Goal: Task Accomplishment & Management: Manage account settings

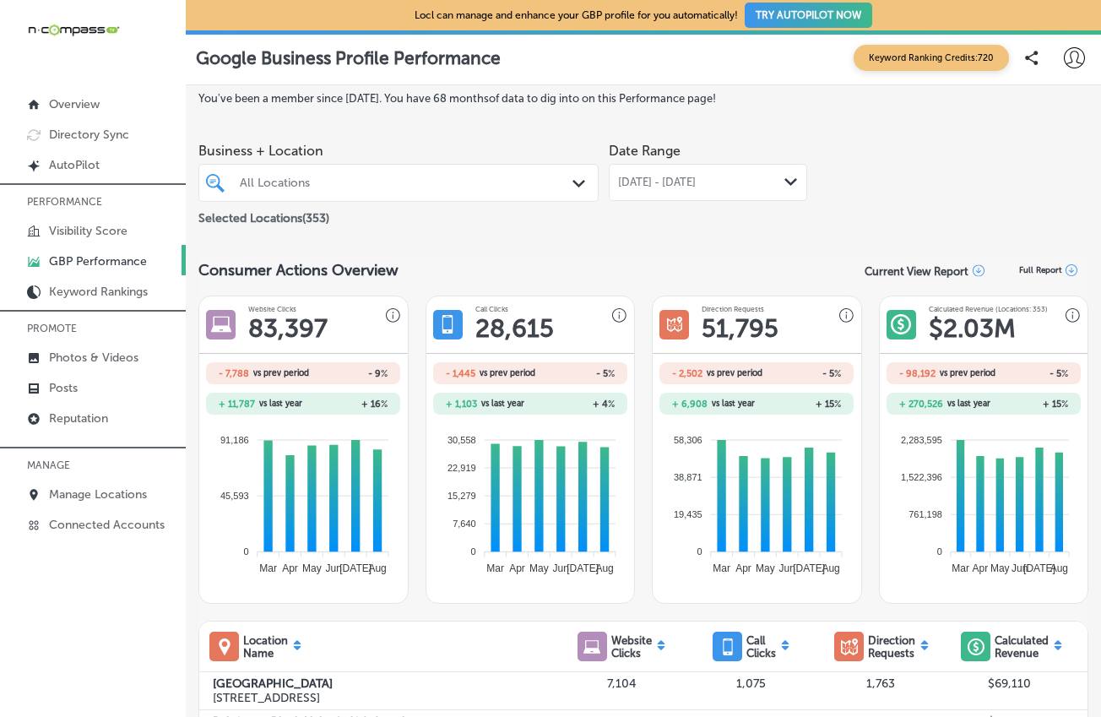
click at [574, 181] on icon "Path Created with Sketch." at bounding box center [579, 184] width 13 height 8
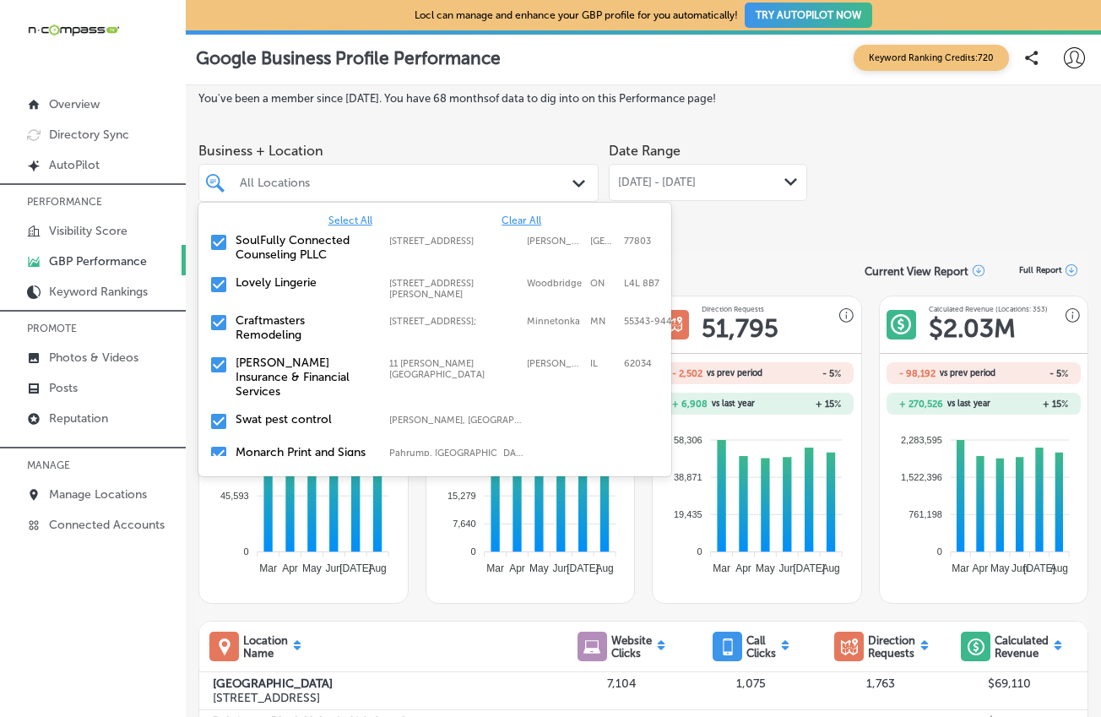
click at [520, 219] on span "Clear All" at bounding box center [522, 221] width 40 height 12
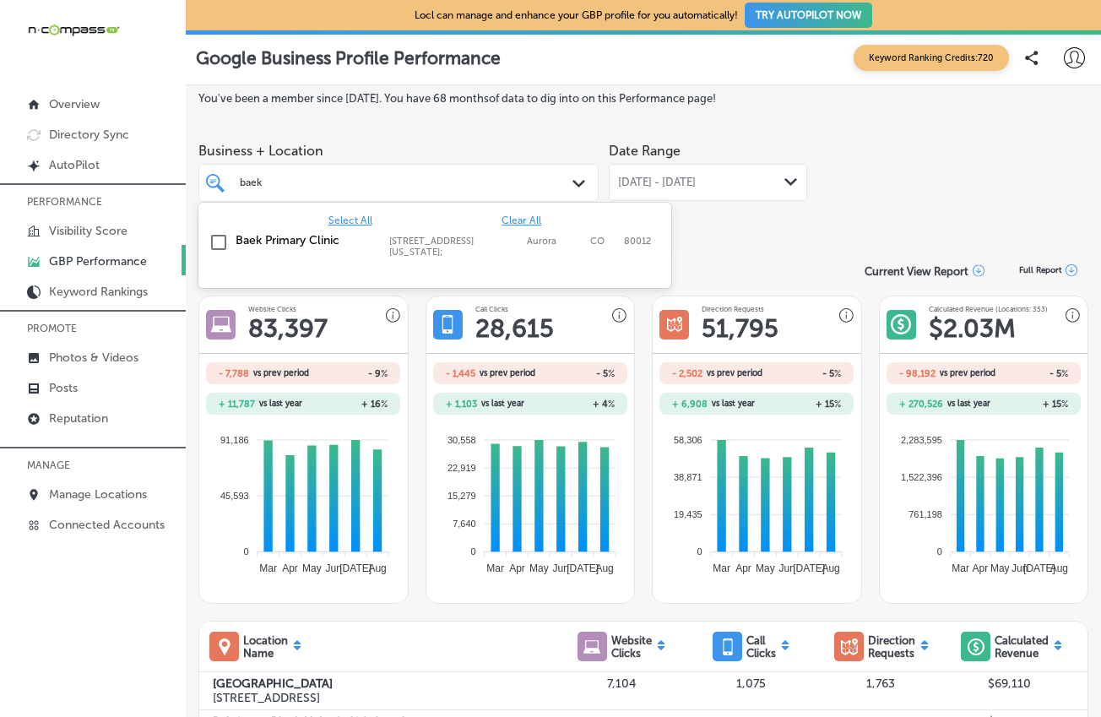
click at [253, 223] on div "Select All Clear All" at bounding box center [434, 221] width 473 height 12
click at [251, 240] on label "Baek Primary Clinic" at bounding box center [304, 240] width 137 height 14
click at [769, 219] on div "Date Range [DATE] - [DATE] Path Created with Sketch." at bounding box center [708, 181] width 198 height 95
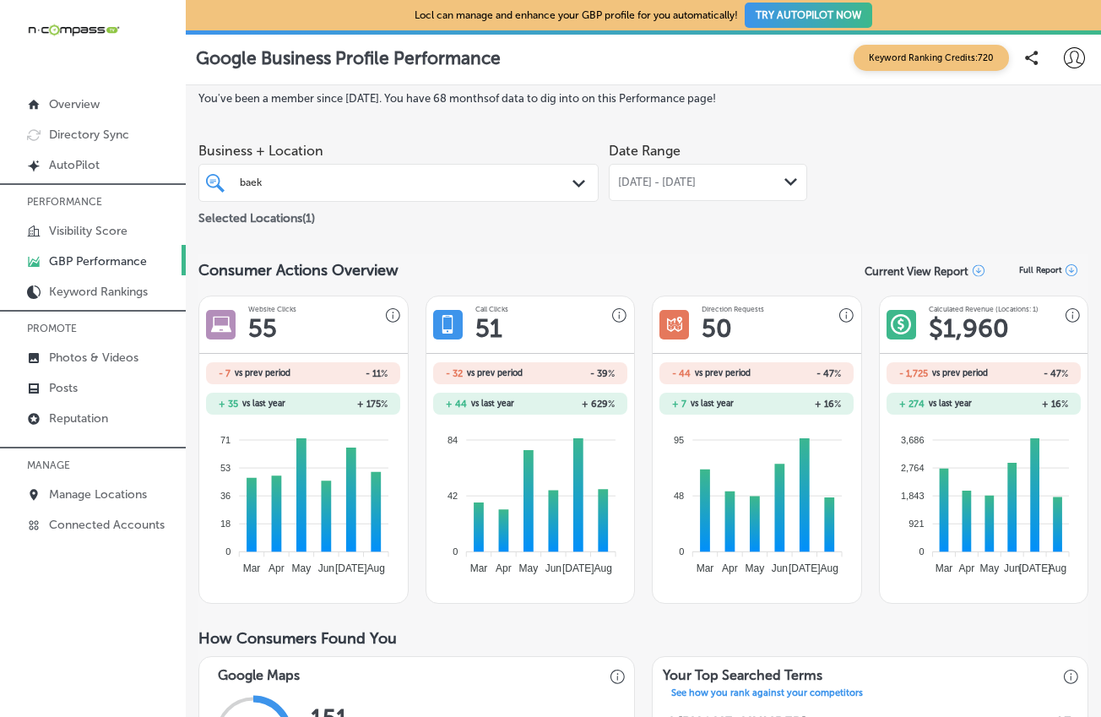
click at [740, 194] on div "[DATE] - [DATE] Path Created with Sketch." at bounding box center [708, 182] width 198 height 37
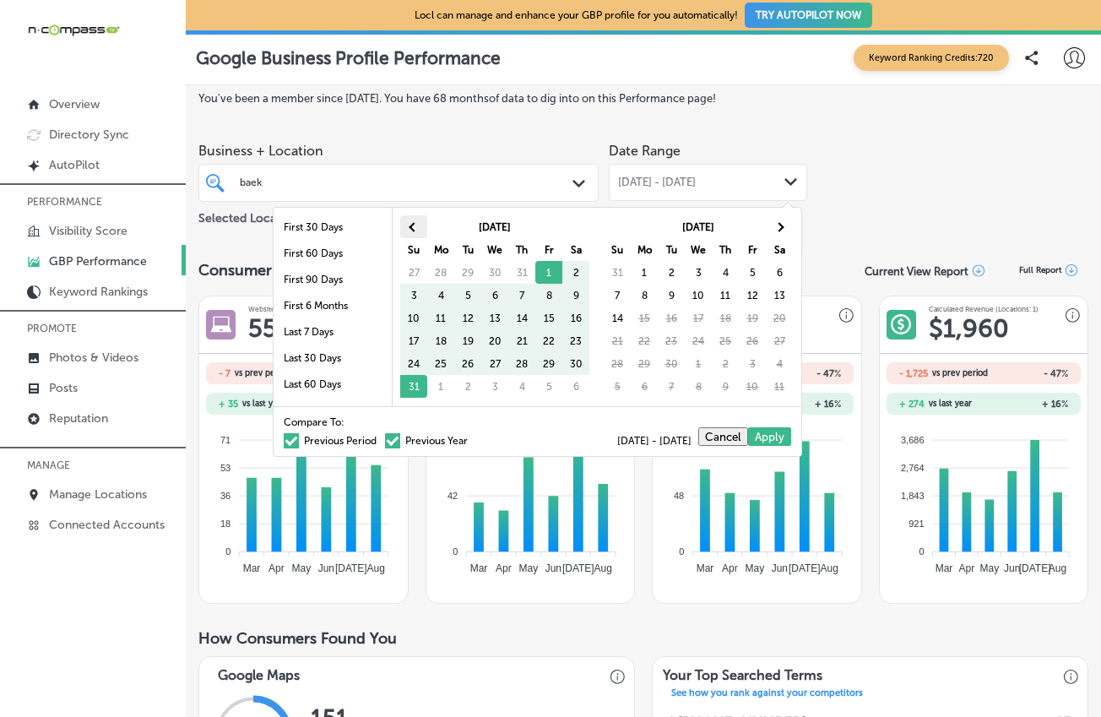
click at [413, 226] on span at bounding box center [413, 226] width 9 height 9
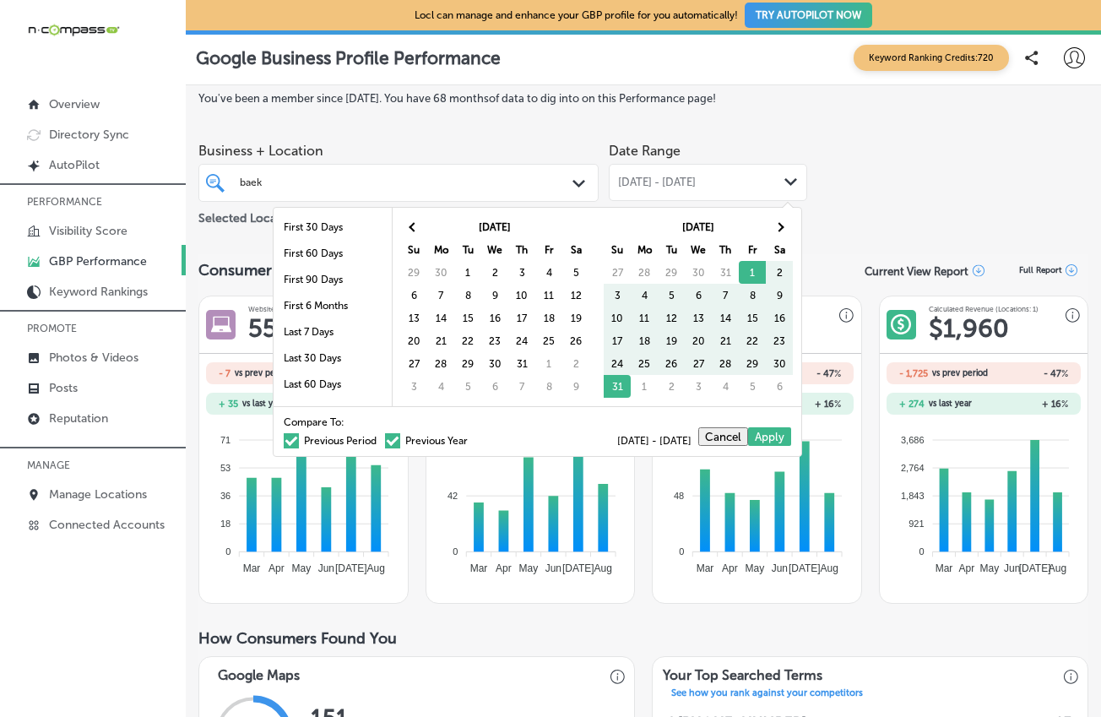
click at [413, 226] on span at bounding box center [413, 226] width 9 height 9
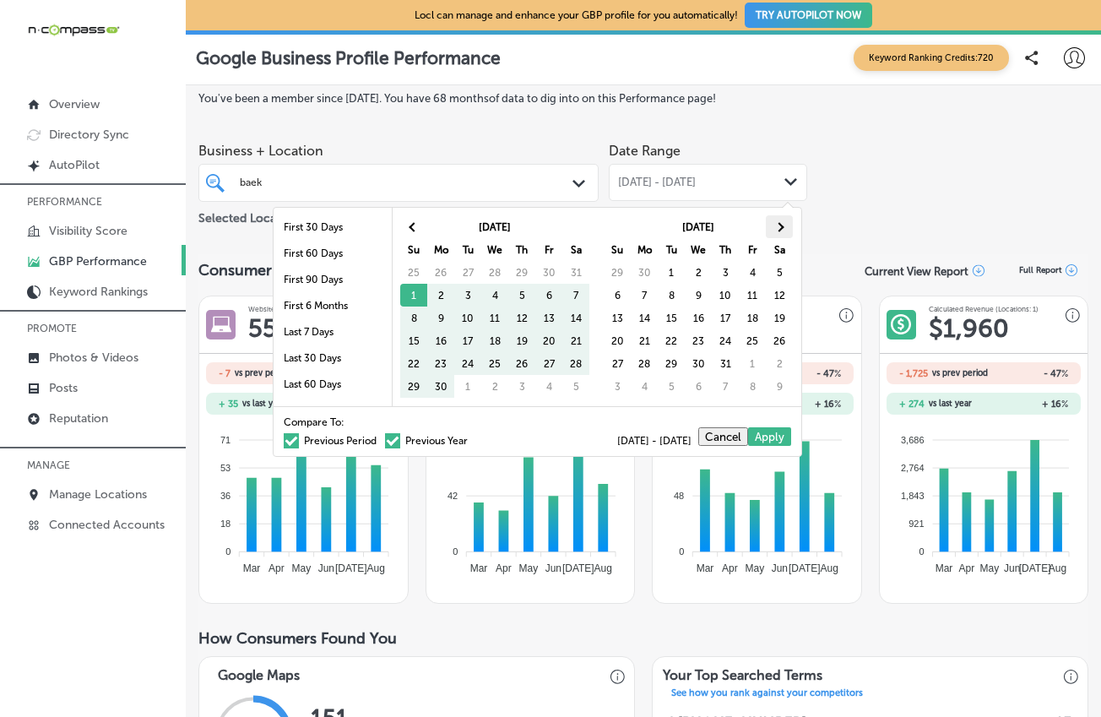
click at [776, 228] on span at bounding box center [778, 226] width 9 height 9
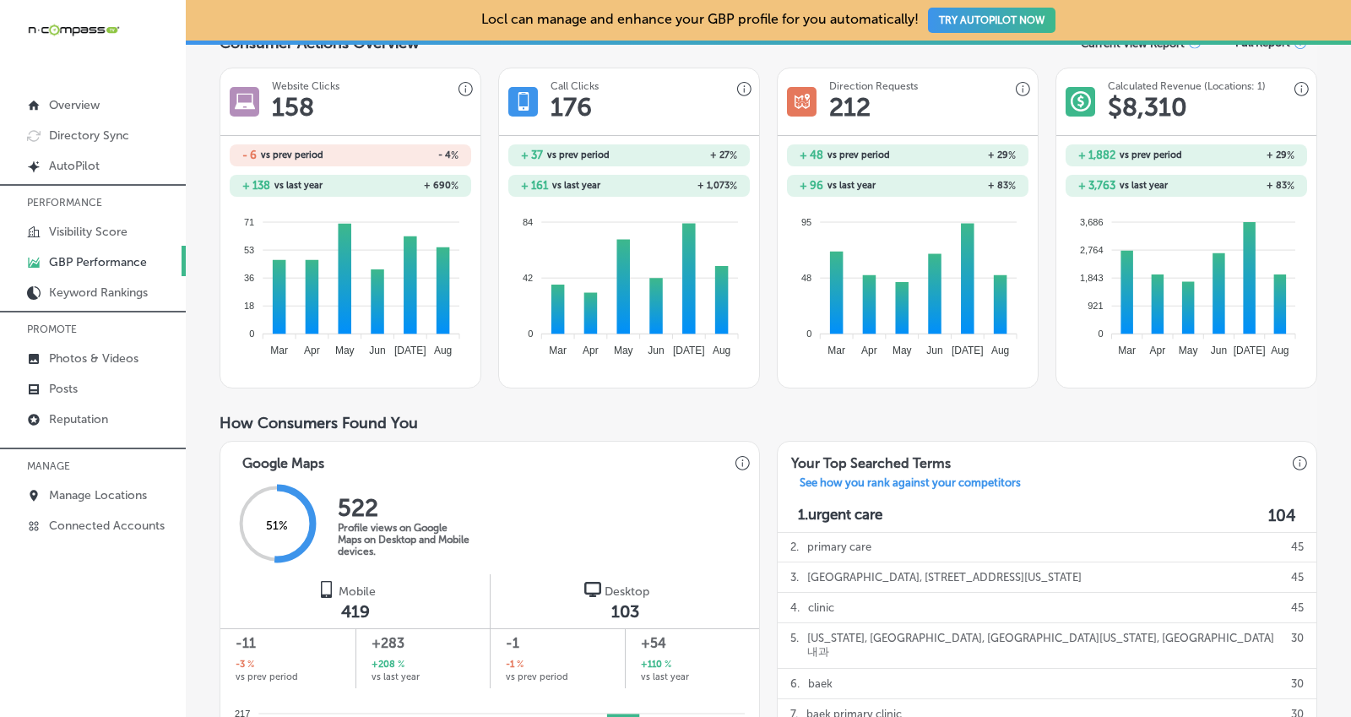
scroll to position [110, 0]
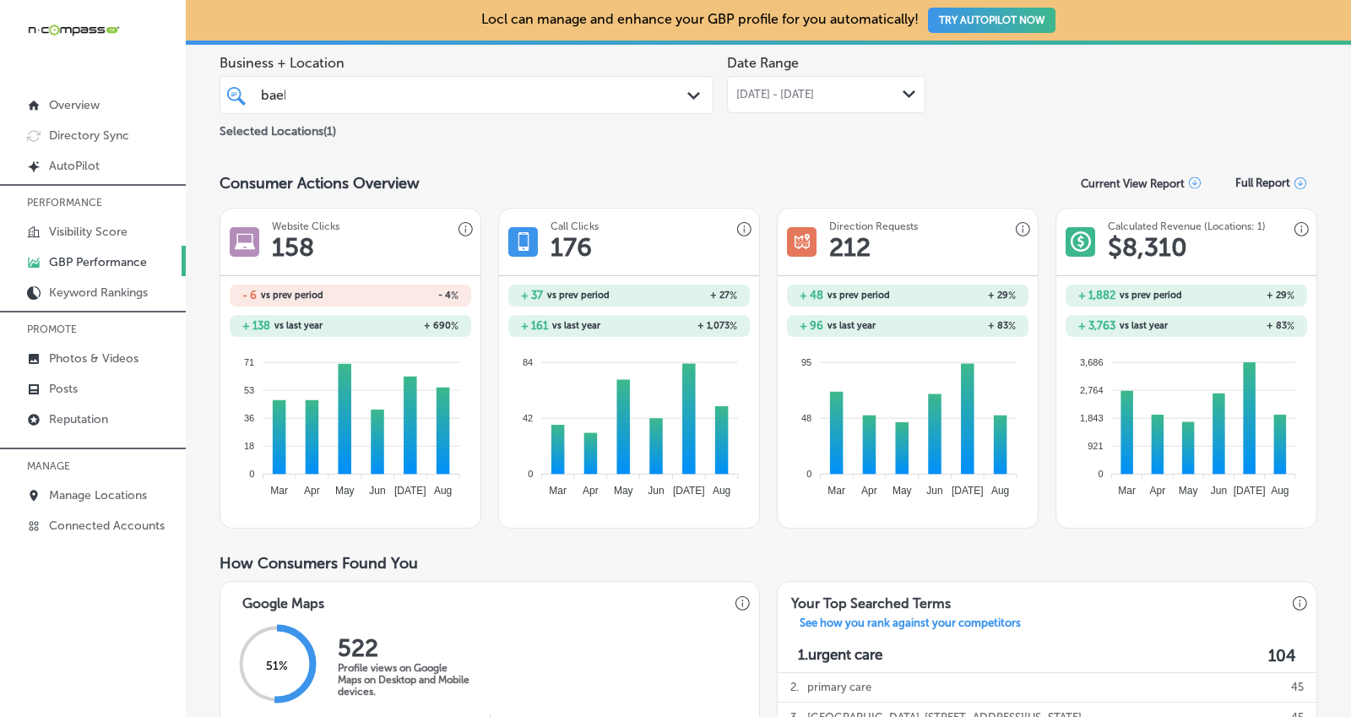
click at [811, 86] on div "[DATE] - [DATE] Path Created with Sketch." at bounding box center [826, 94] width 198 height 37
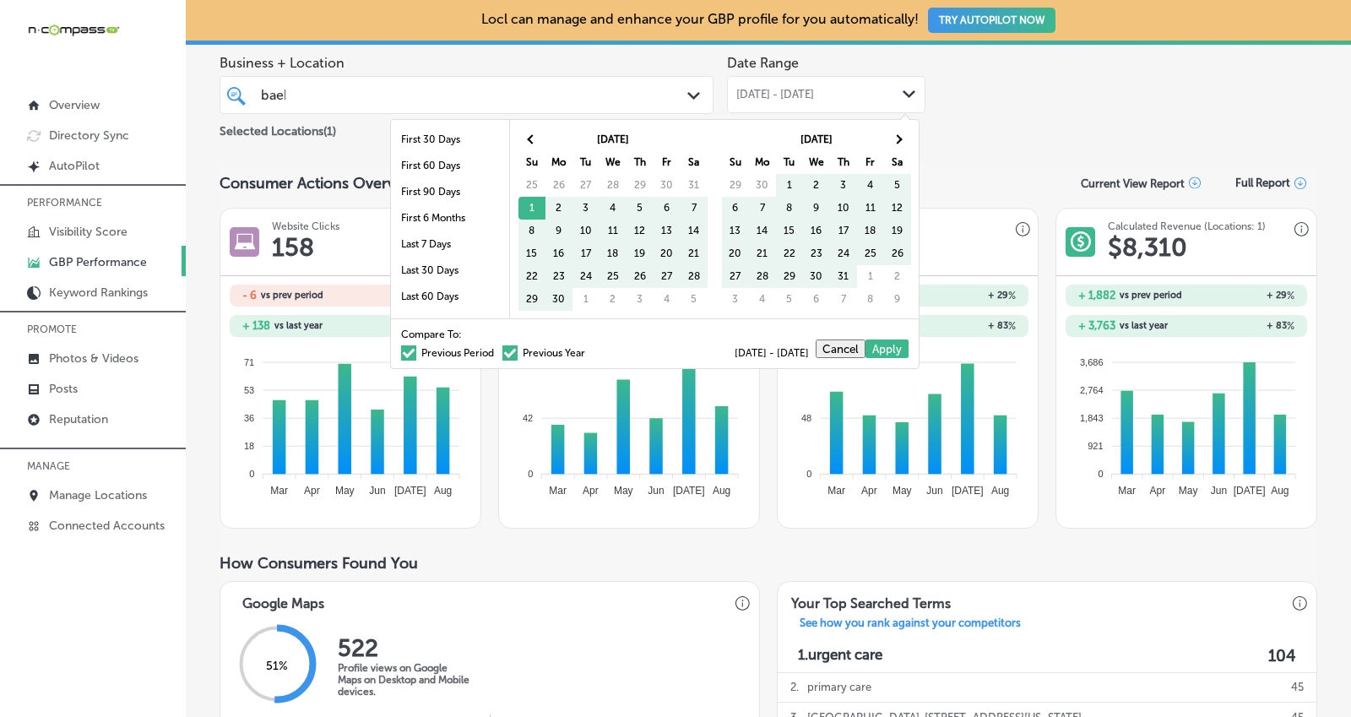
click at [503, 351] on span at bounding box center [510, 352] width 15 height 15
click at [589, 351] on input "Previous Year" at bounding box center [589, 351] width 0 height 0
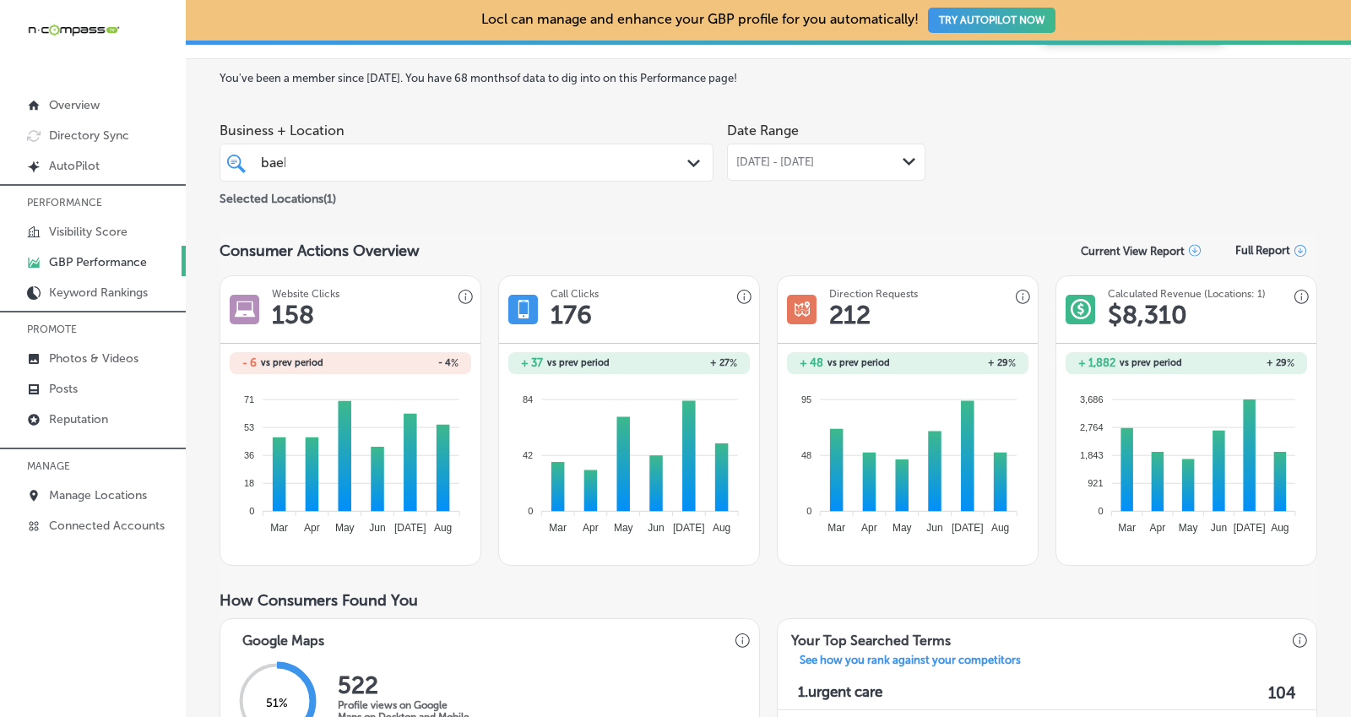
scroll to position [0, 0]
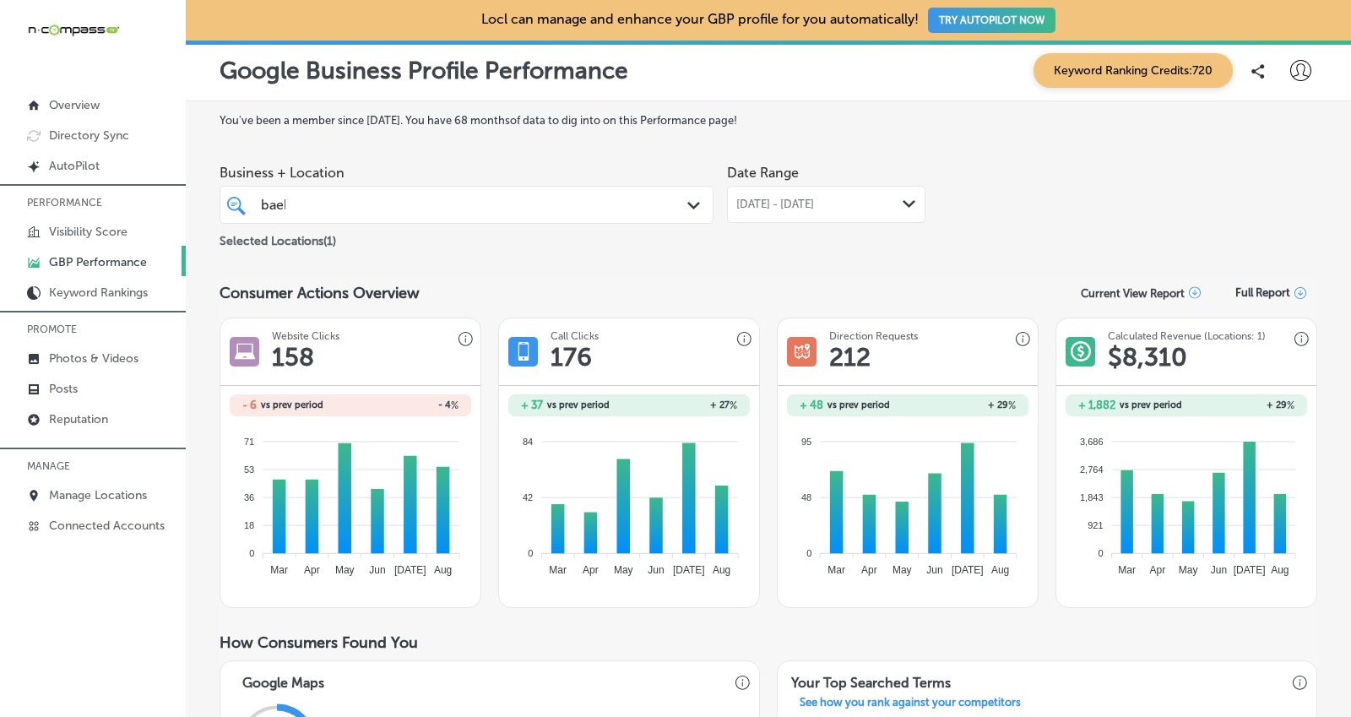
click at [788, 213] on div "[DATE] - [DATE] Path Created with Sketch." at bounding box center [826, 204] width 198 height 37
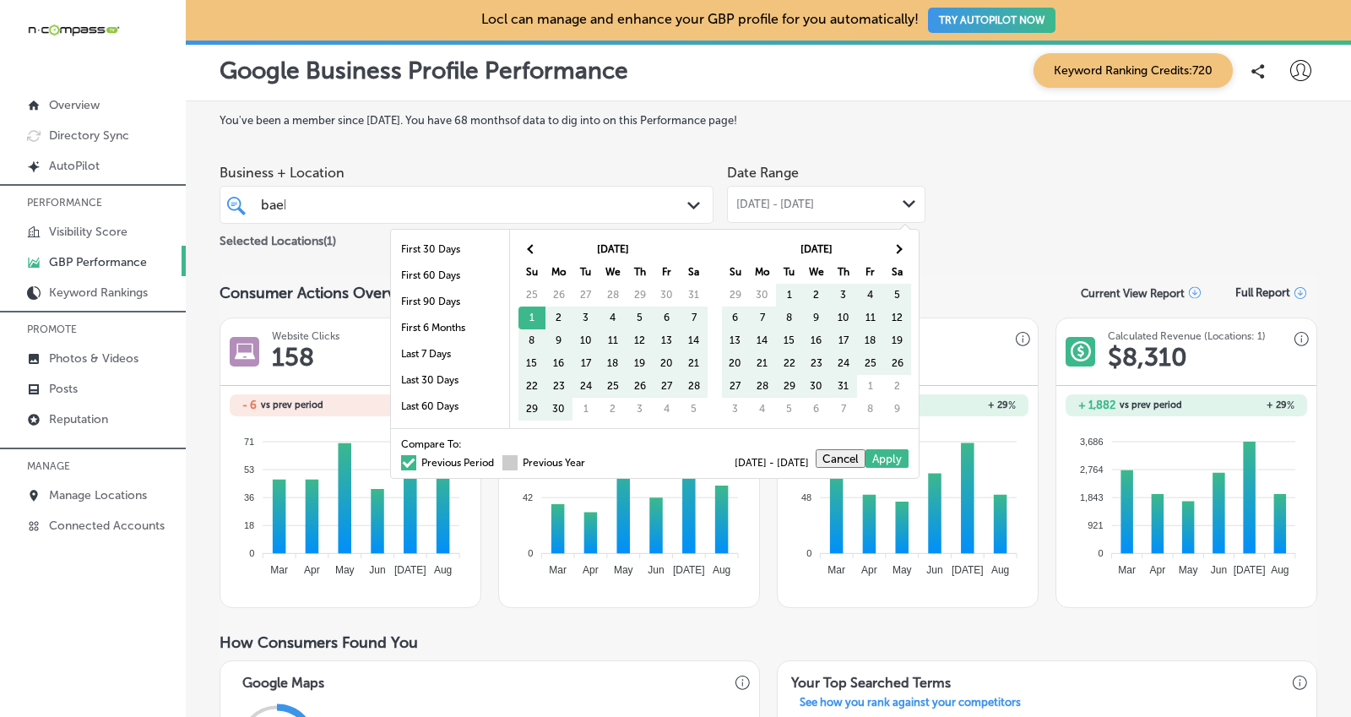
click at [503, 459] on span at bounding box center [510, 462] width 15 height 15
click at [589, 460] on input "Previous Year" at bounding box center [589, 460] width 0 height 0
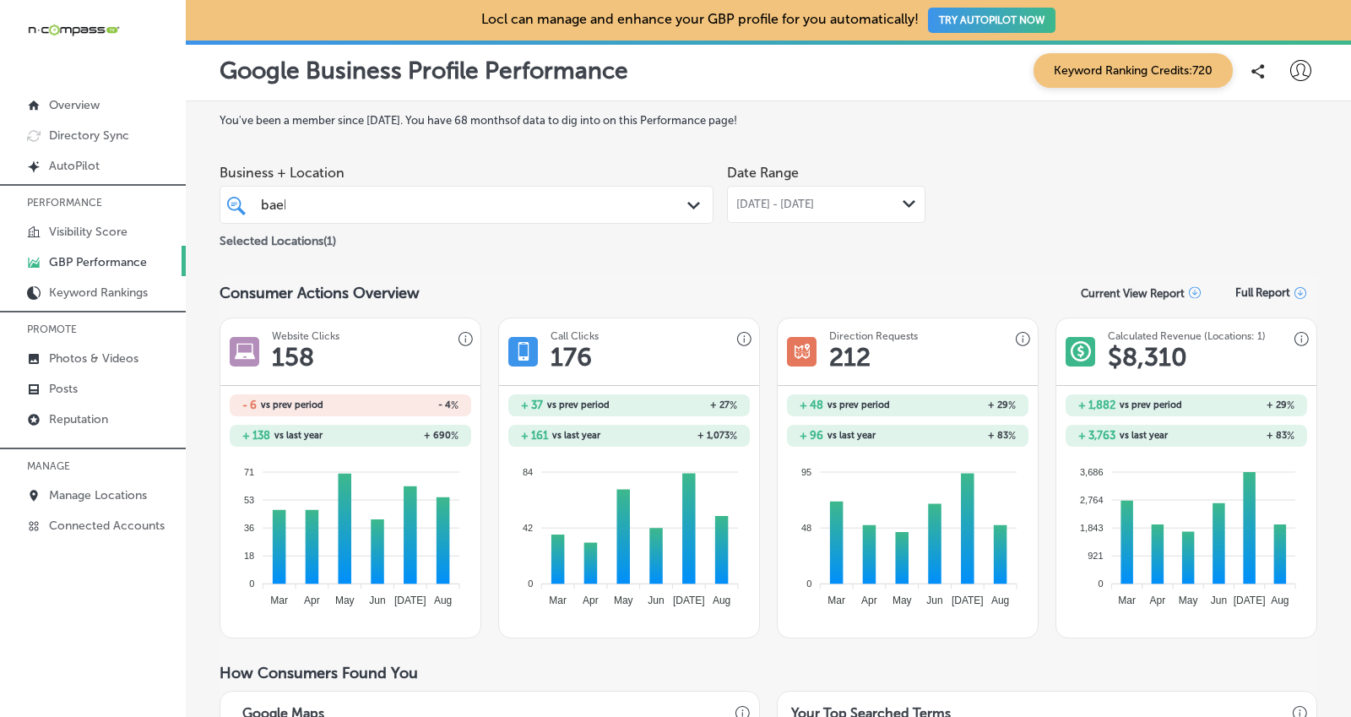
click at [772, 215] on div "[DATE] - [DATE] Path Created with Sketch." at bounding box center [826, 204] width 198 height 37
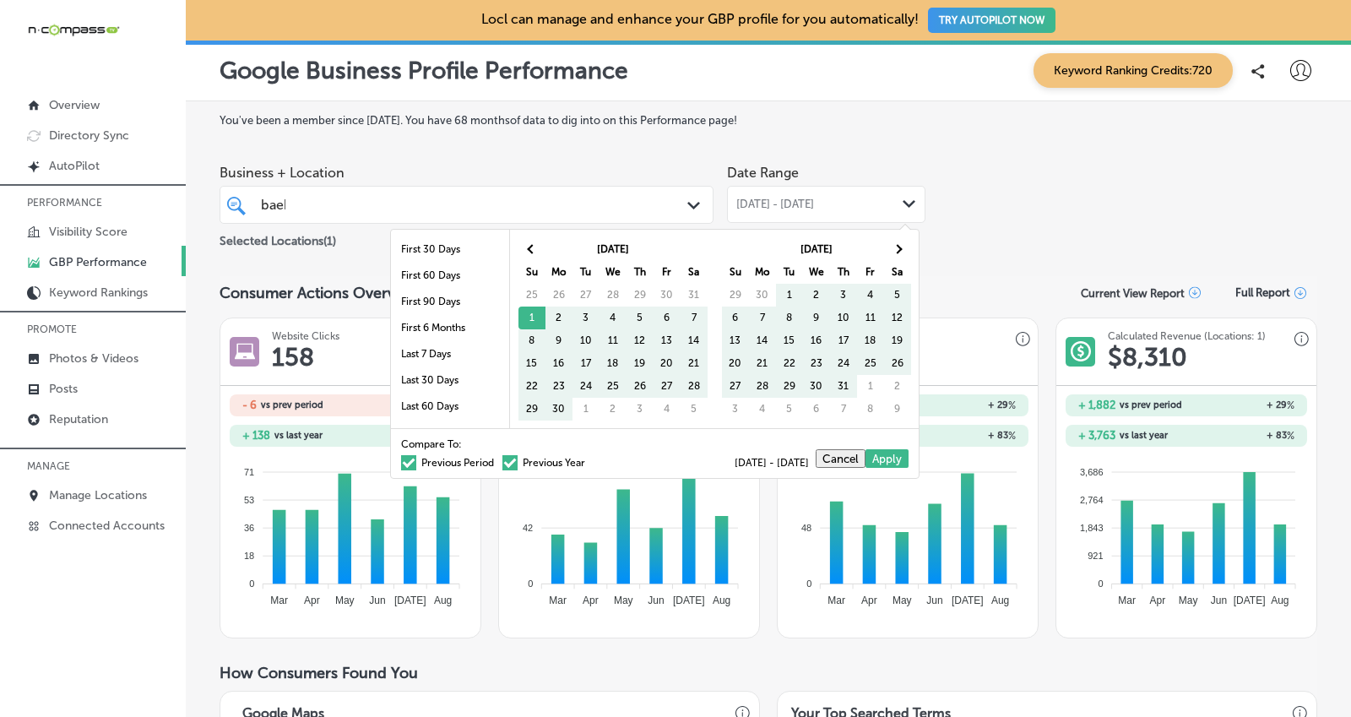
click at [401, 461] on span at bounding box center [408, 462] width 15 height 15
click at [497, 460] on input "Previous Period" at bounding box center [497, 460] width 0 height 0
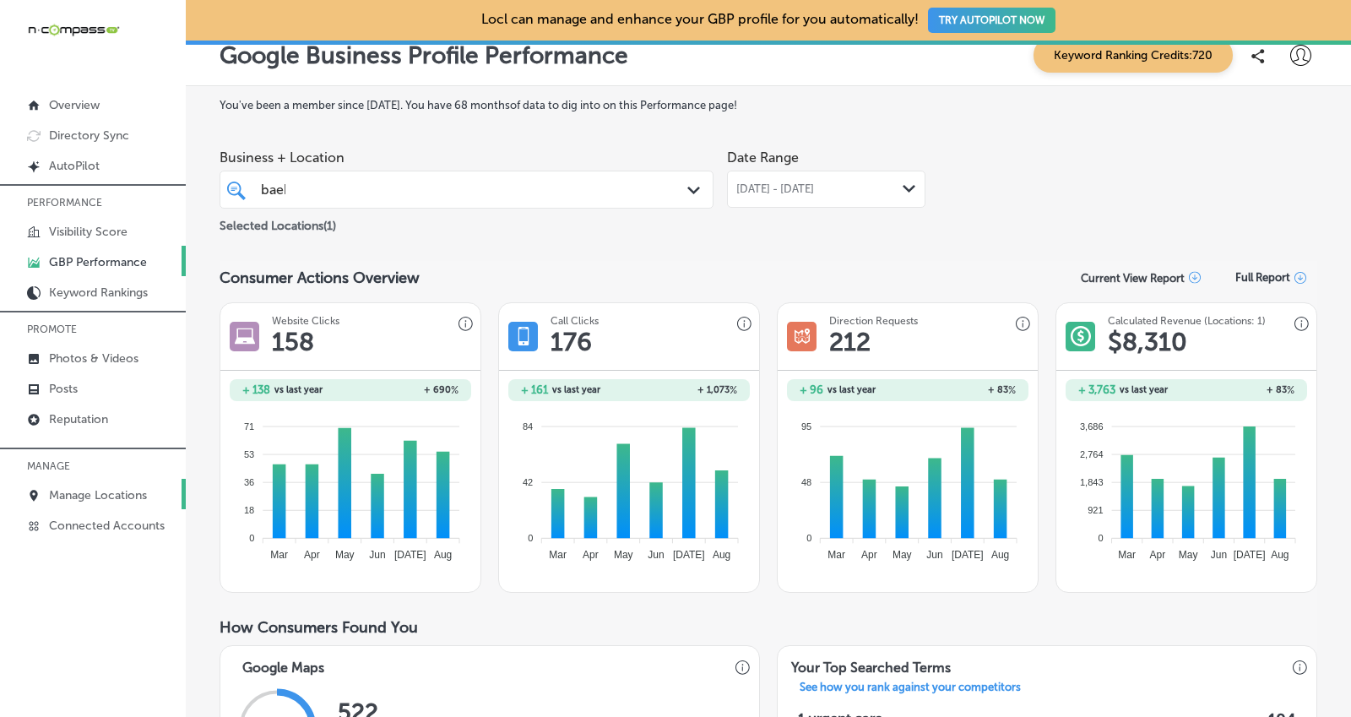
scroll to position [36, 0]
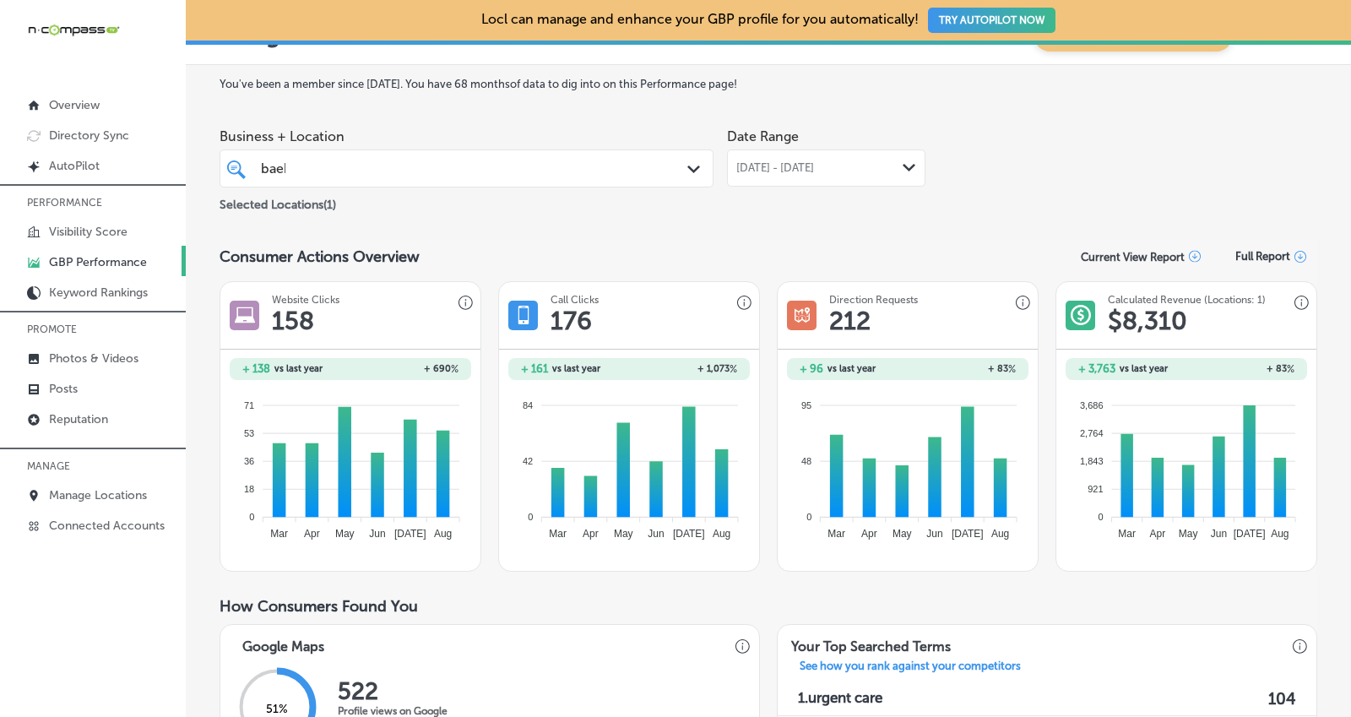
click at [512, 182] on div "[PERSON_NAME] [PERSON_NAME] Path Created with Sketch." at bounding box center [467, 168] width 494 height 38
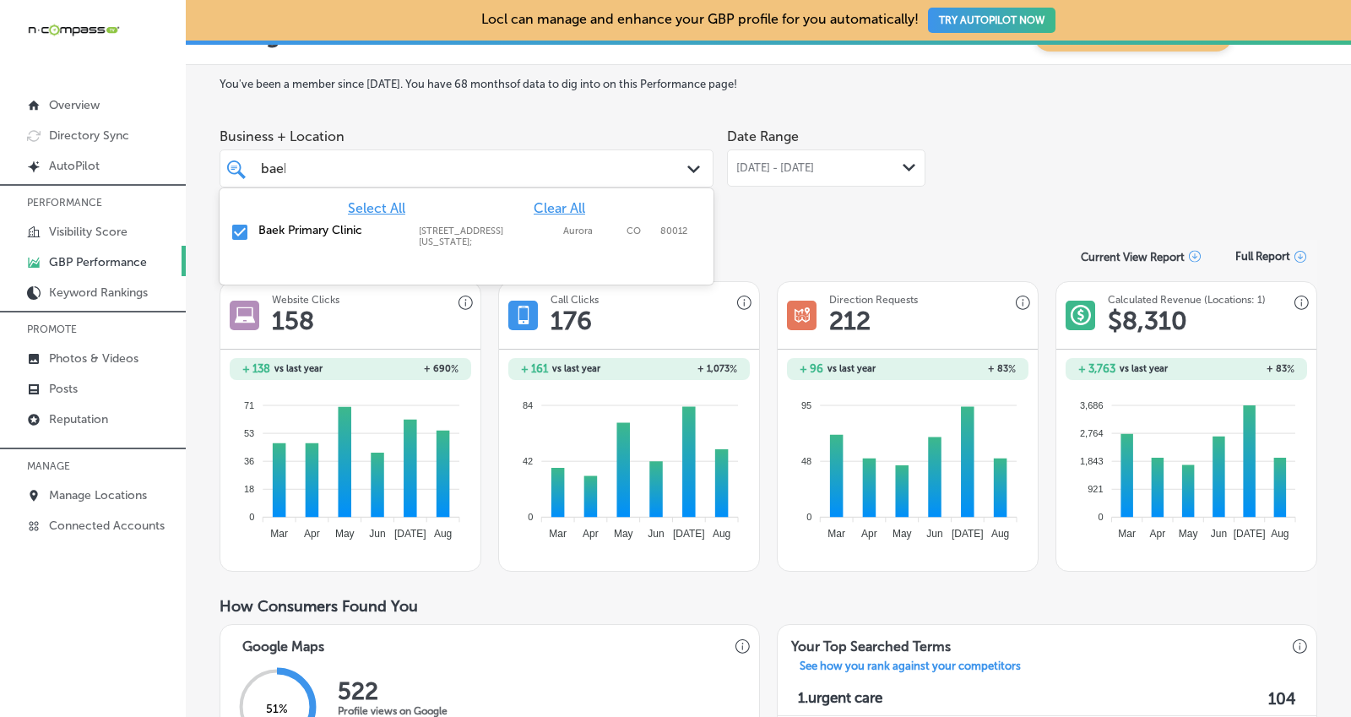
scroll to position [0, 5]
click at [237, 233] on input "checkbox" at bounding box center [240, 232] width 20 height 20
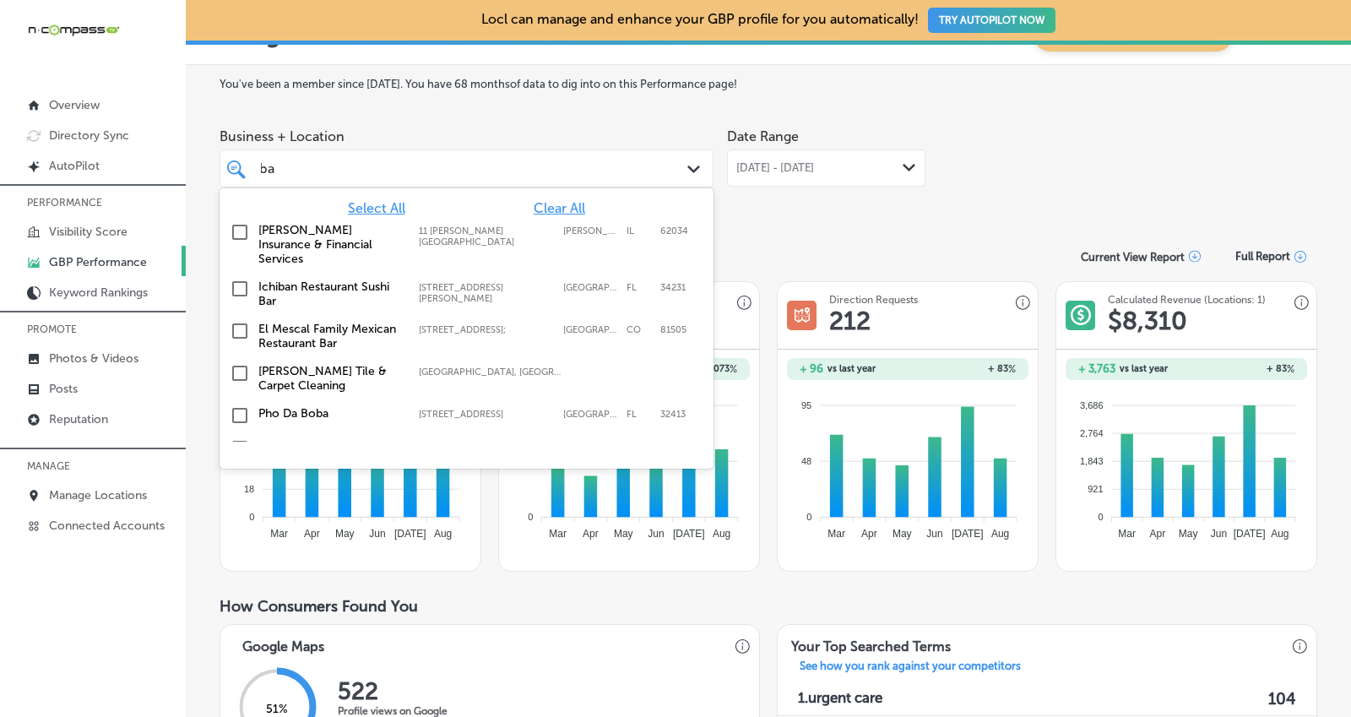
scroll to position [0, 2]
type input "b"
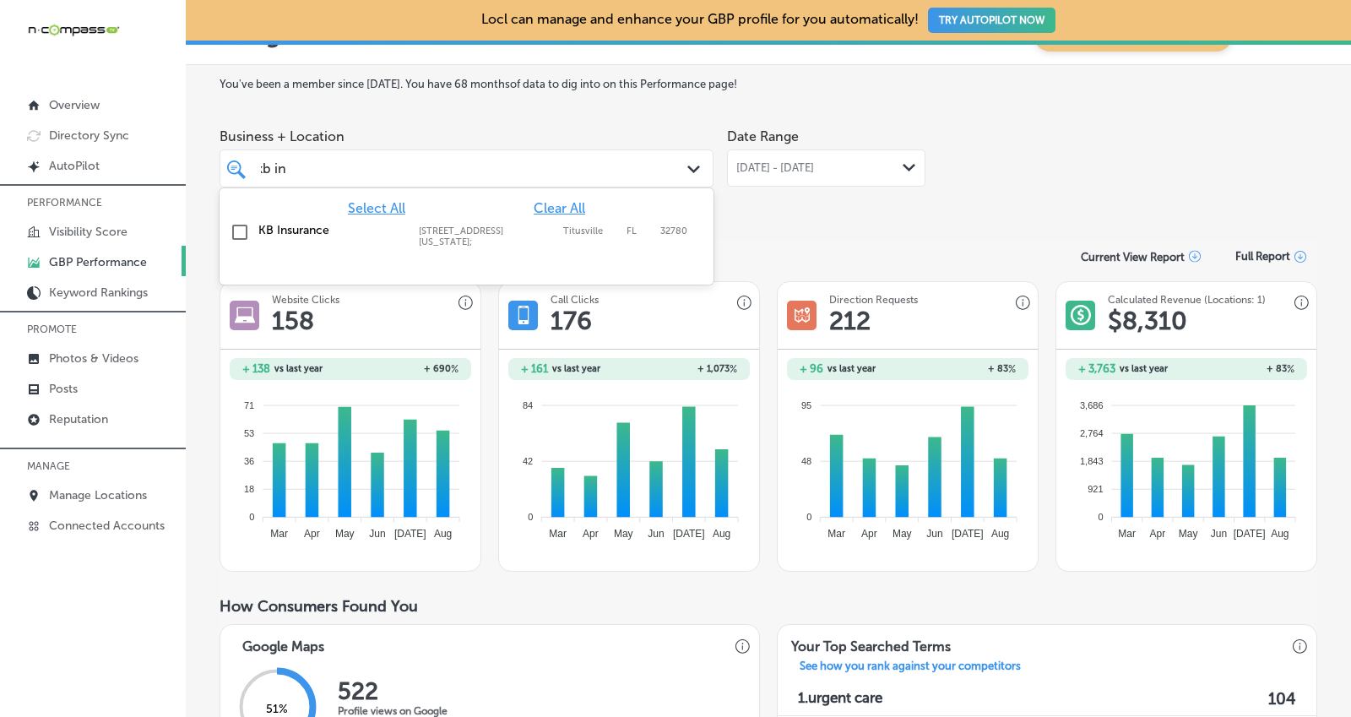
scroll to position [0, 9]
click at [303, 229] on label "KB Insurance" at bounding box center [330, 230] width 144 height 14
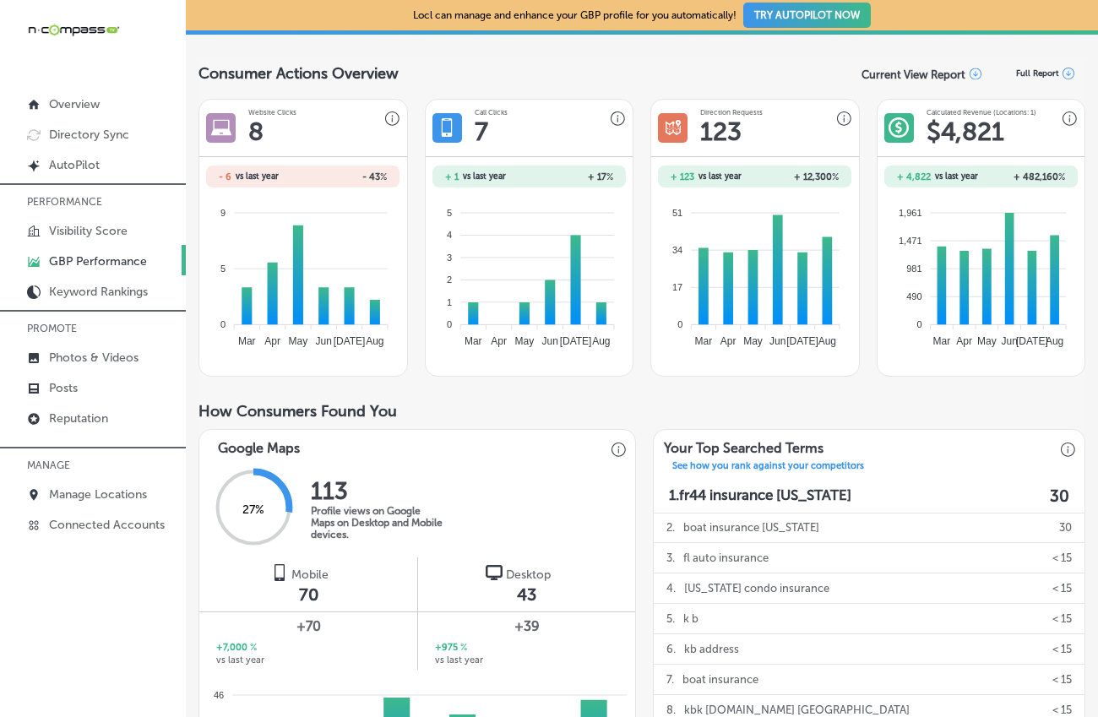
scroll to position [0, 0]
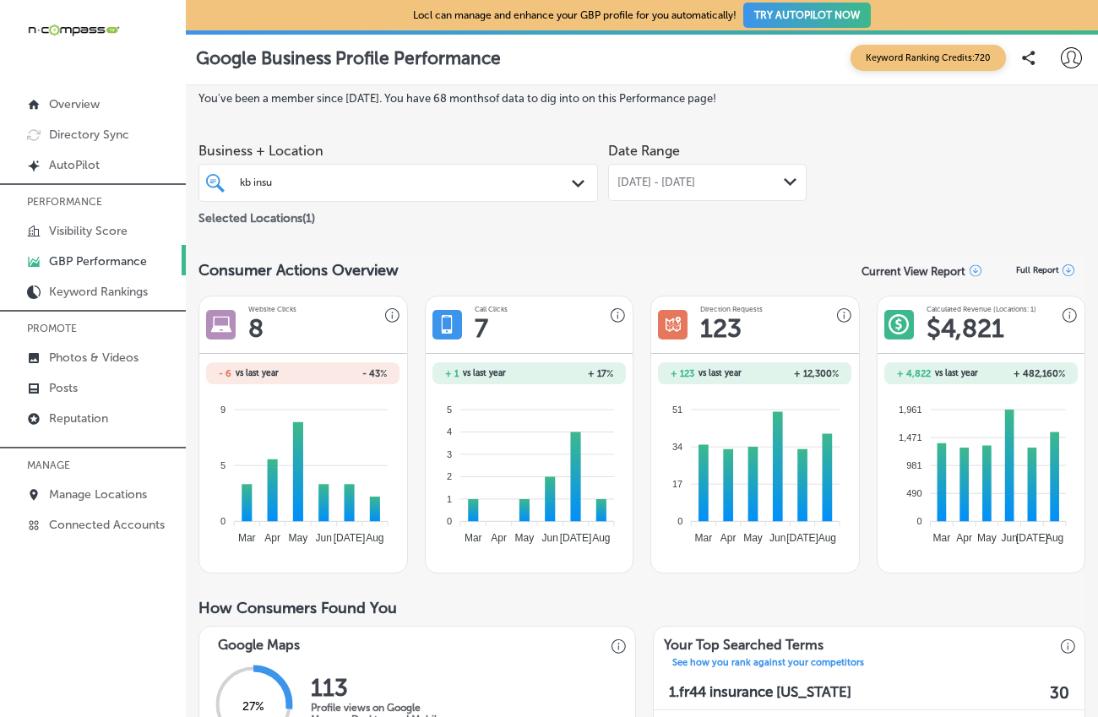
click at [485, 175] on div "kb insu kb insu" at bounding box center [382, 182] width 288 height 19
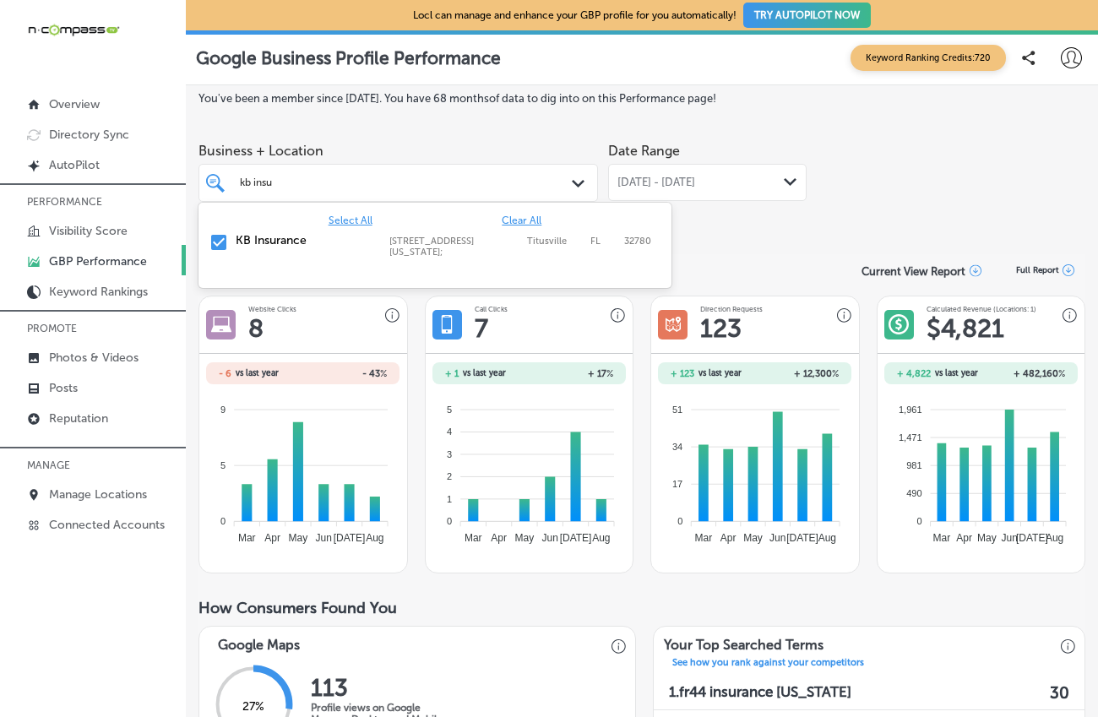
drag, startPoint x: 501, startPoint y: 214, endPoint x: 453, endPoint y: 200, distance: 50.0
click at [502, 215] on span "Clear All" at bounding box center [522, 221] width 40 height 12
type input "k"
click at [326, 247] on div "N-Compass TV [STREET_ADDRESS][GEOGRAPHIC_DATA][PERSON_NAME][STREET_ADDRESS][PER…" at bounding box center [407, 245] width 342 height 24
type input "n-c"
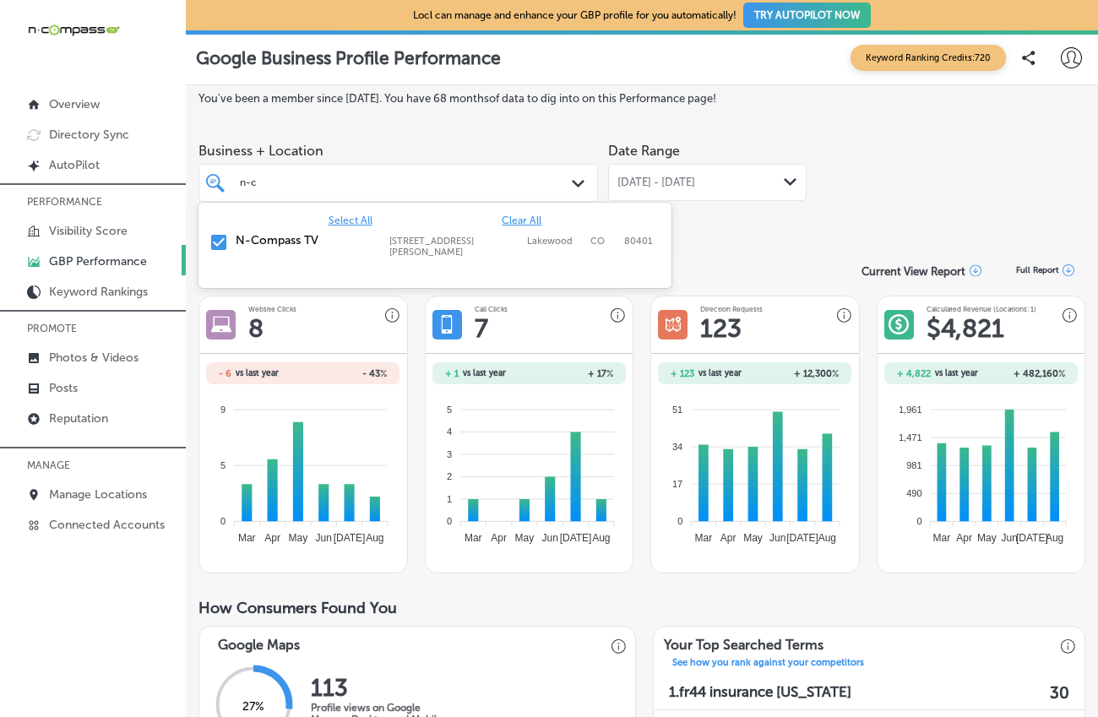
click at [835, 225] on div "Business + Location option [STREET_ADDRESS][PERSON_NAME]. [STREET_ADDRESS][PERS…" at bounding box center [641, 181] width 887 height 95
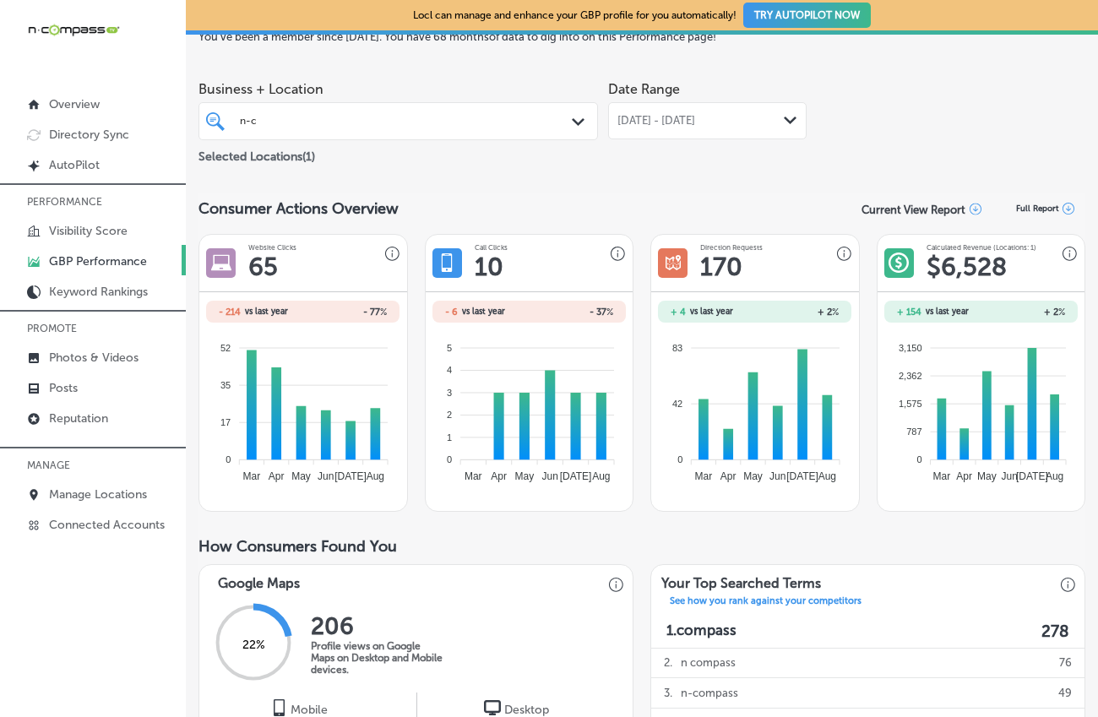
scroll to position [61, 0]
click at [677, 128] on span "[DATE] - [DATE]" at bounding box center [656, 122] width 78 height 14
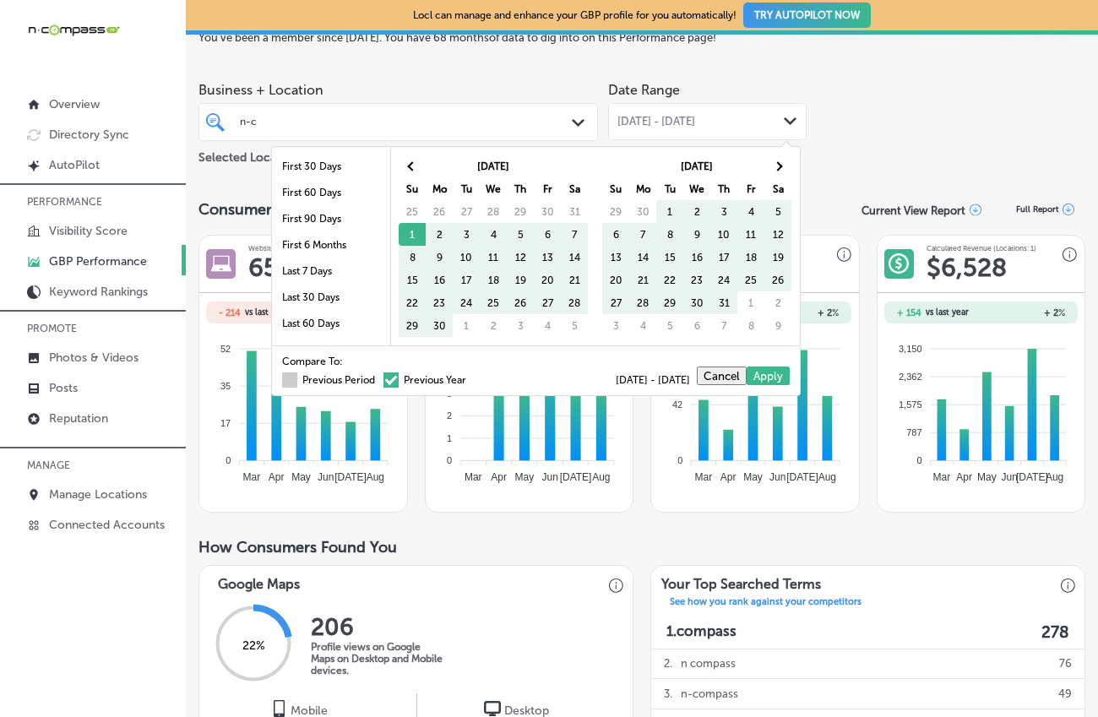
click at [282, 378] on span at bounding box center [289, 379] width 15 height 15
click at [378, 378] on input "Previous Period" at bounding box center [378, 378] width 0 height 0
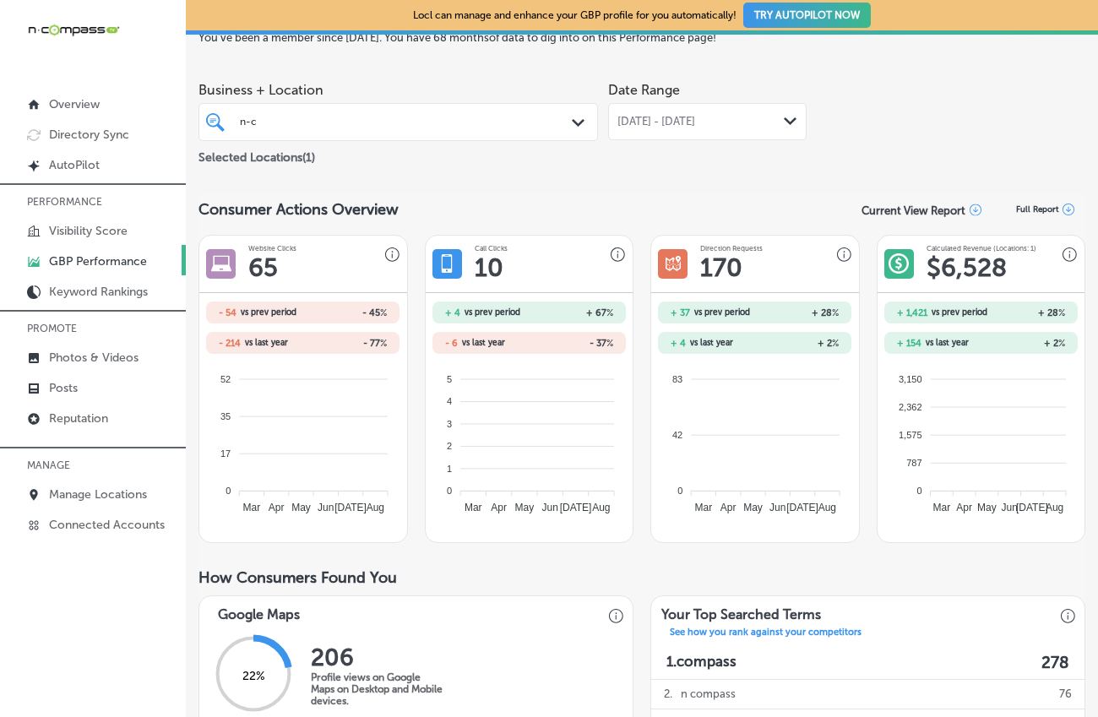
click at [688, 122] on span "[DATE] - [DATE]" at bounding box center [656, 122] width 78 height 14
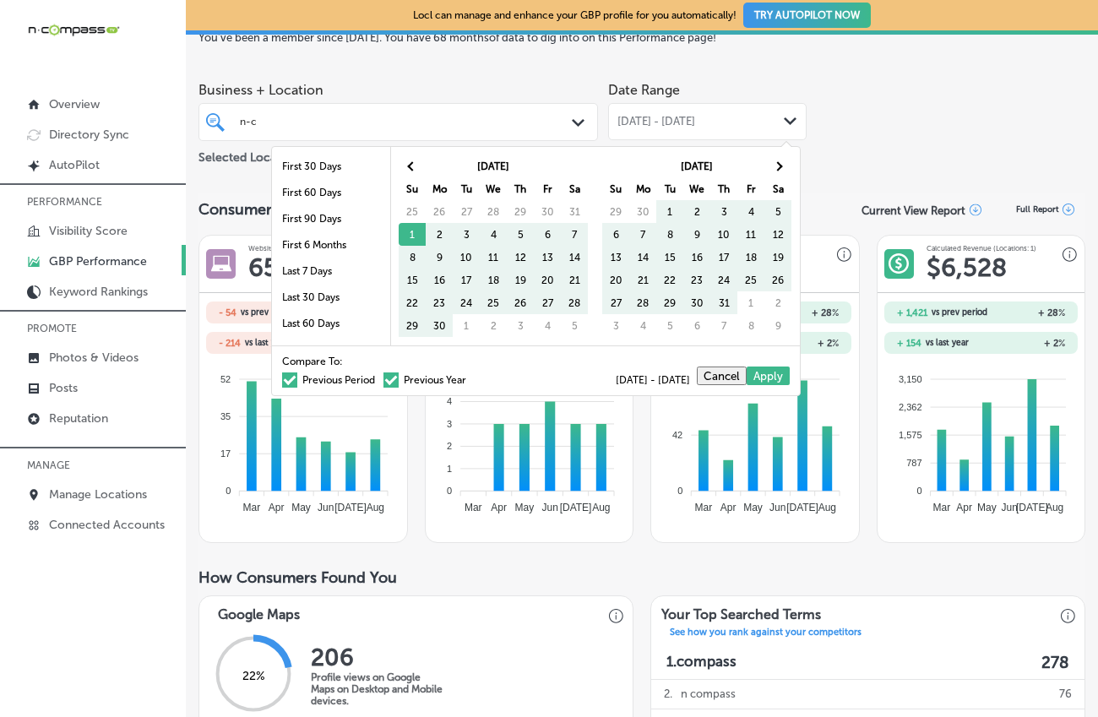
click at [383, 381] on span at bounding box center [390, 379] width 15 height 15
click at [470, 378] on input "Previous Year" at bounding box center [470, 378] width 0 height 0
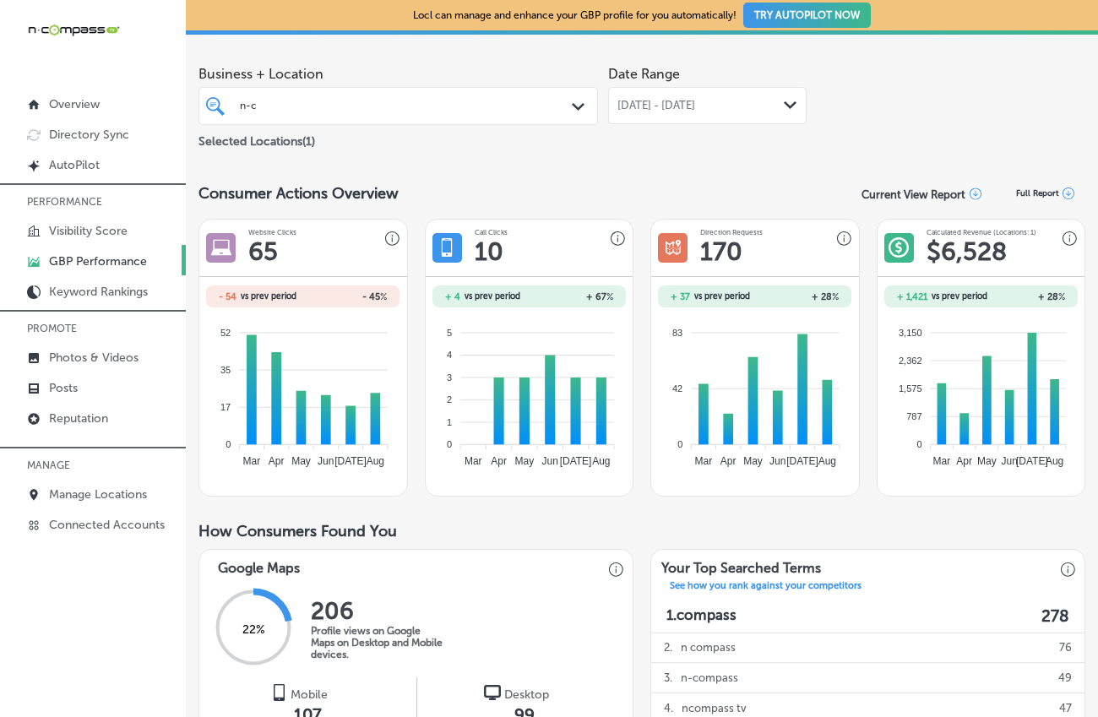
scroll to position [0, 0]
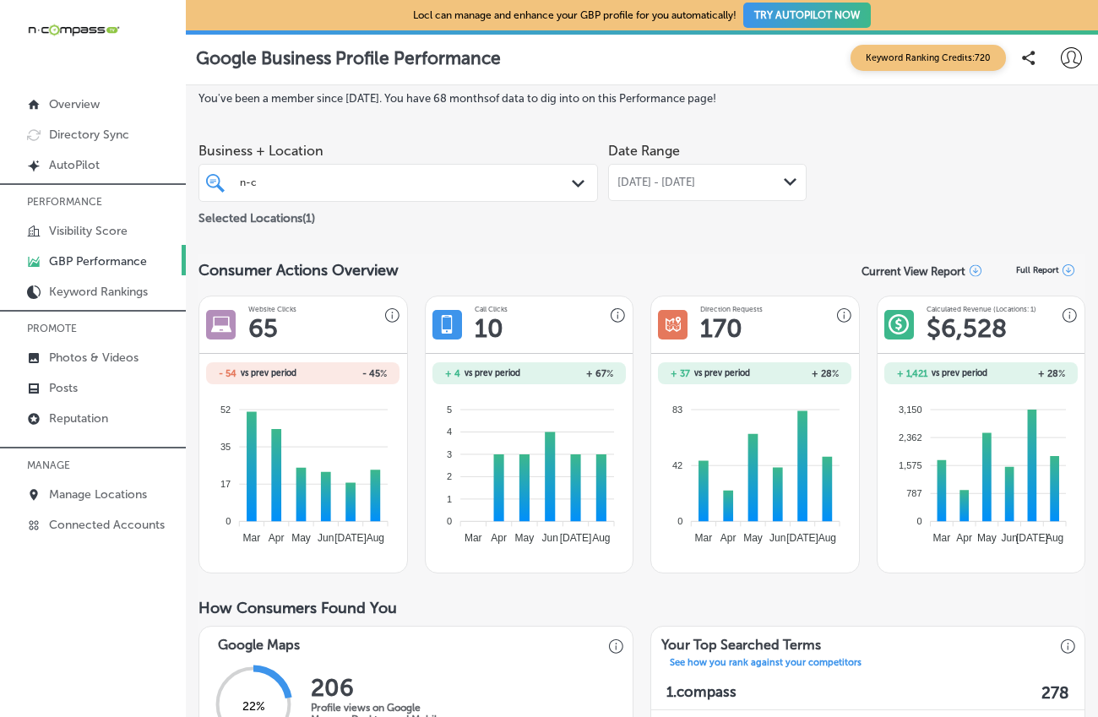
click at [689, 188] on div "[DATE] - [DATE] Path Created with Sketch." at bounding box center [707, 182] width 198 height 37
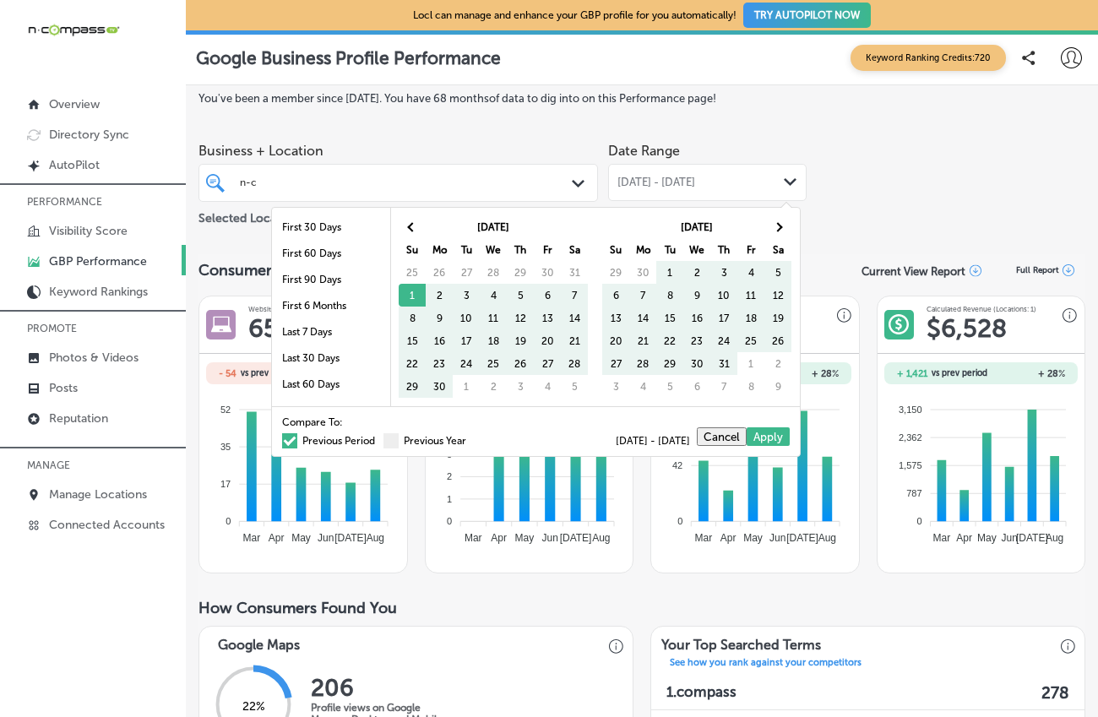
click at [282, 441] on span at bounding box center [289, 440] width 15 height 15
click at [378, 438] on input "Previous Period" at bounding box center [378, 438] width 0 height 0
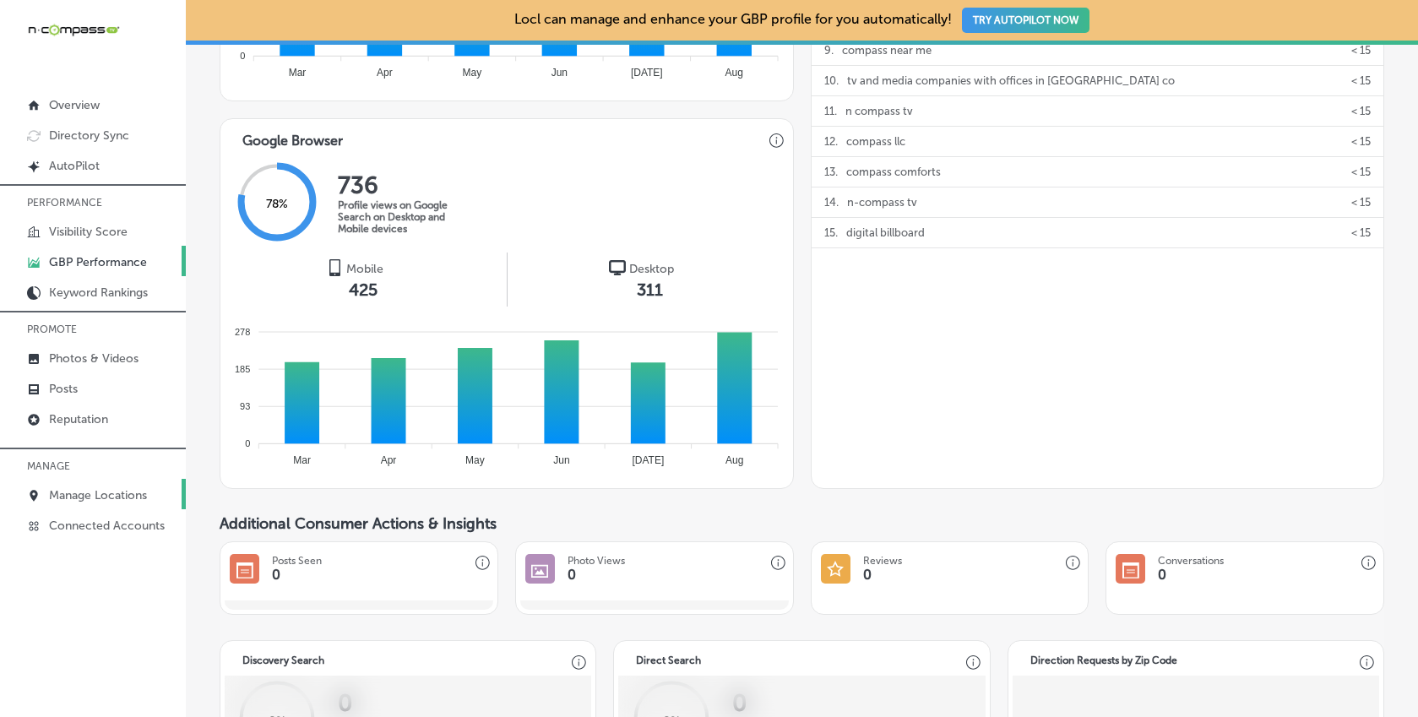
scroll to position [892, 0]
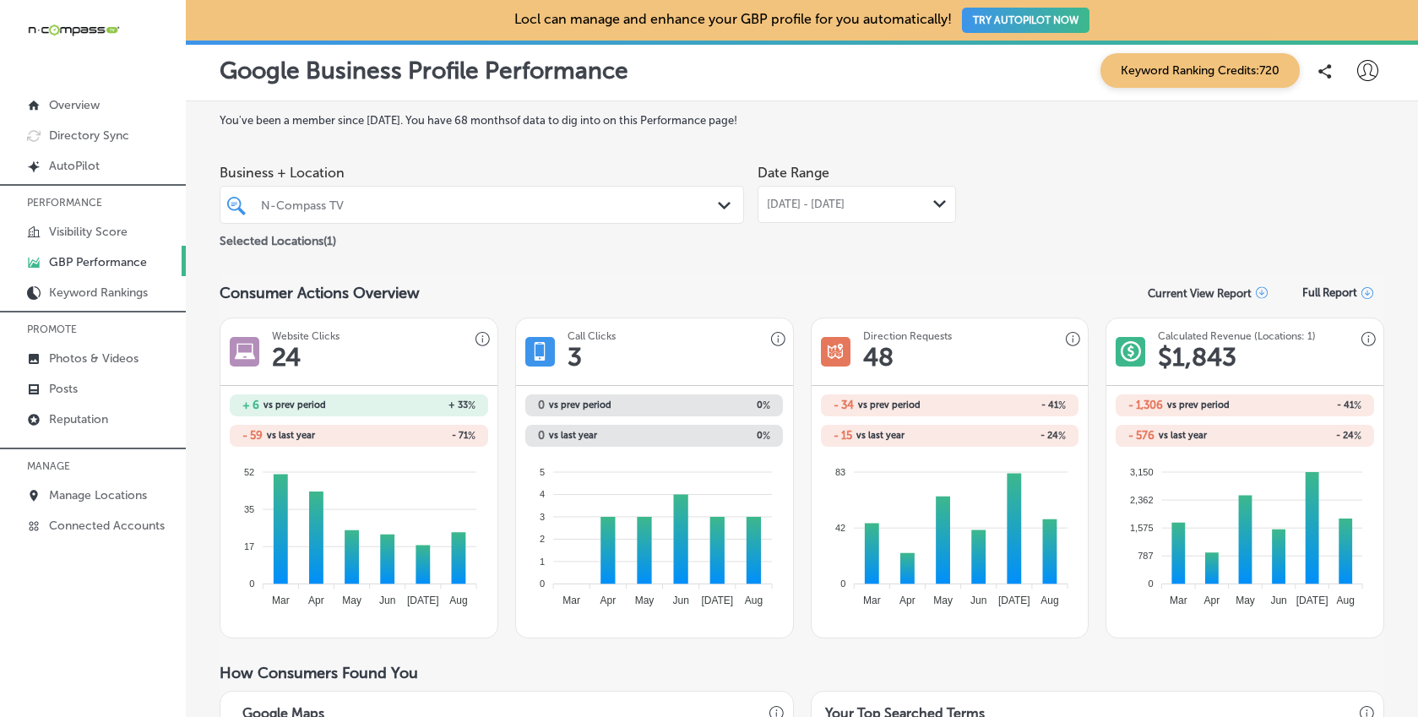
click at [573, 193] on div at bounding box center [459, 204] width 400 height 23
click at [439, 209] on div "N-Compass TV" at bounding box center [490, 205] width 459 height 14
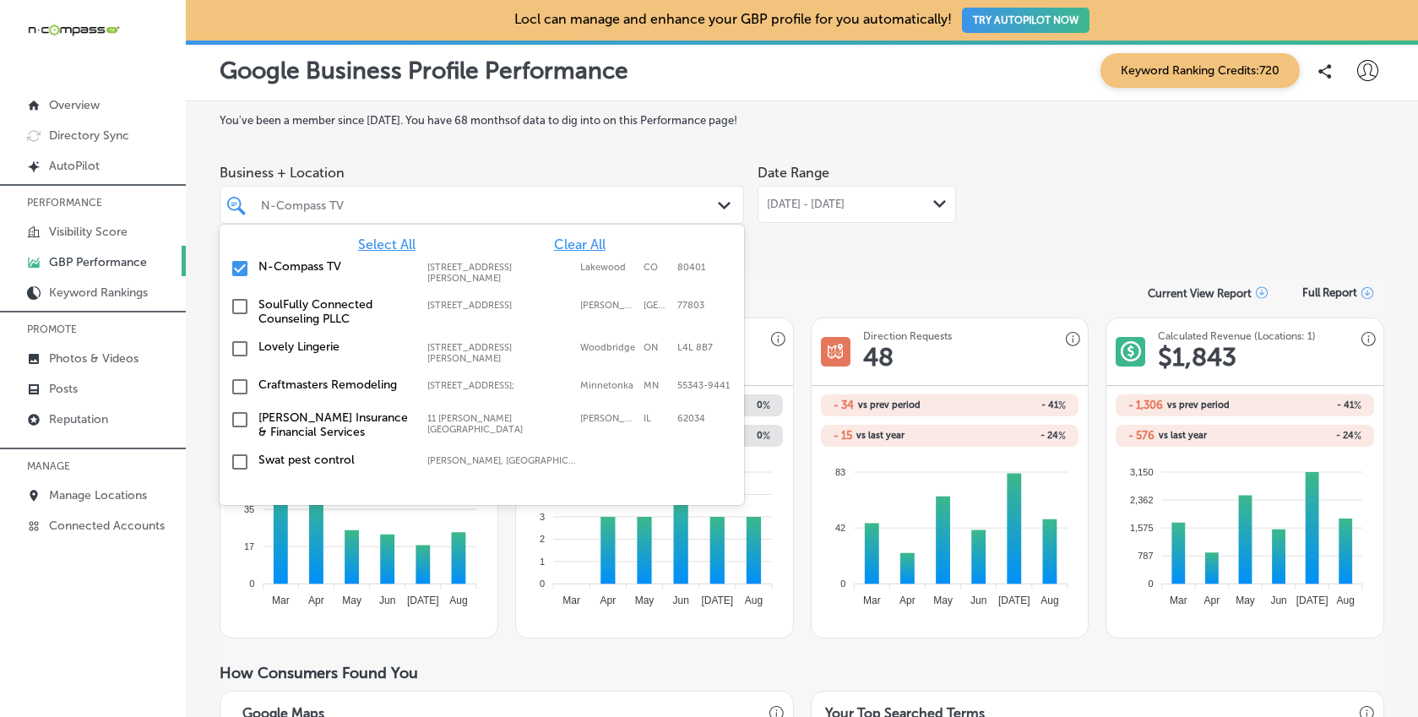
click at [568, 239] on span "Clear All" at bounding box center [580, 244] width 52 height 16
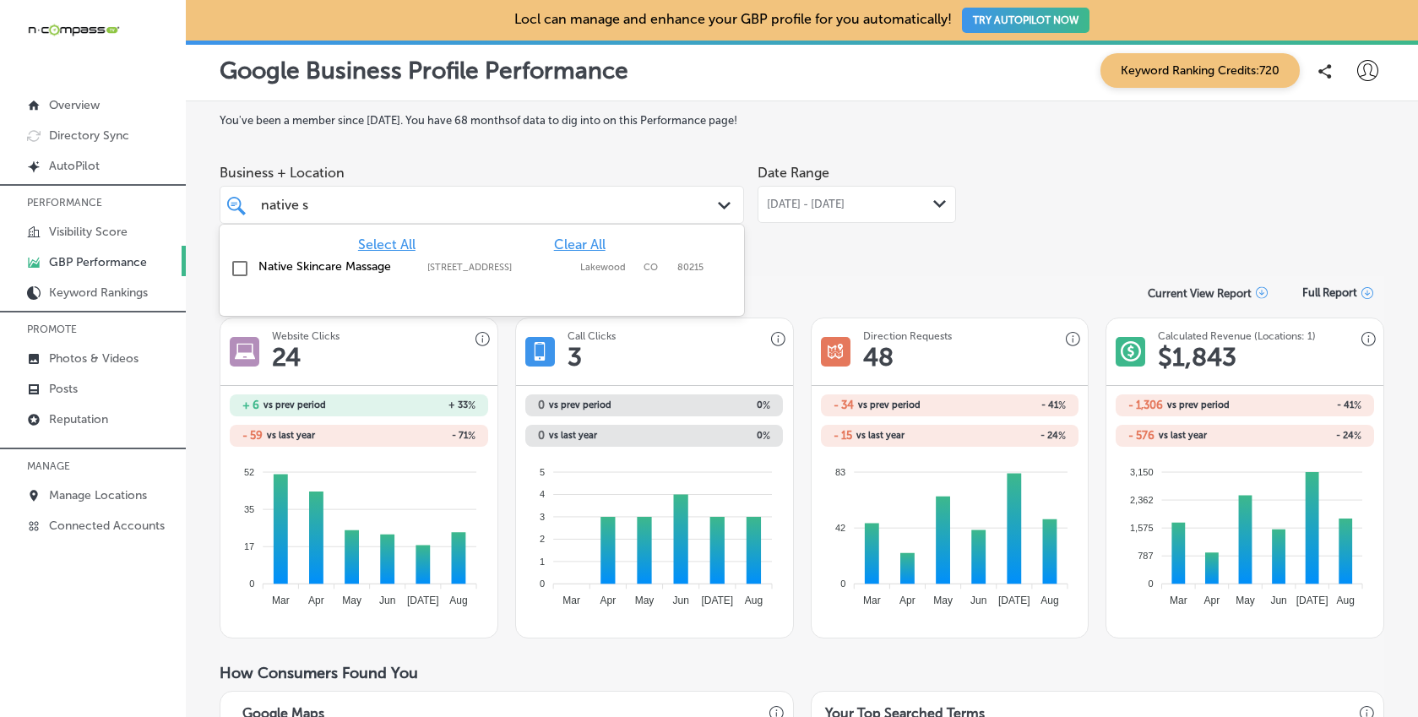
click at [407, 264] on label "Native Skincare Massage" at bounding box center [334, 266] width 152 height 14
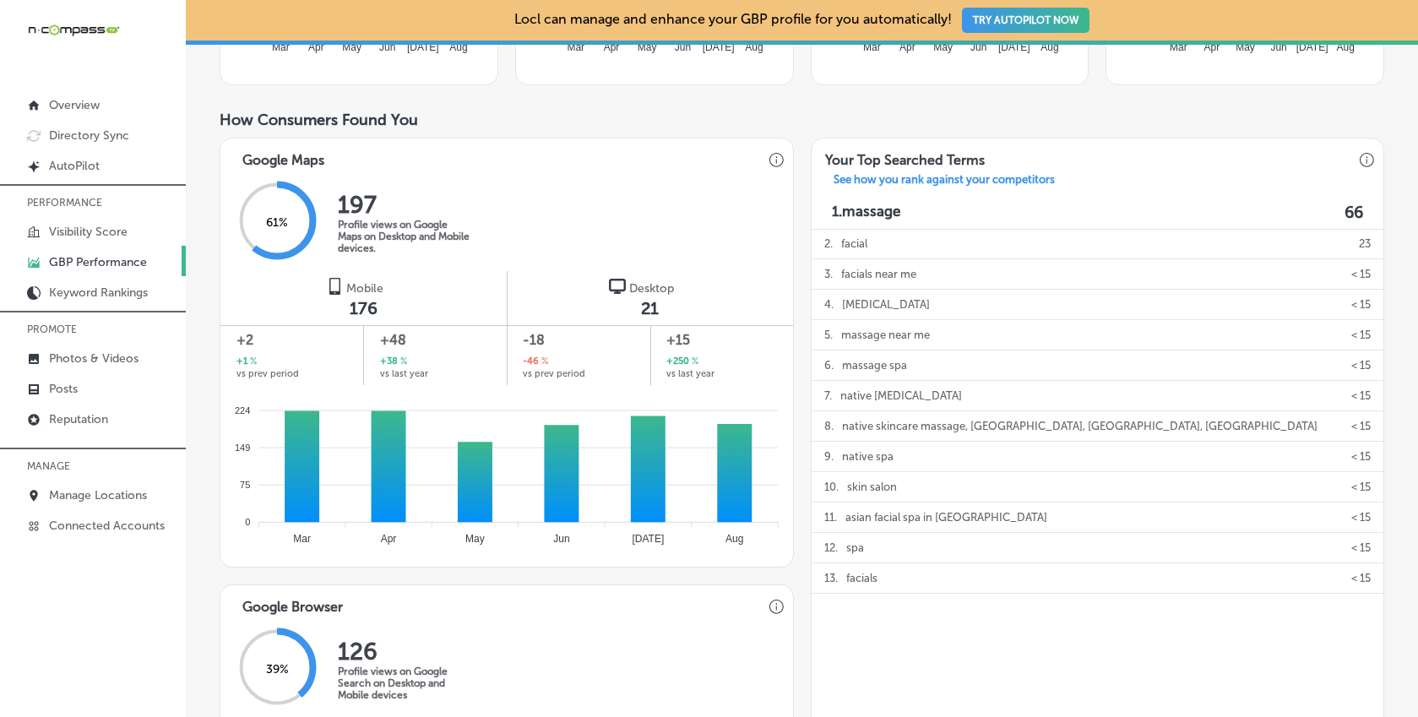
scroll to position [0, 0]
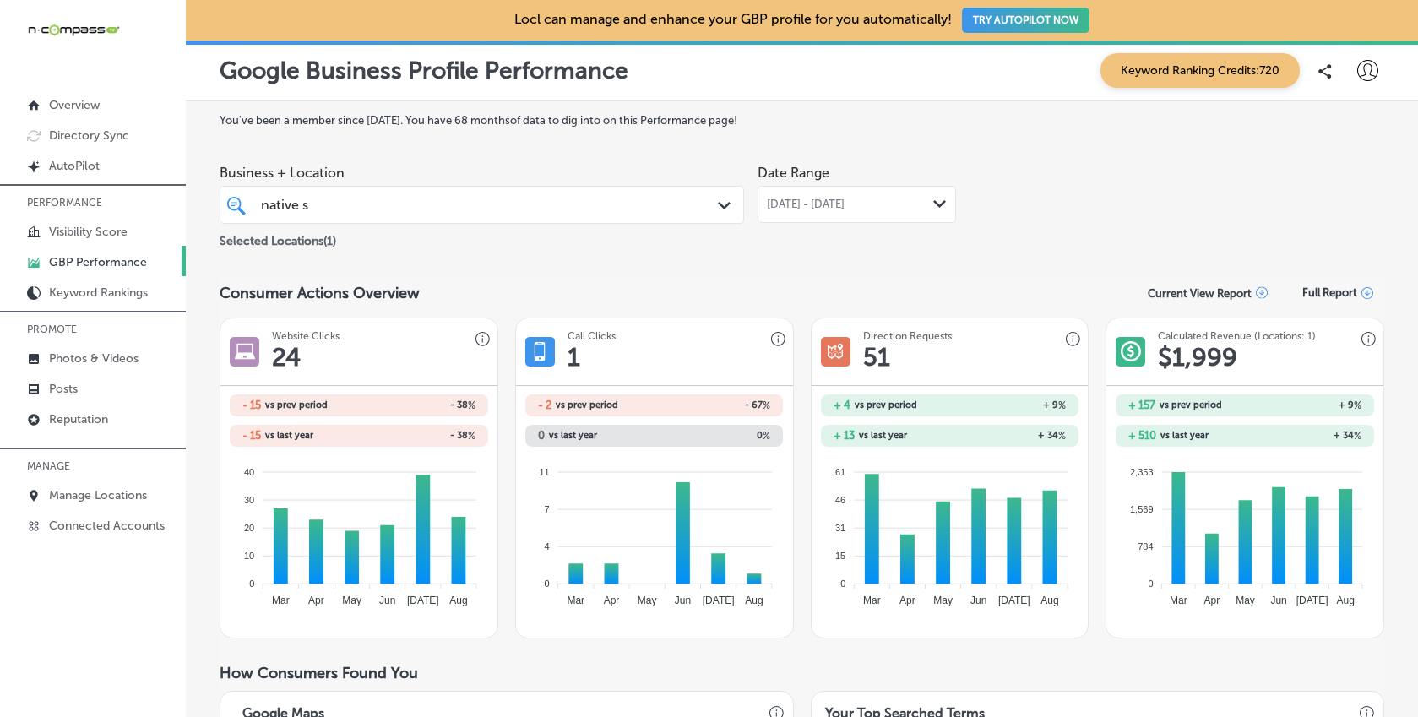
click at [851, 190] on div "[DATE] - [DATE] Path Created with Sketch." at bounding box center [857, 204] width 198 height 37
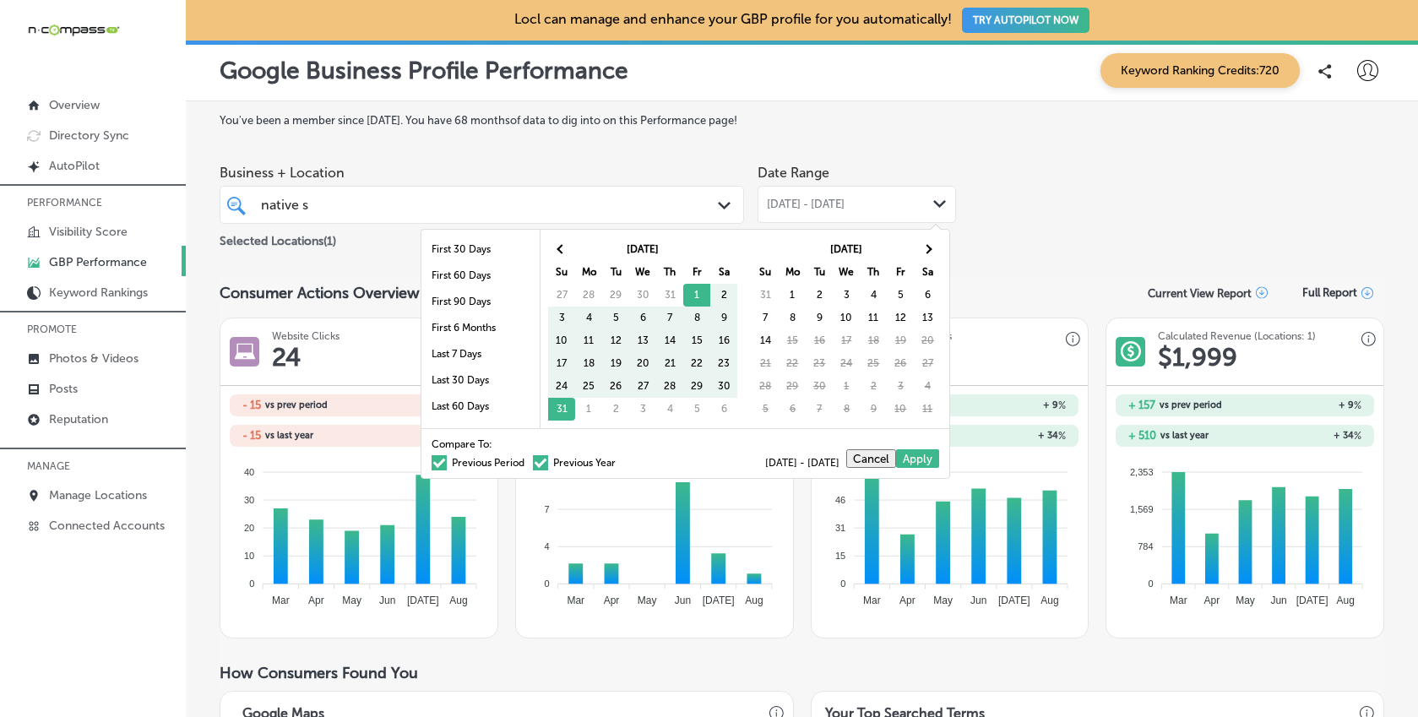
click at [432, 464] on span at bounding box center [439, 462] width 15 height 15
click at [528, 460] on input "Previous Period" at bounding box center [528, 460] width 0 height 0
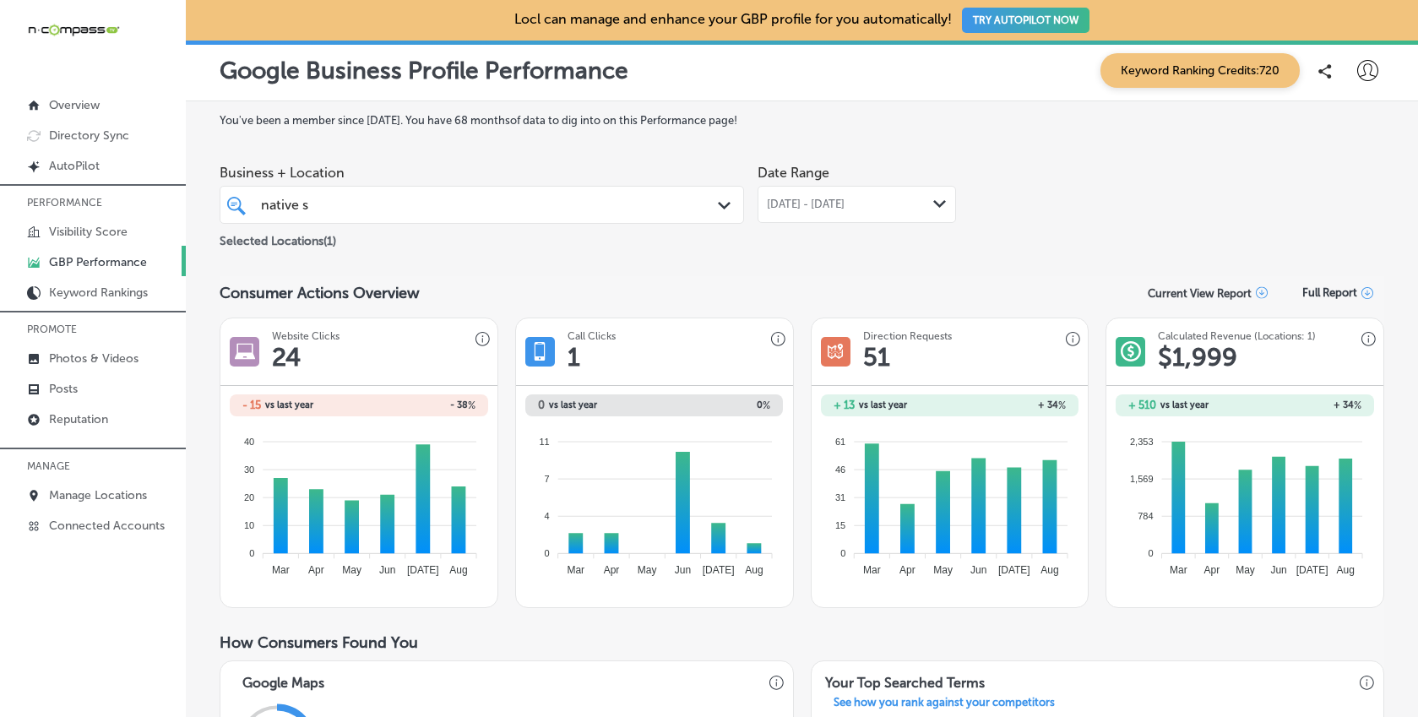
click at [845, 205] on span "[DATE] - [DATE]" at bounding box center [806, 205] width 78 height 14
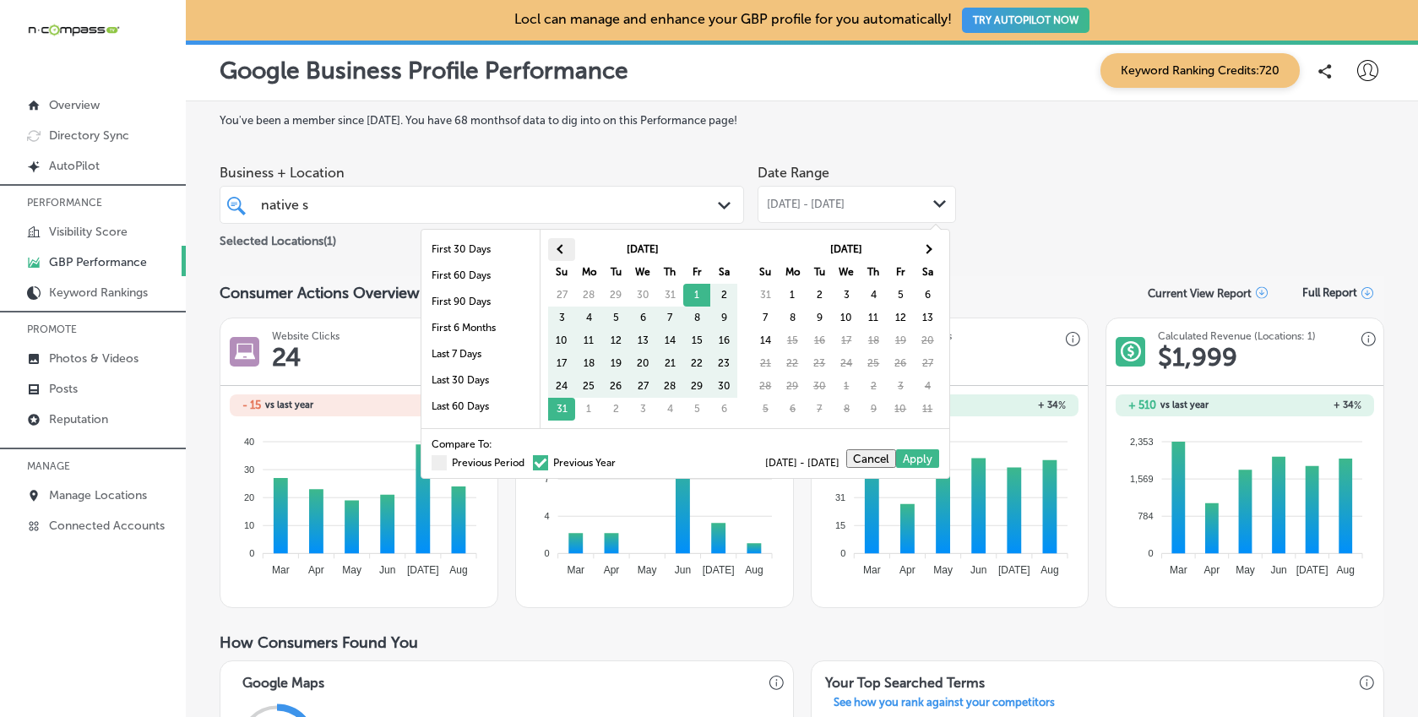
click at [557, 244] on th at bounding box center [561, 249] width 27 height 23
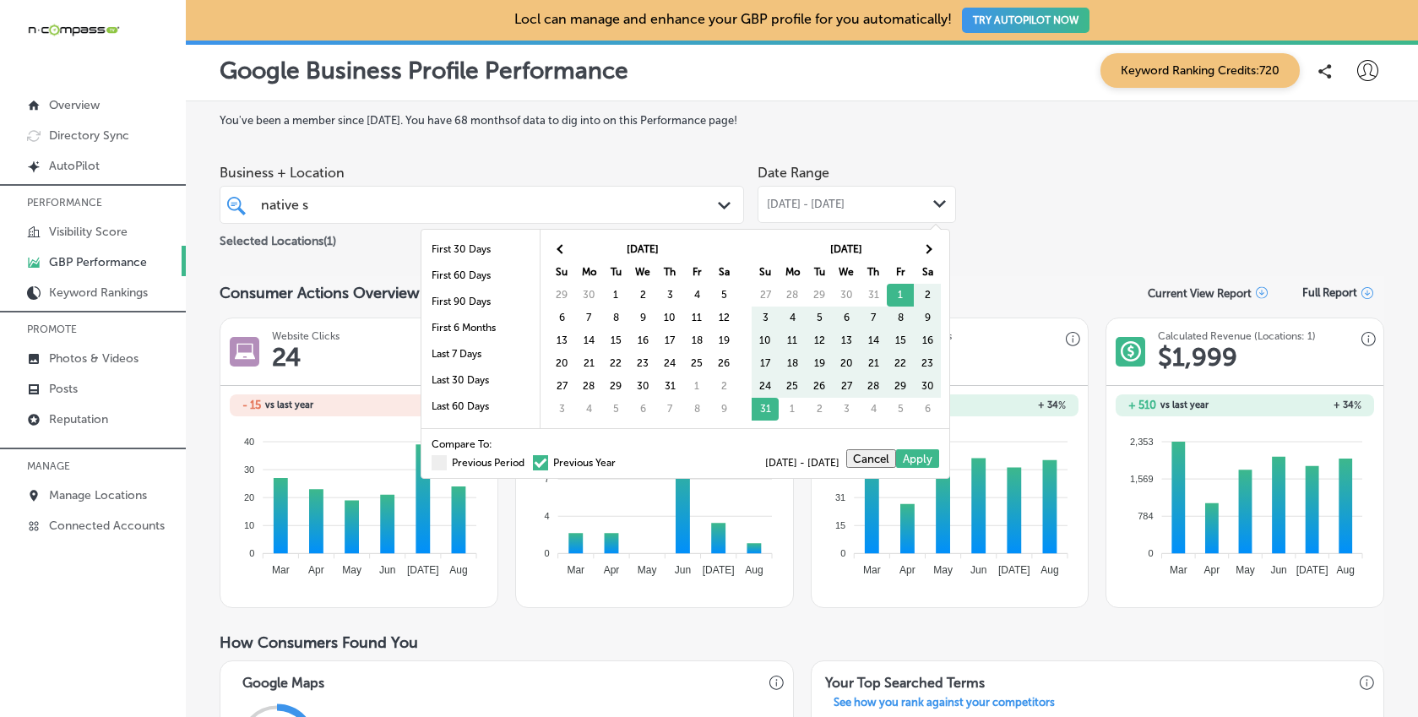
click at [557, 244] on th at bounding box center [561, 249] width 27 height 23
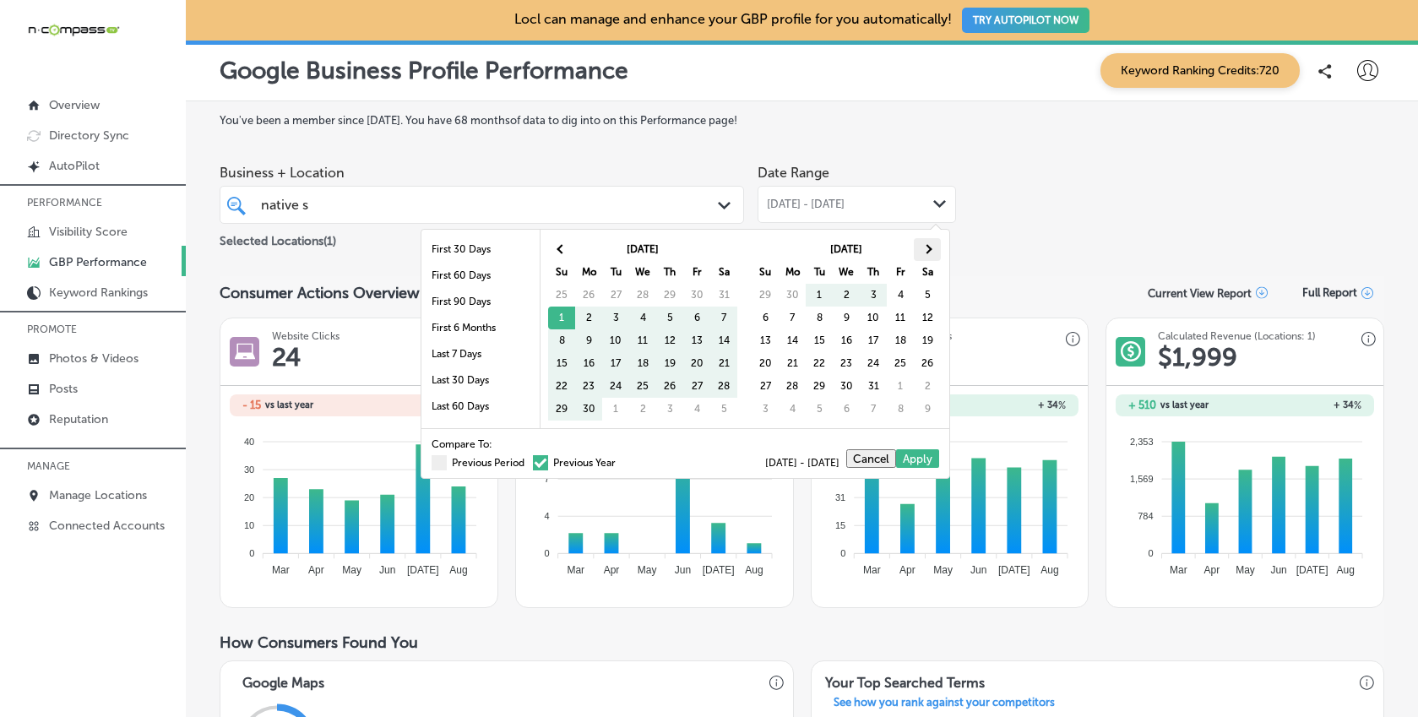
click at [921, 252] on th at bounding box center [927, 249] width 27 height 23
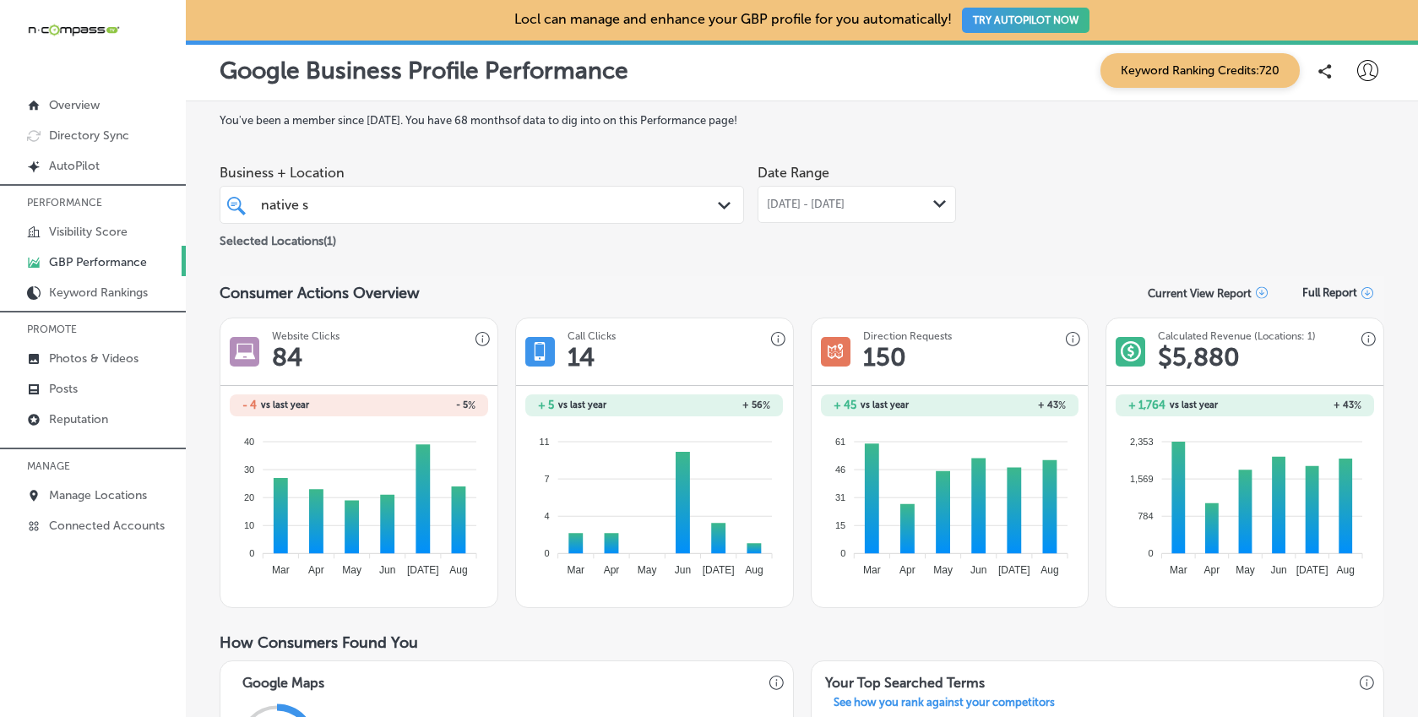
click at [803, 218] on div "[DATE] - [DATE] Path Created with Sketch." at bounding box center [857, 204] width 198 height 37
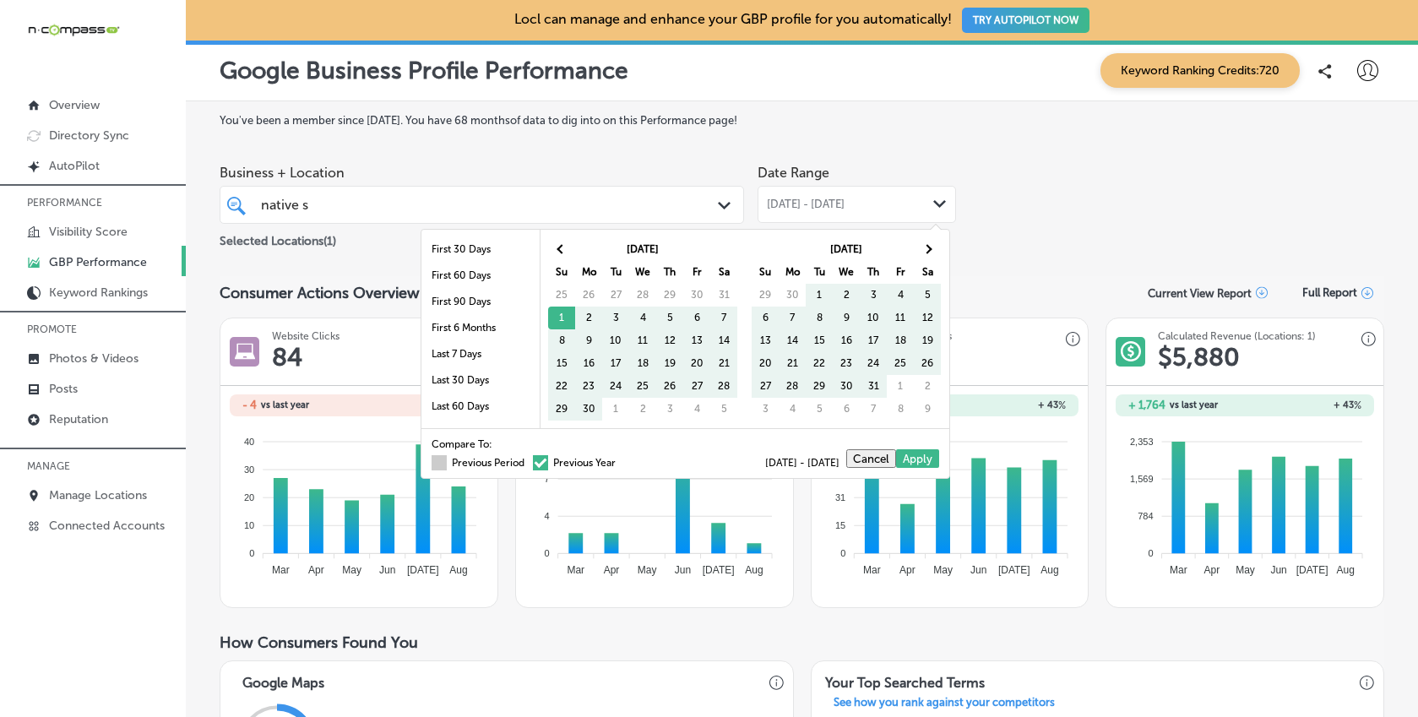
click at [432, 462] on span at bounding box center [439, 462] width 15 height 15
click at [528, 460] on input "Previous Period" at bounding box center [528, 460] width 0 height 0
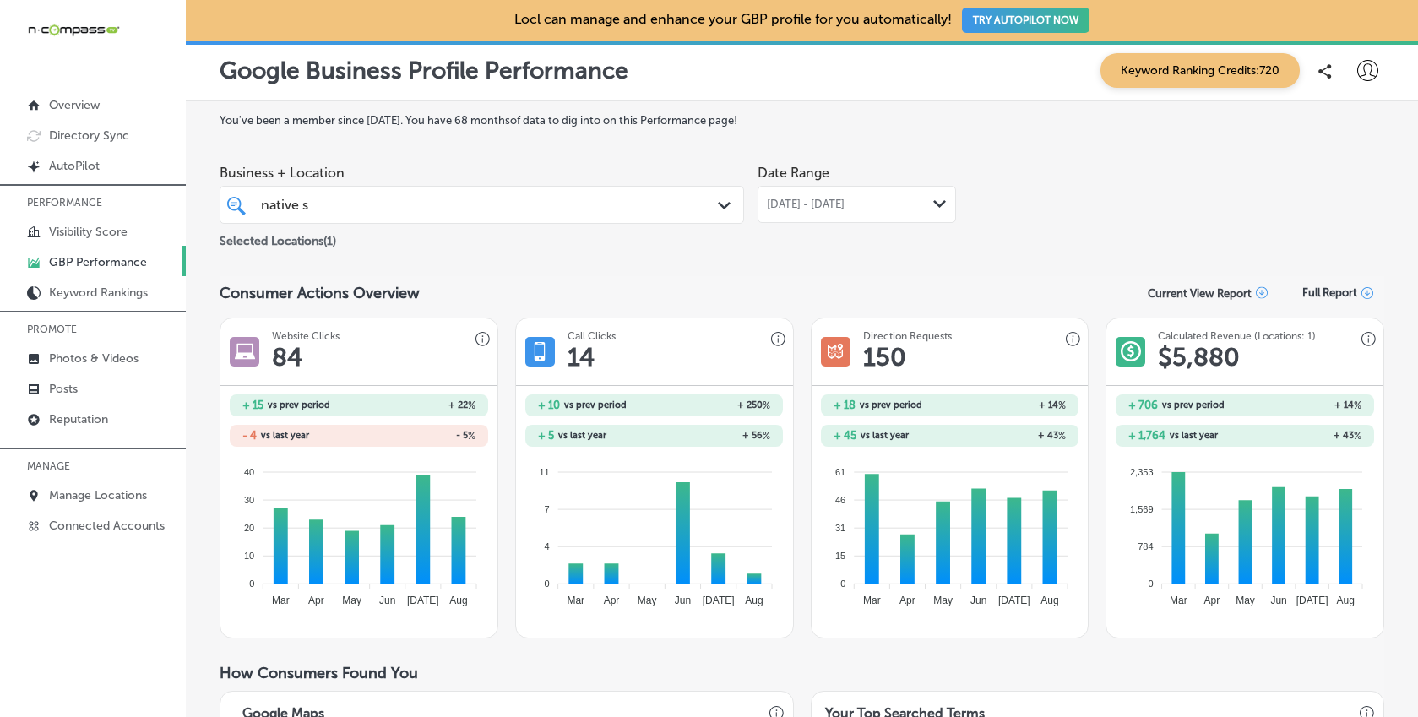
click at [858, 215] on div "[DATE] - [DATE] Path Created with Sketch." at bounding box center [857, 204] width 198 height 37
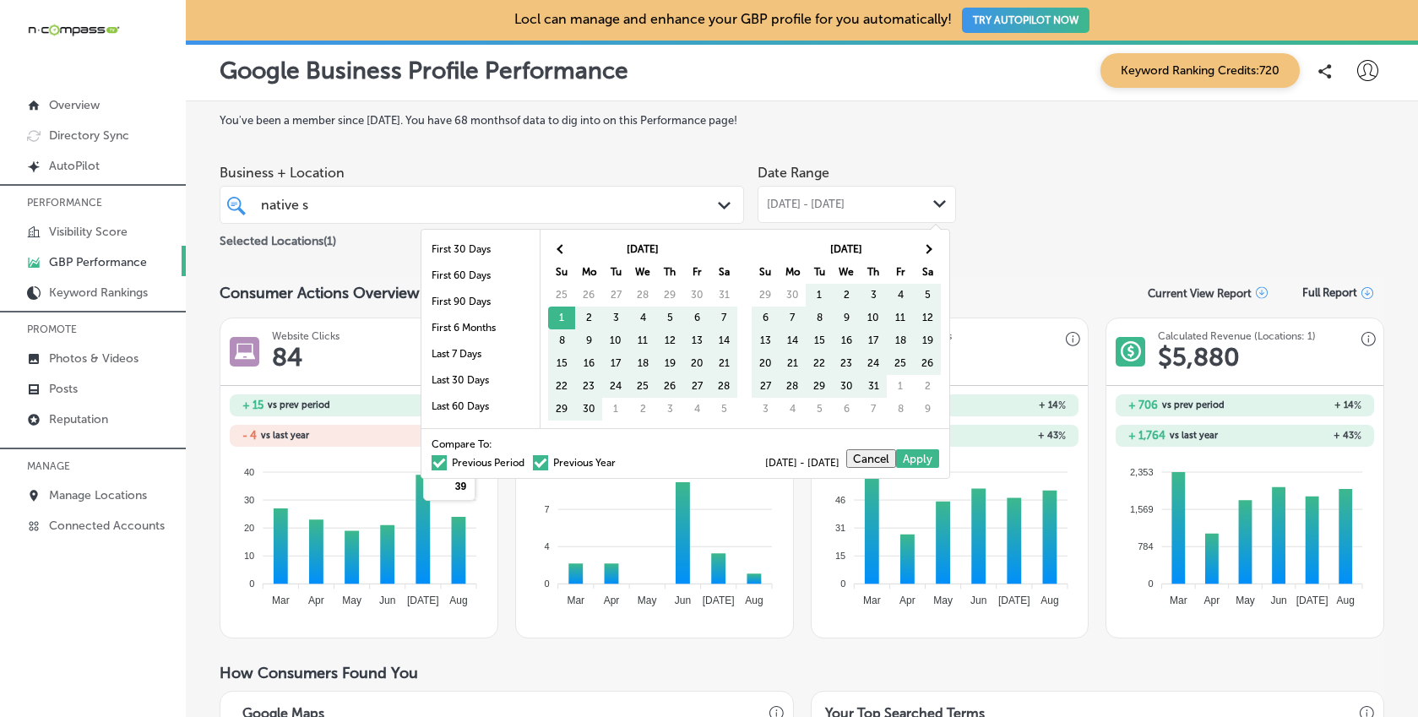
click at [432, 457] on span at bounding box center [439, 462] width 15 height 15
click at [528, 460] on input "Previous Period" at bounding box center [528, 460] width 0 height 0
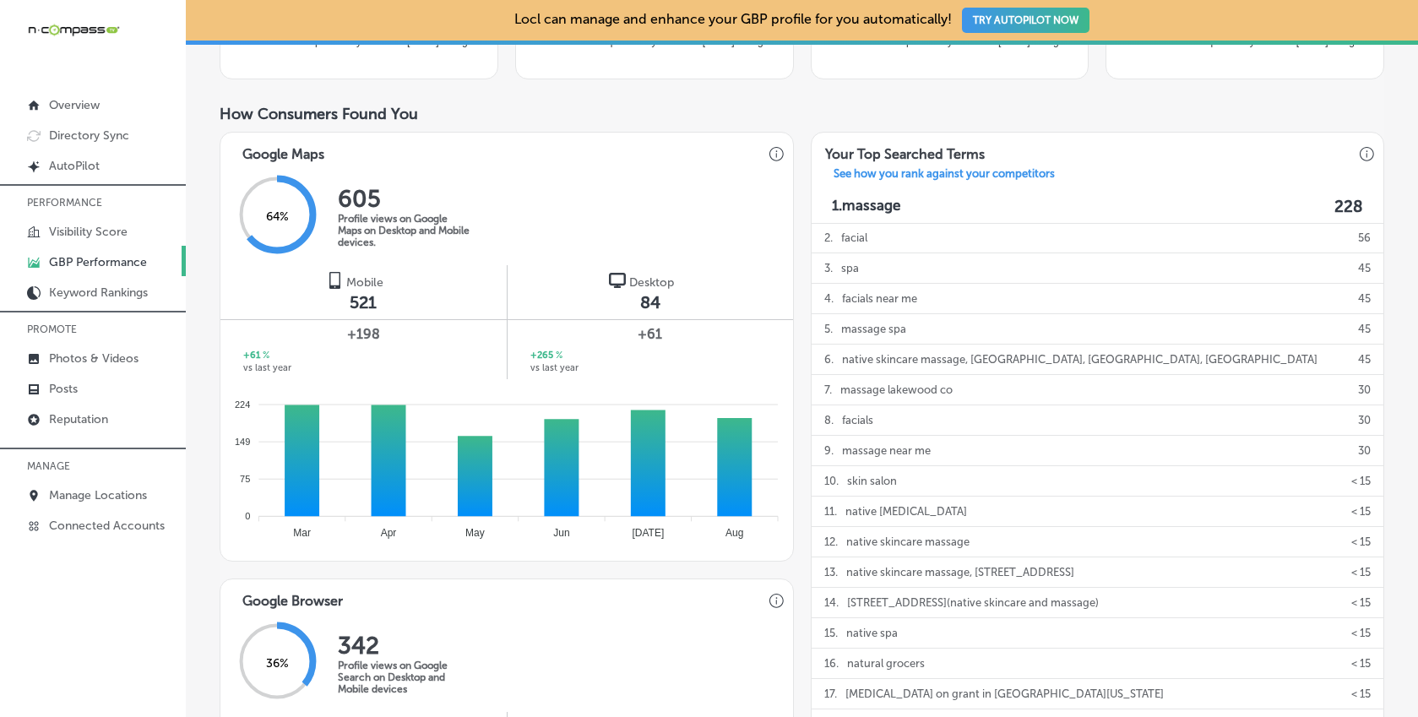
scroll to position [36, 0]
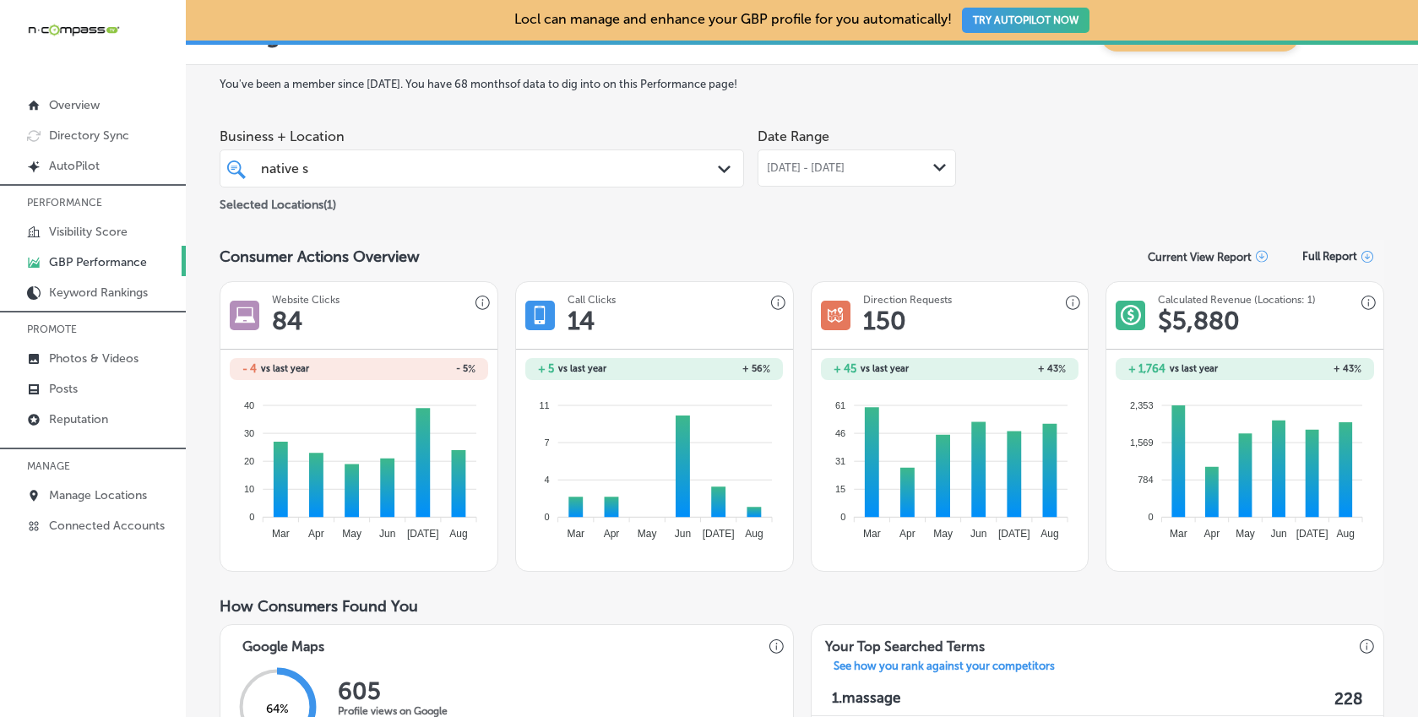
click at [405, 170] on div "native s native s" at bounding box center [459, 168] width 400 height 23
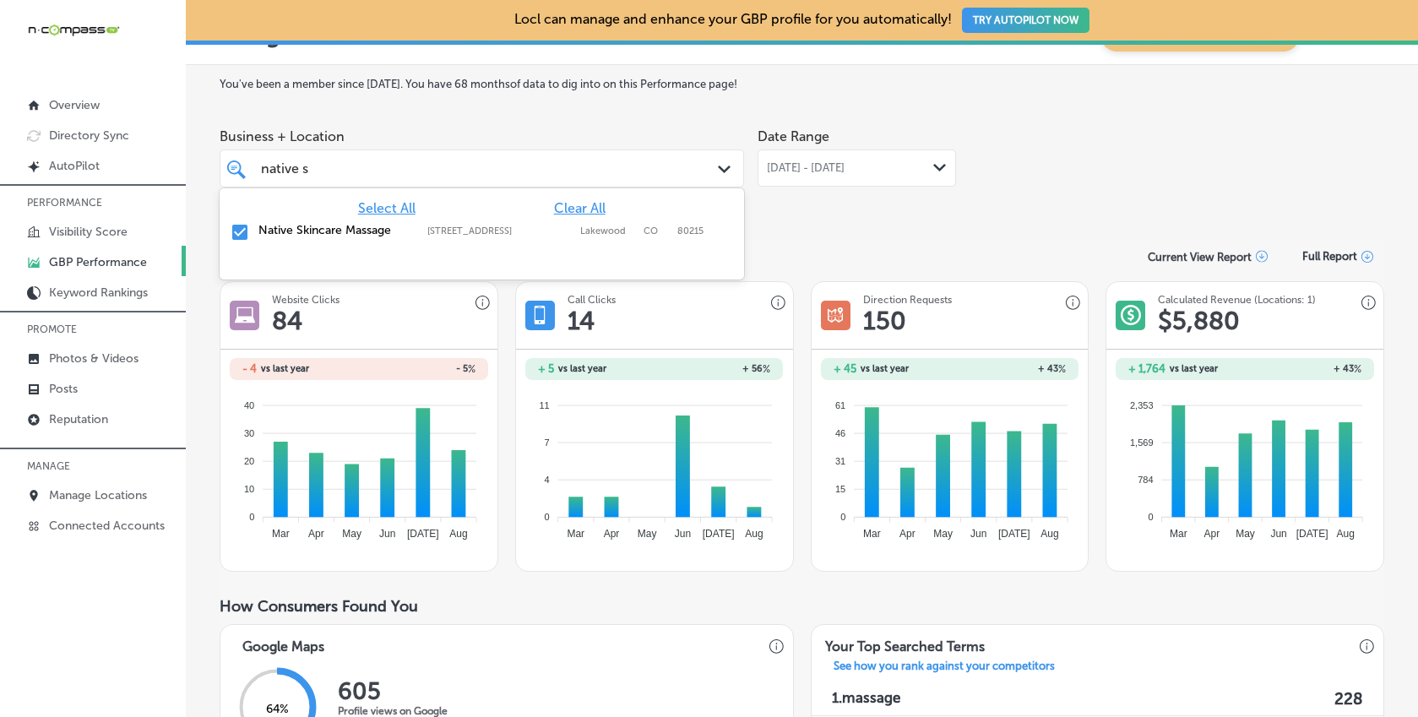
click at [253, 229] on div "Native Skincare Massage [STREET_ADDRESS][GEOGRAPHIC_DATA][STREET_ADDRESS]" at bounding box center [481, 233] width 511 height 26
type input "n"
click at [404, 233] on label "Launch Learning Preschool" at bounding box center [334, 230] width 152 height 14
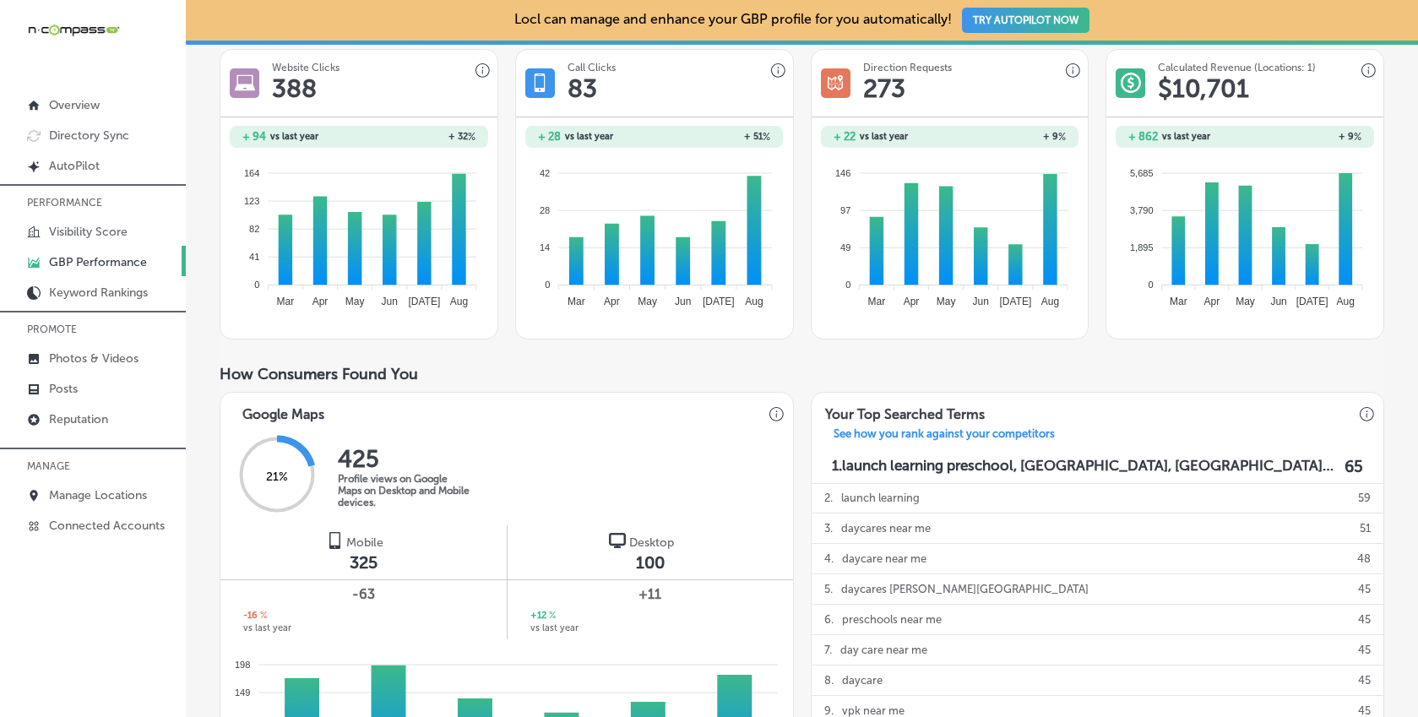
scroll to position [0, 0]
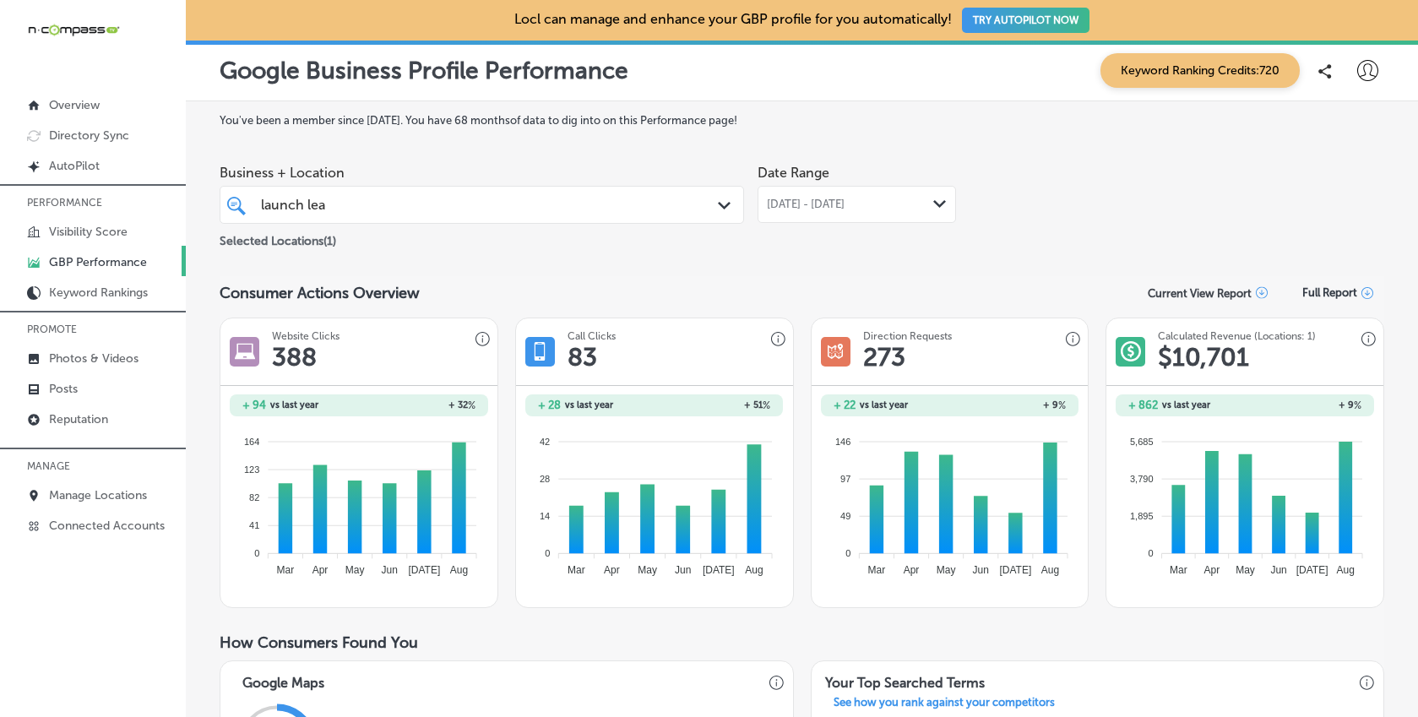
click at [845, 204] on span "[DATE] - [DATE]" at bounding box center [806, 205] width 78 height 14
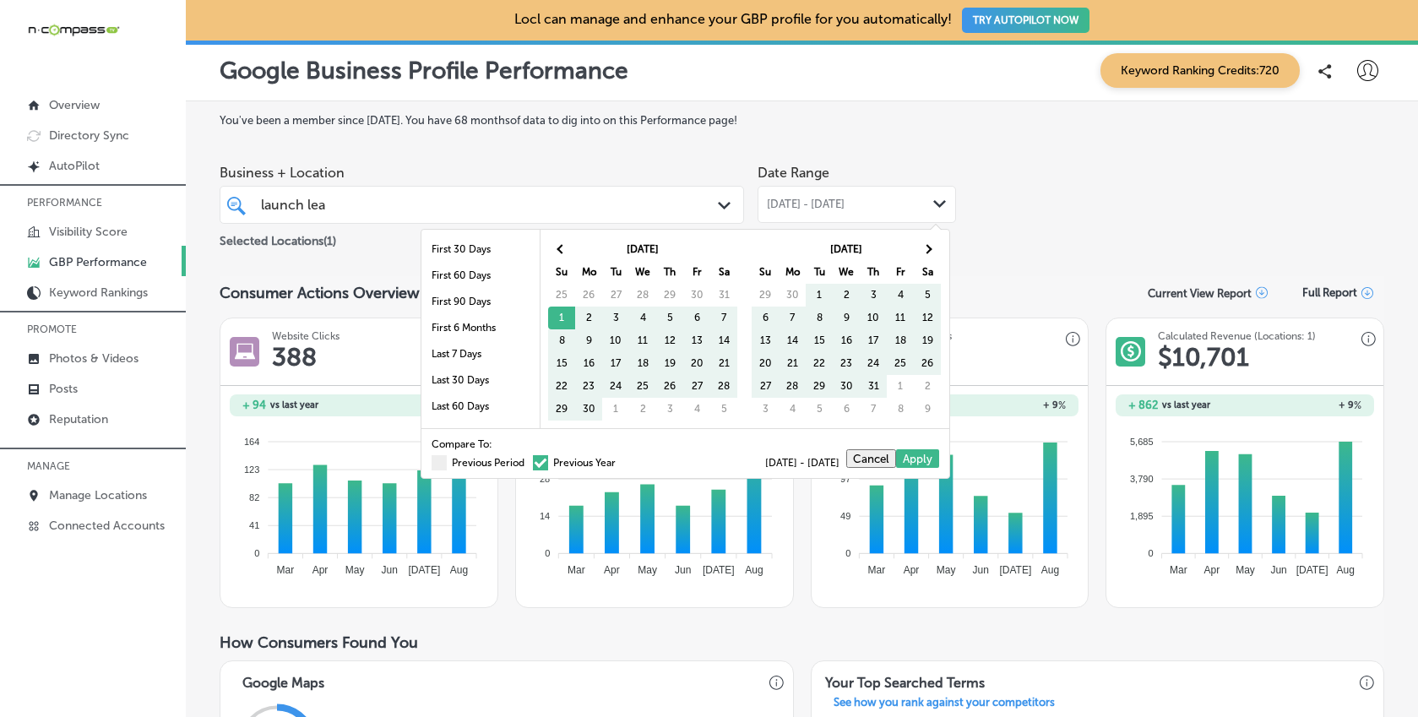
click at [533, 463] on span at bounding box center [540, 462] width 15 height 15
click at [619, 460] on input "Previous Year" at bounding box center [619, 460] width 0 height 0
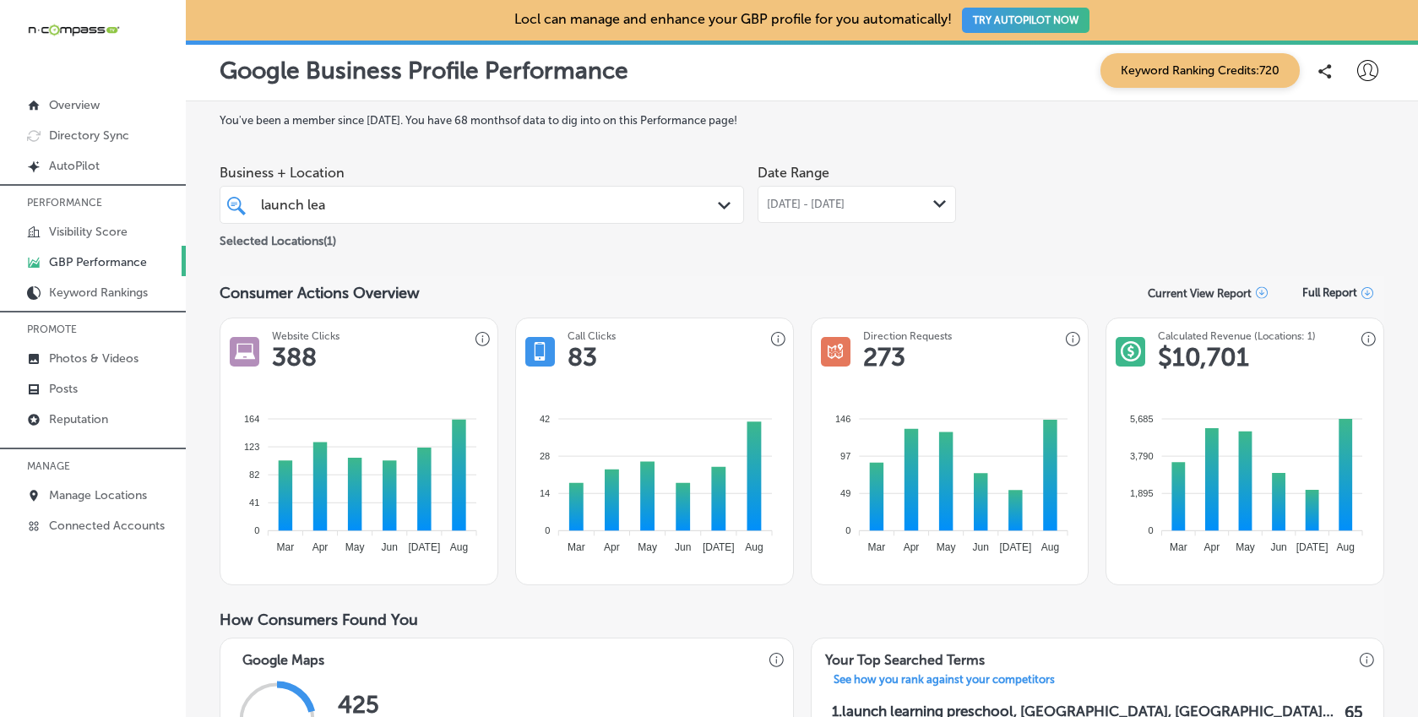
click at [464, 207] on div "launch lea launch lea" at bounding box center [459, 204] width 400 height 23
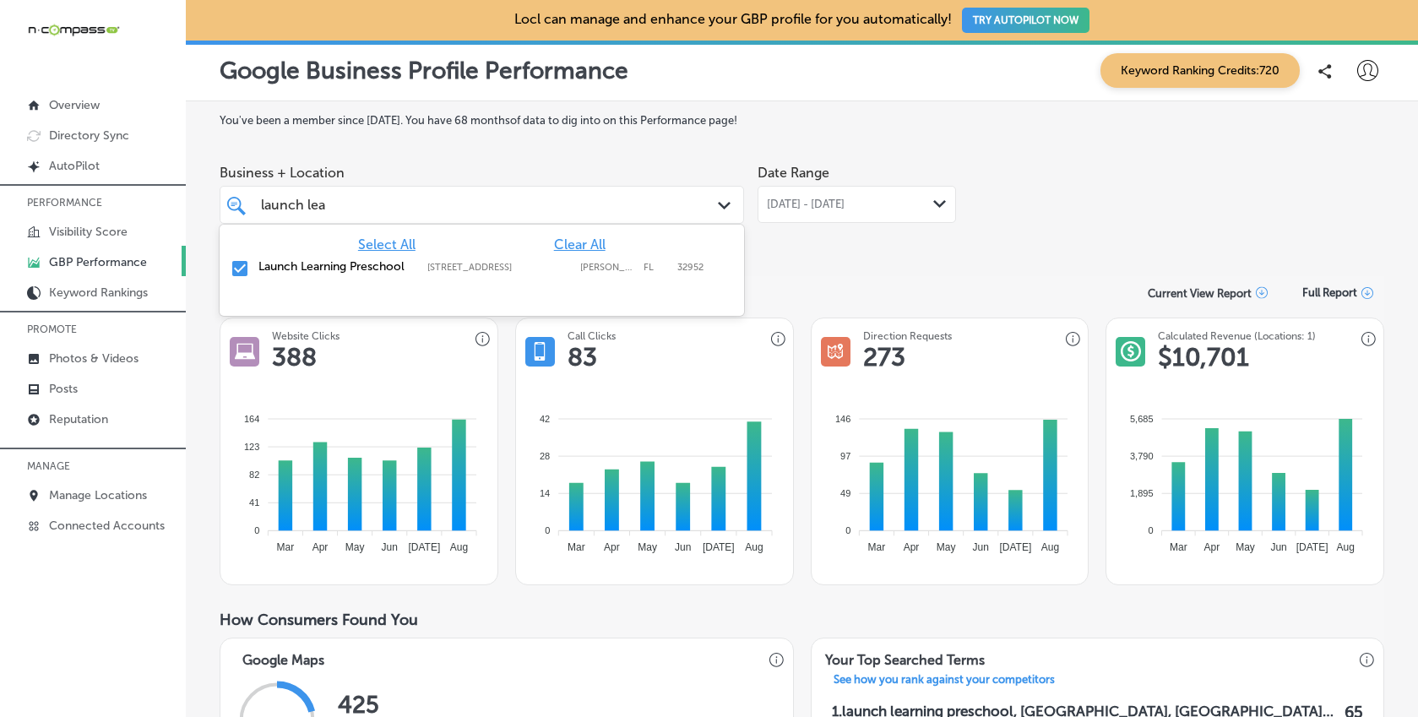
click at [557, 247] on span "Clear All" at bounding box center [580, 244] width 52 height 16
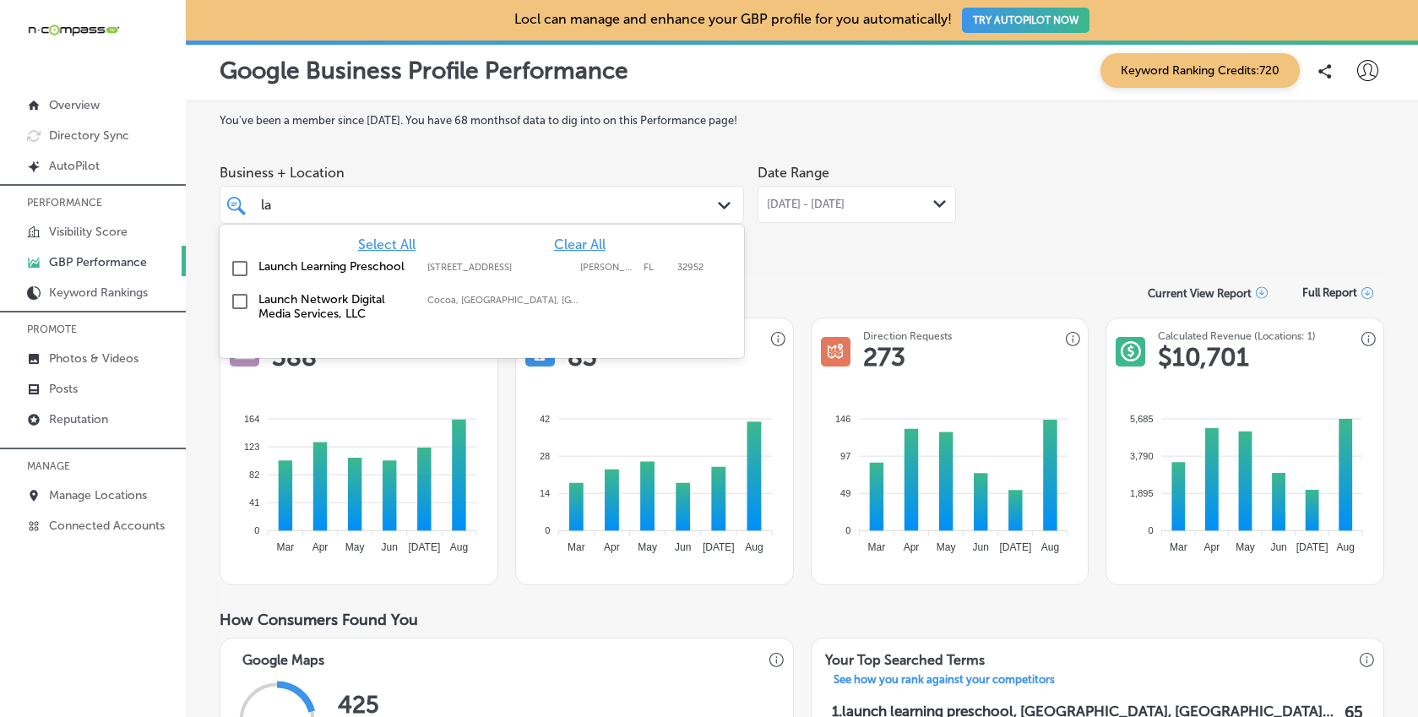
type input "l"
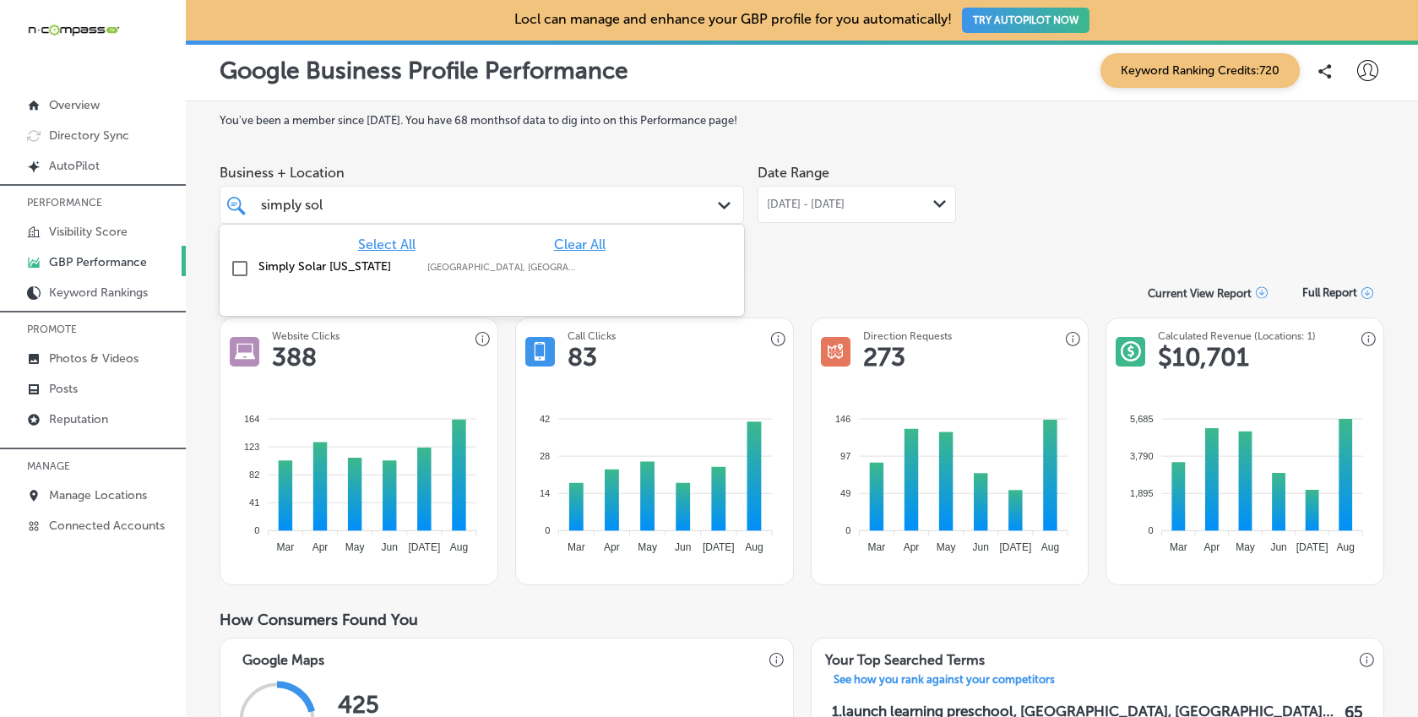
click at [436, 264] on label "[GEOGRAPHIC_DATA], [GEOGRAPHIC_DATA], [GEOGRAPHIC_DATA] | [GEOGRAPHIC_DATA], [G…" at bounding box center [503, 267] width 152 height 11
type input "simply sol"
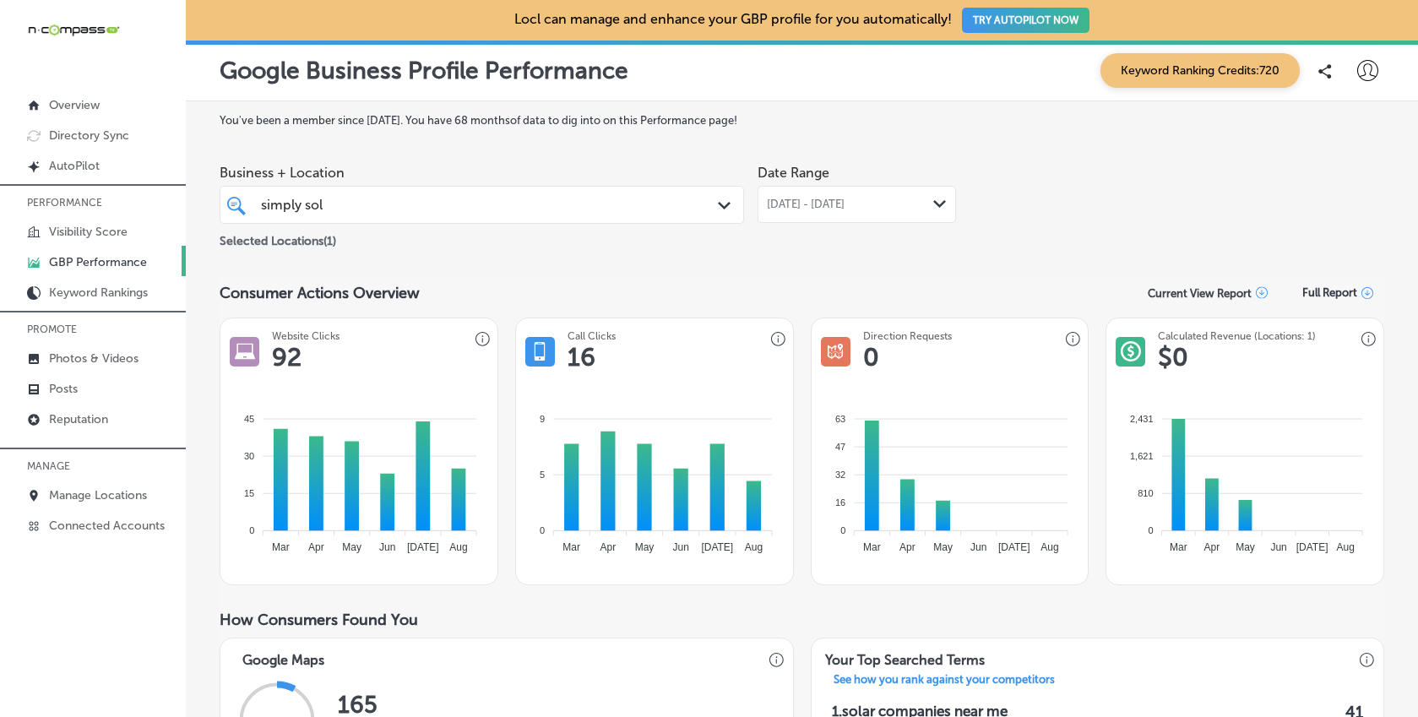
click at [845, 202] on span "[DATE] - [DATE]" at bounding box center [806, 205] width 78 height 14
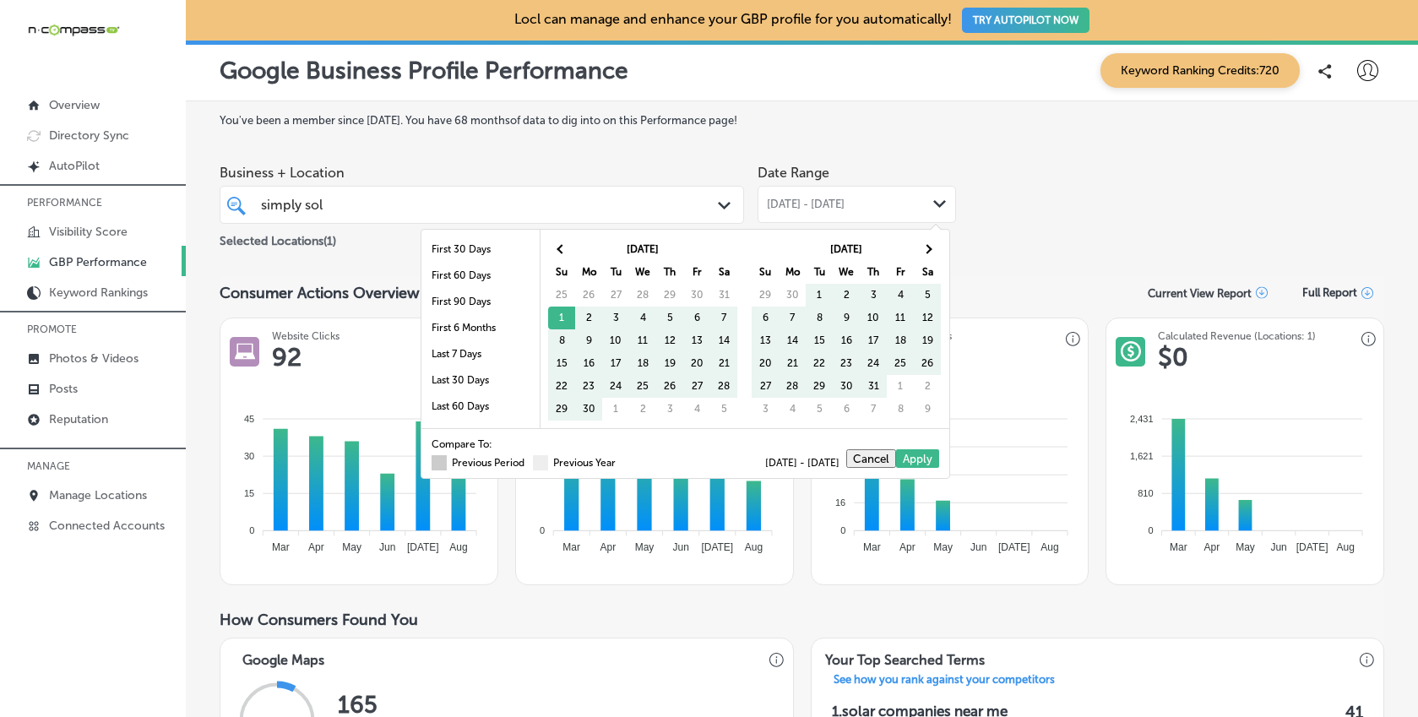
click at [432, 466] on span at bounding box center [439, 462] width 15 height 15
click at [528, 460] on input "Previous Period" at bounding box center [528, 460] width 0 height 0
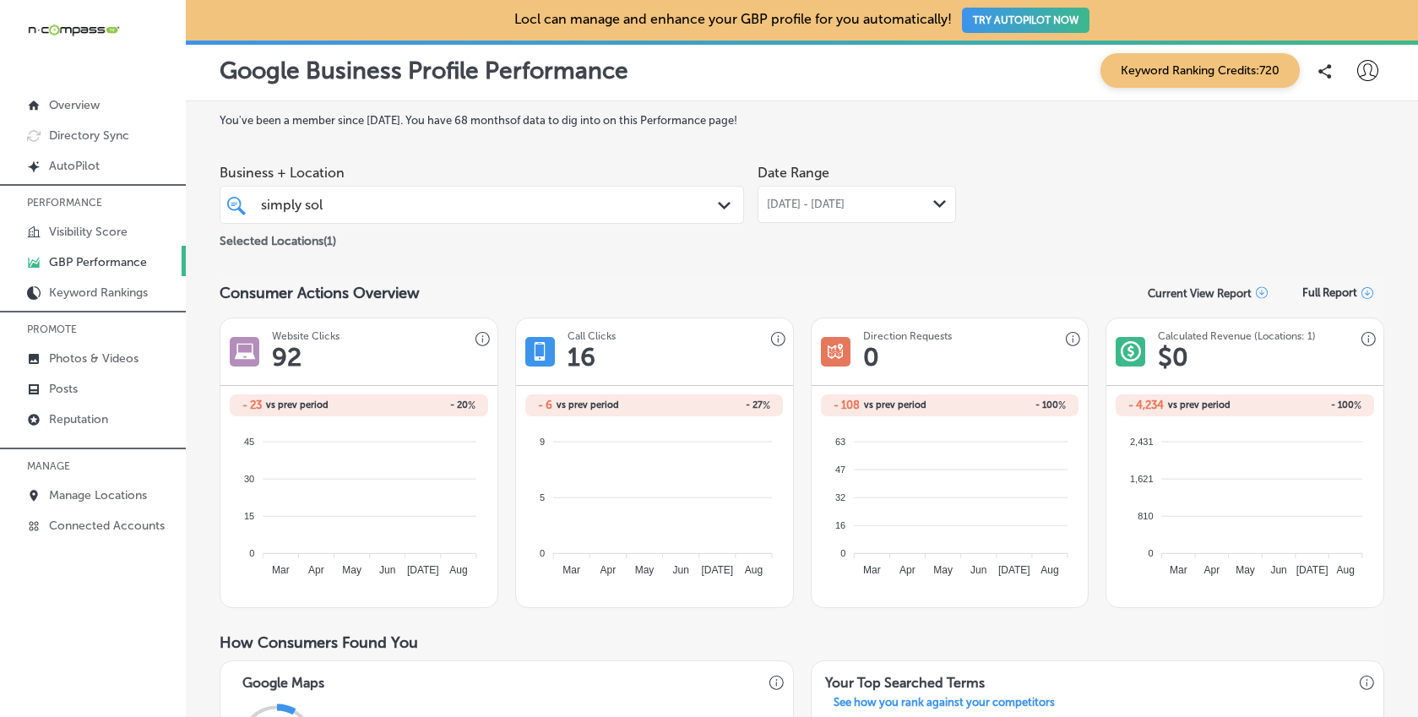
click at [834, 200] on span "[DATE] - [DATE]" at bounding box center [806, 205] width 78 height 14
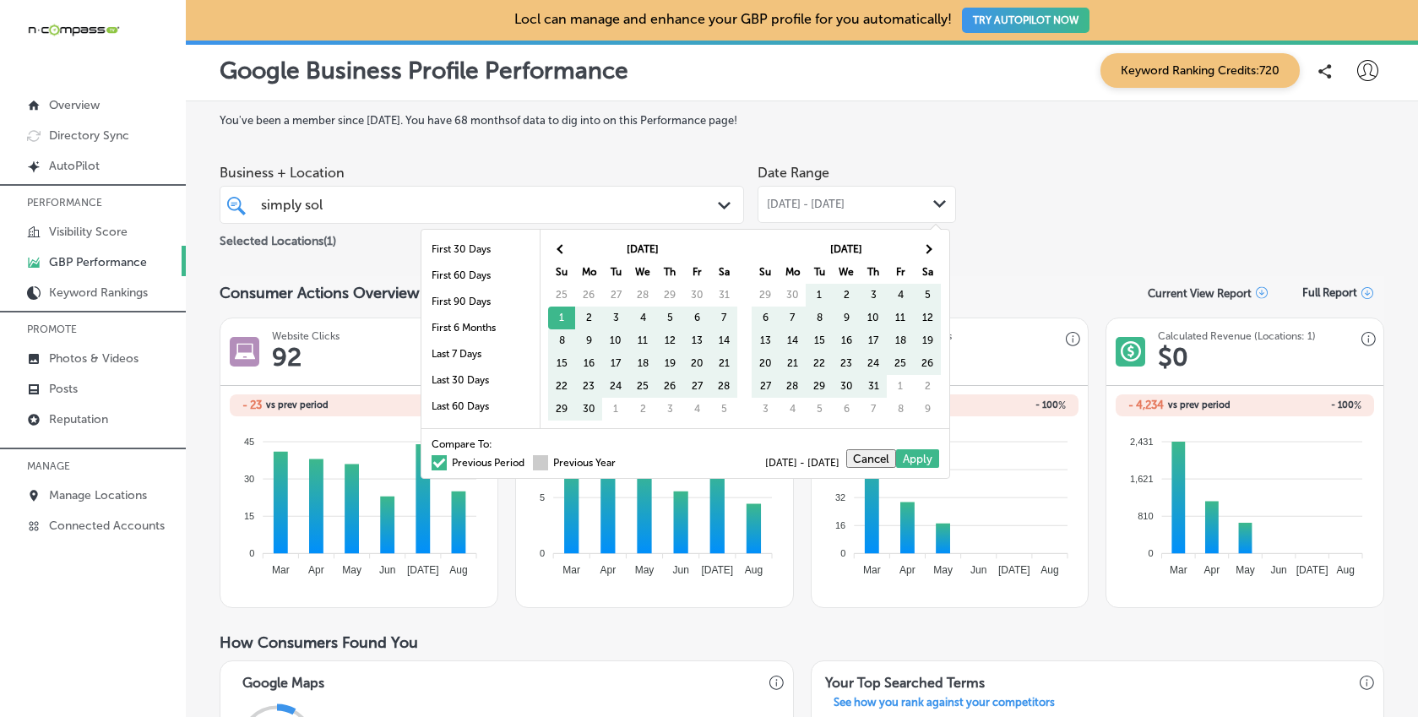
click at [533, 465] on span at bounding box center [540, 462] width 15 height 15
click at [619, 460] on input "Previous Year" at bounding box center [619, 460] width 0 height 0
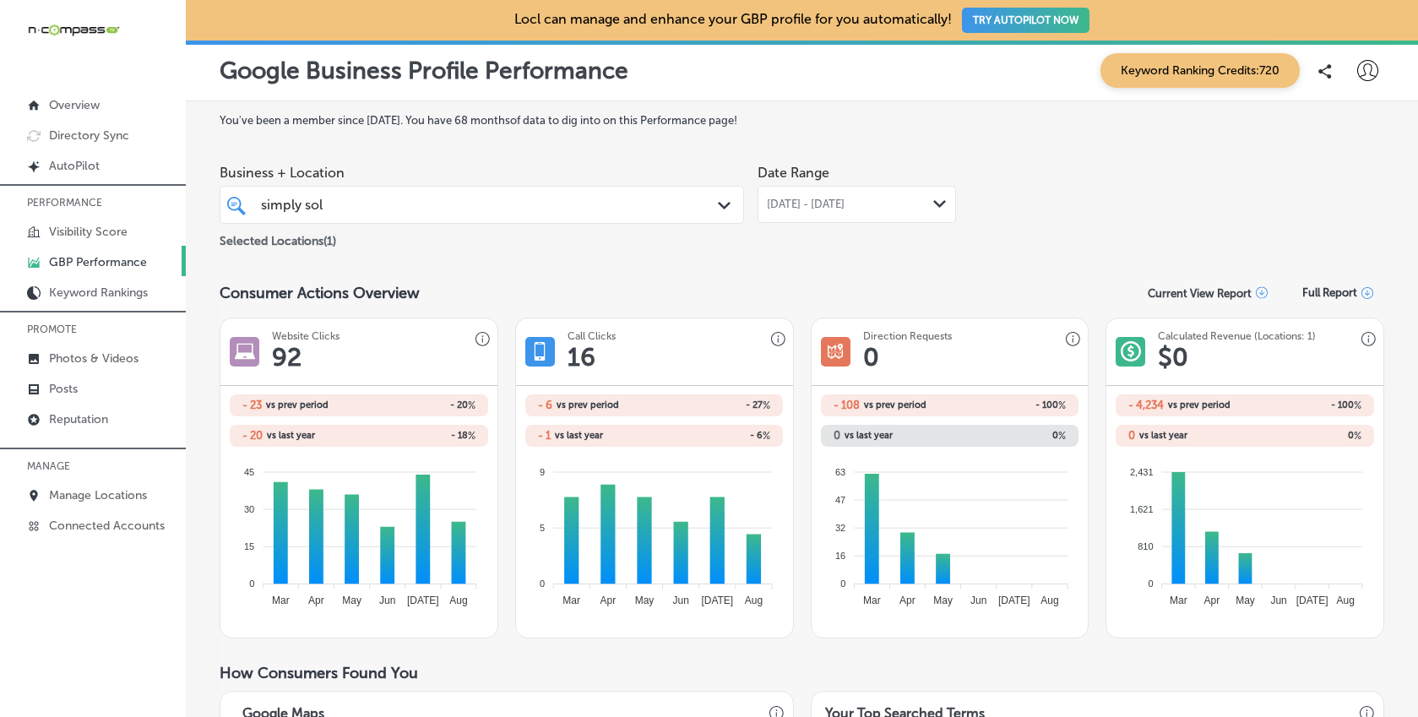
click at [797, 188] on div "[DATE] - [DATE] Path Created with Sketch." at bounding box center [857, 204] width 198 height 37
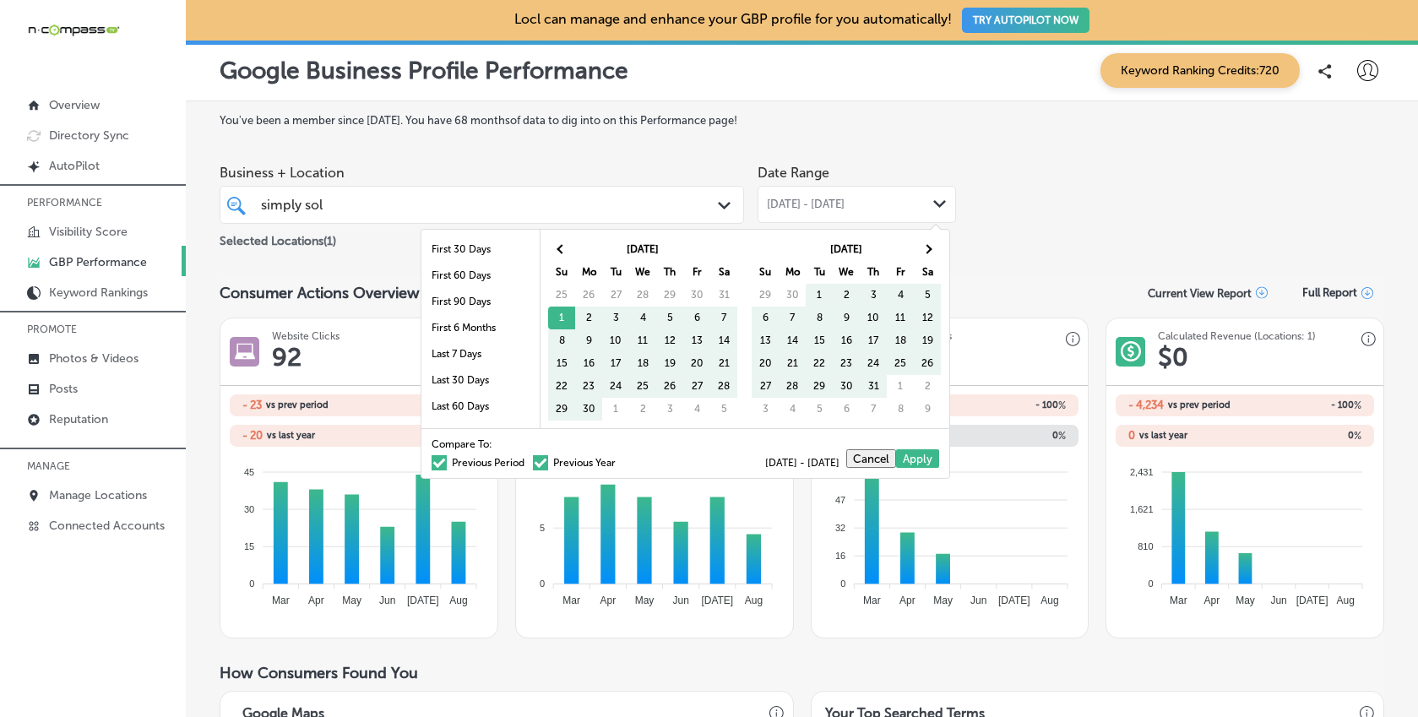
drag, startPoint x: 422, startPoint y: 460, endPoint x: 492, endPoint y: 491, distance: 75.6
click at [432, 460] on span at bounding box center [439, 462] width 15 height 15
click at [528, 460] on input "Previous Period" at bounding box center [528, 460] width 0 height 0
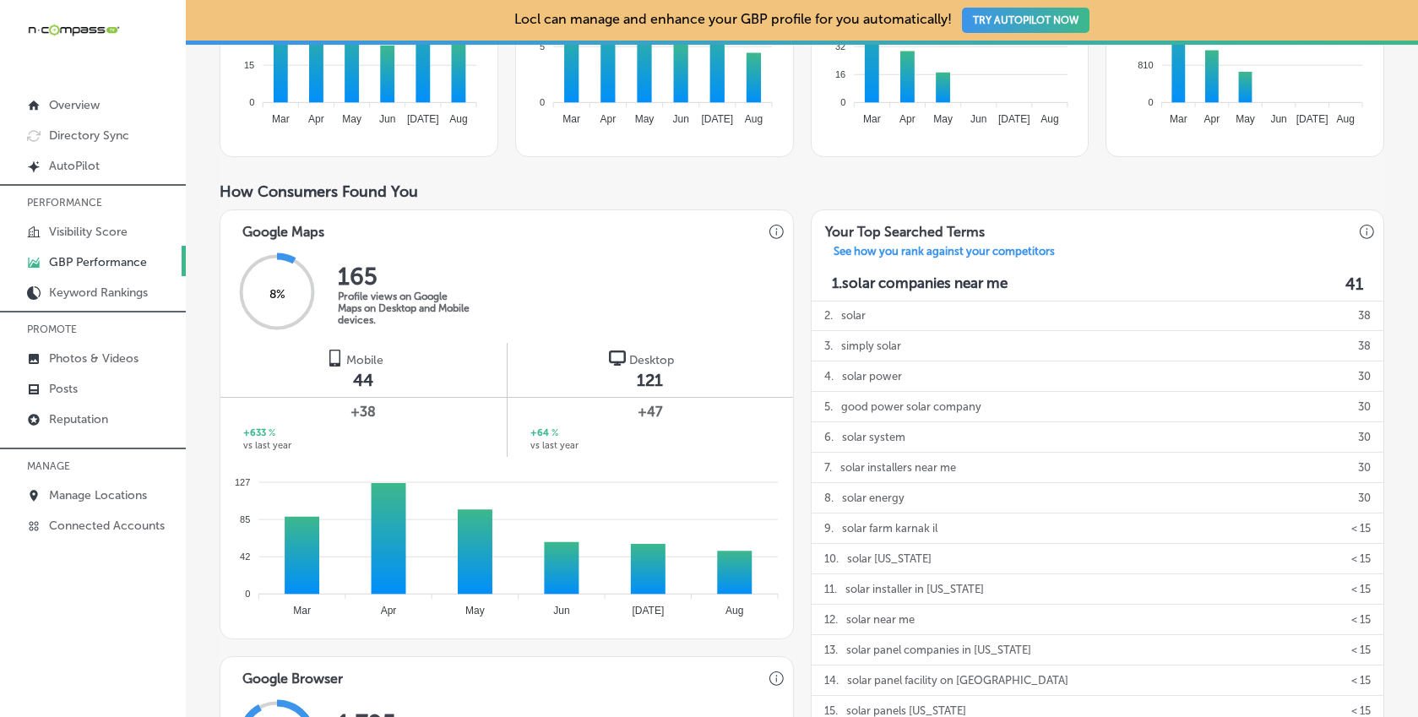
scroll to position [584, 0]
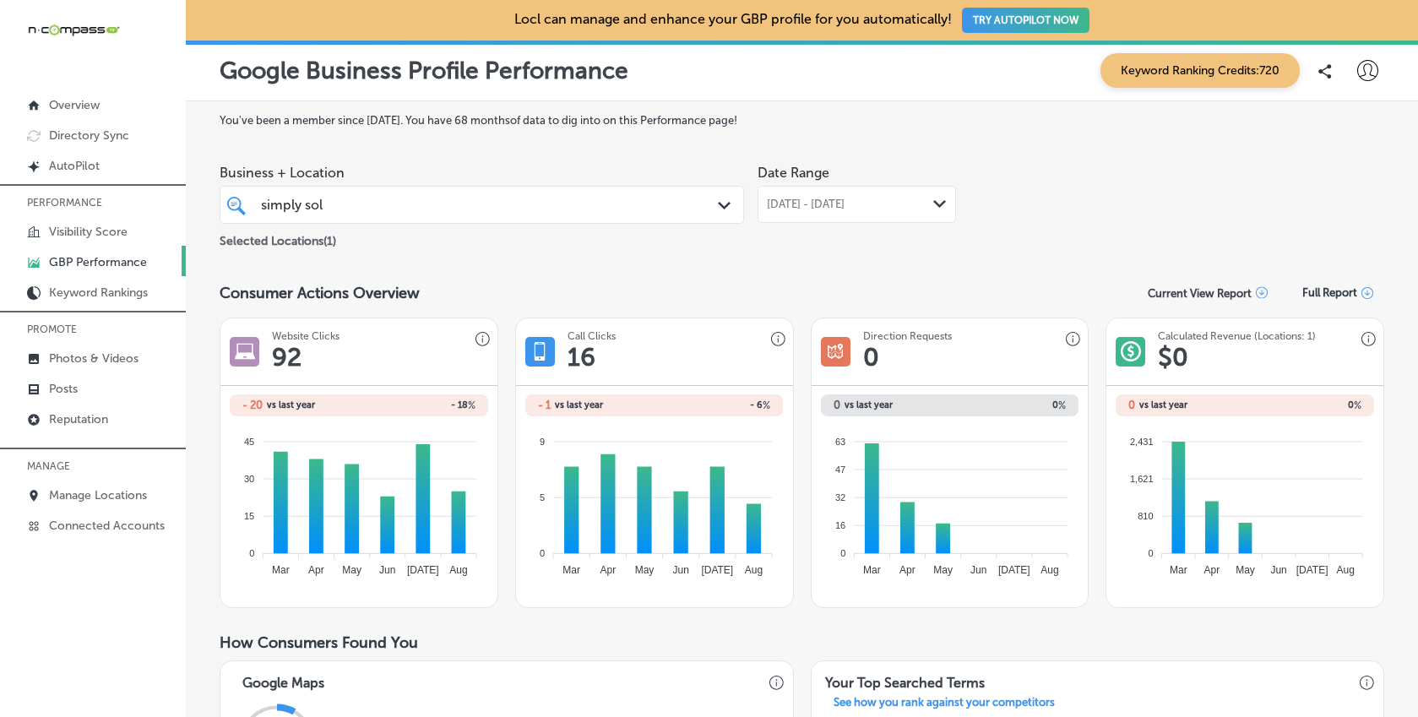
click at [579, 209] on div "simply sol simply sol" at bounding box center [459, 204] width 400 height 23
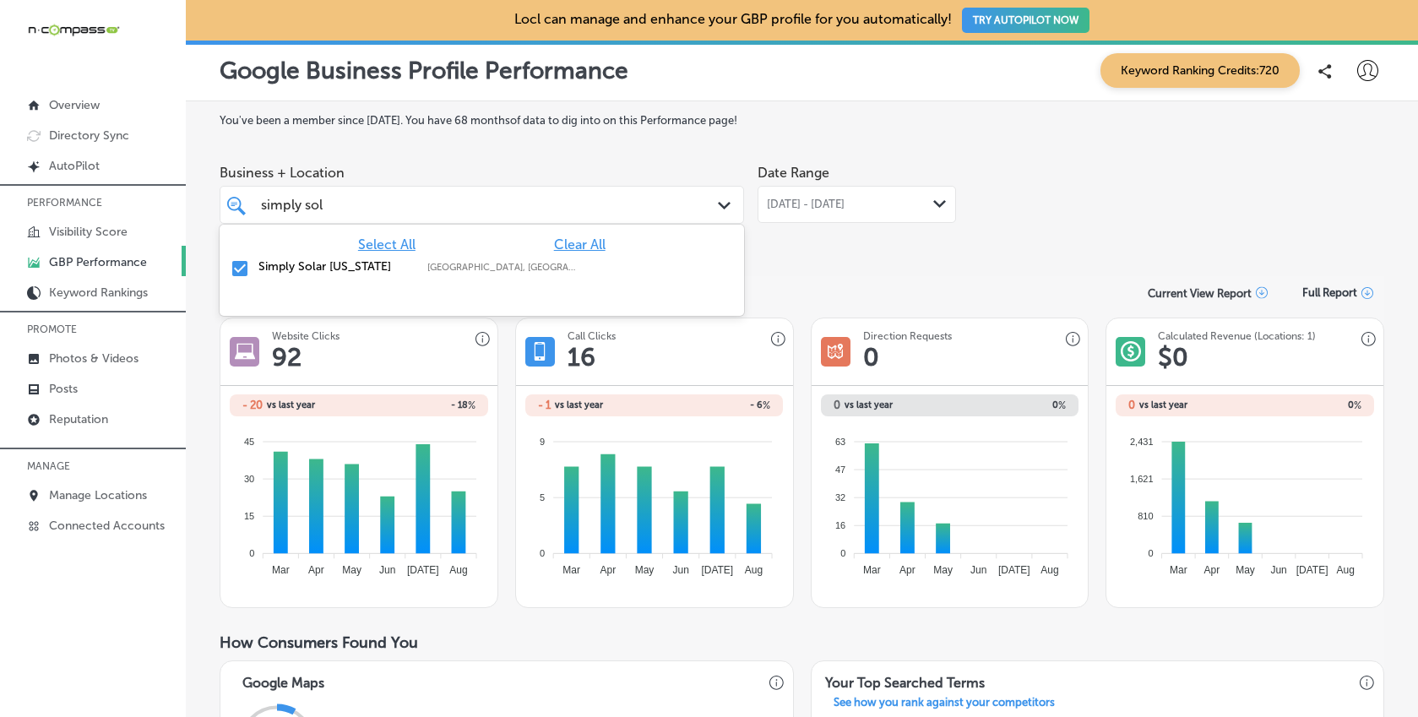
click at [241, 270] on input "checkbox" at bounding box center [240, 268] width 20 height 20
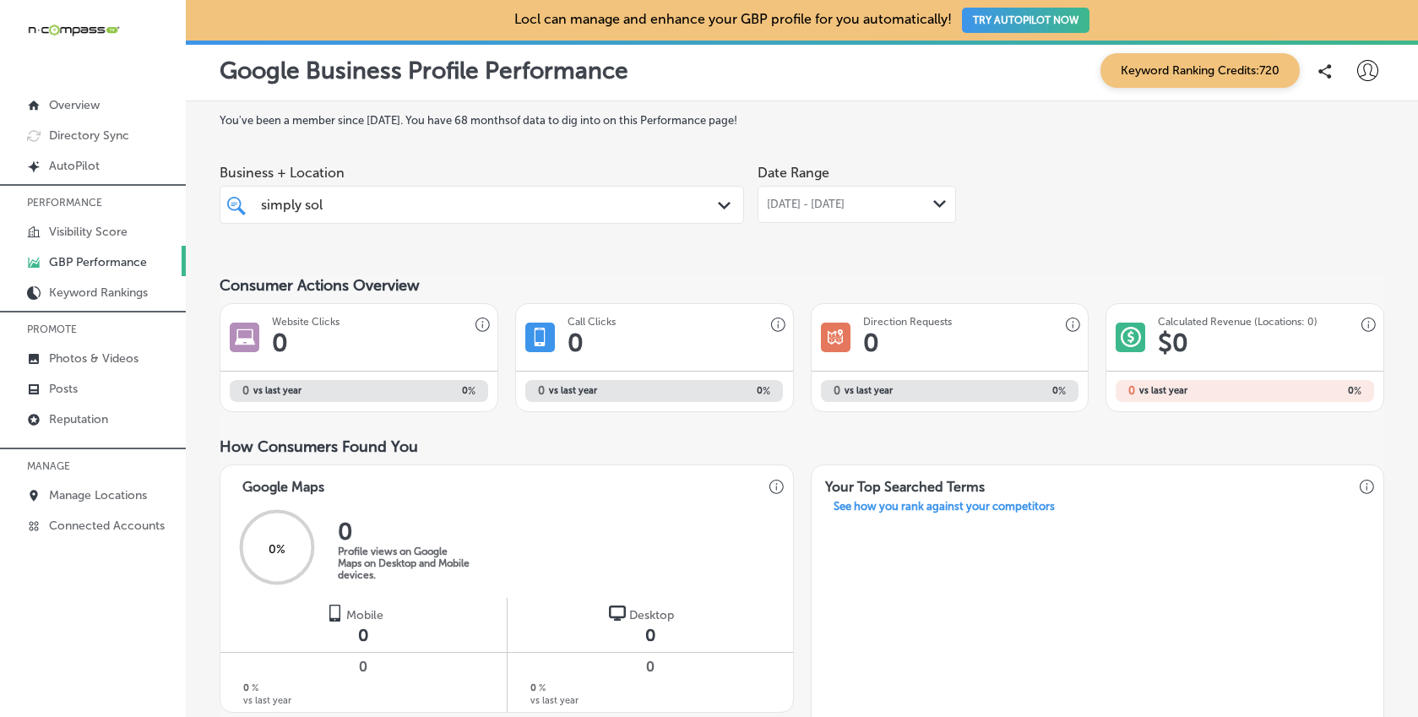
drag, startPoint x: 334, startPoint y: 208, endPoint x: 258, endPoint y: 211, distance: 76.1
click at [258, 210] on div "simply sol simply sol" at bounding box center [482, 205] width 459 height 26
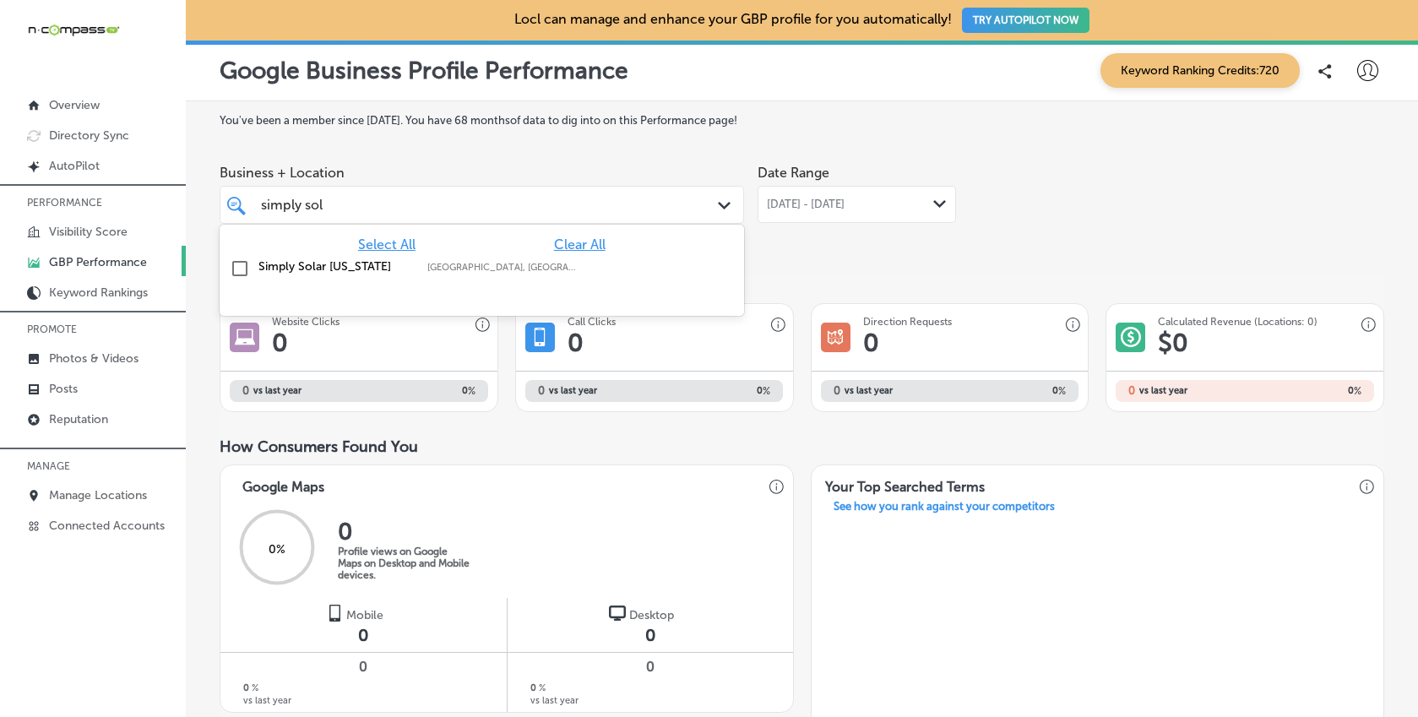
drag, startPoint x: 339, startPoint y: 203, endPoint x: 203, endPoint y: 214, distance: 136.4
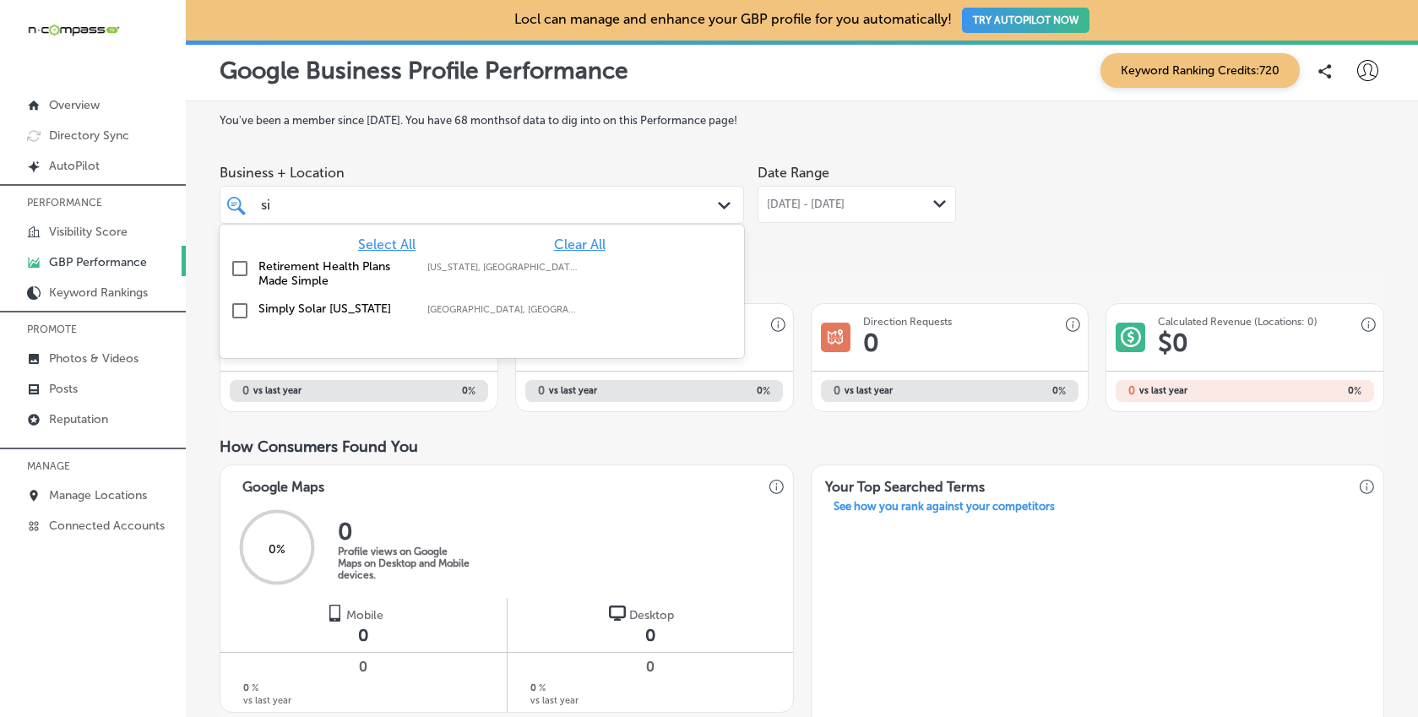
type input "s"
click at [279, 259] on label "Dolphins Waterfront Bar & Grill at [GEOGRAPHIC_DATA]" at bounding box center [334, 280] width 152 height 43
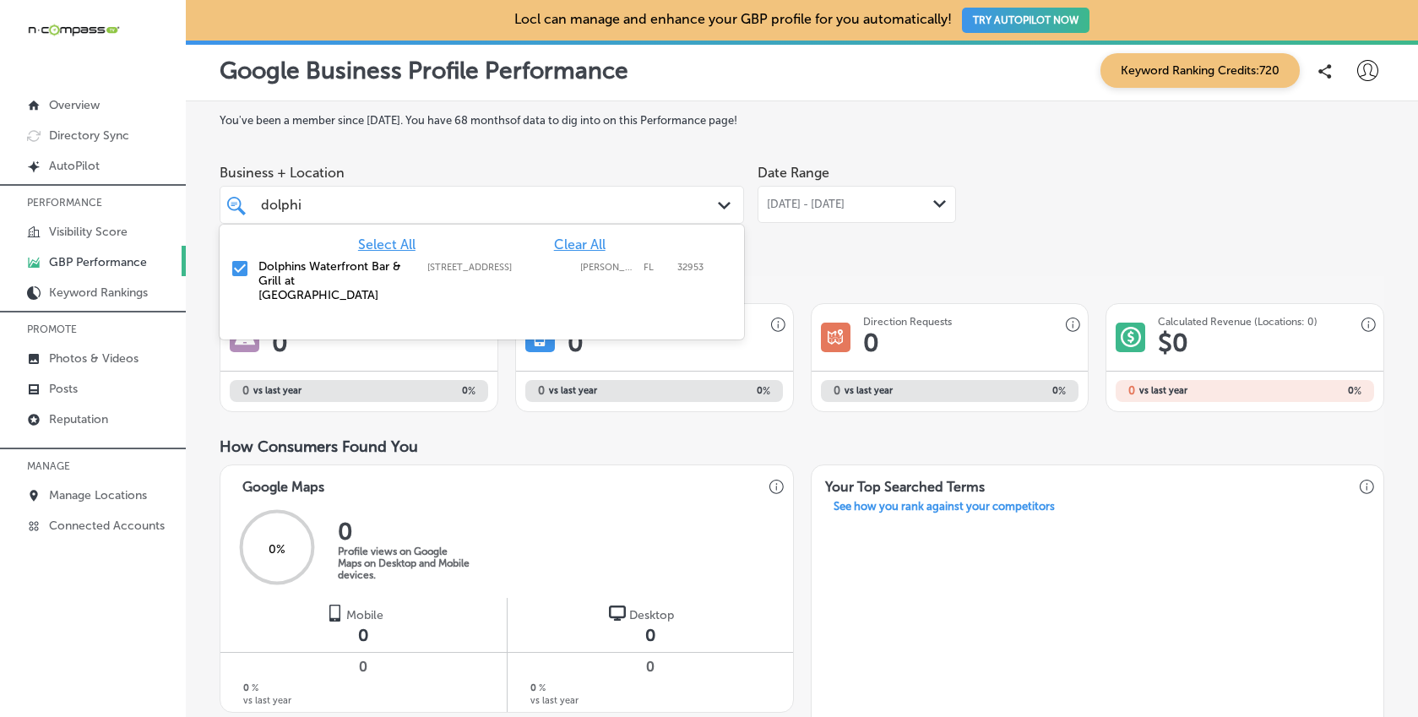
type input "dolphi"
click at [894, 126] on label "You've been a member since July, 2021 . You have 68 months of data to dig into …" at bounding box center [802, 120] width 1165 height 13
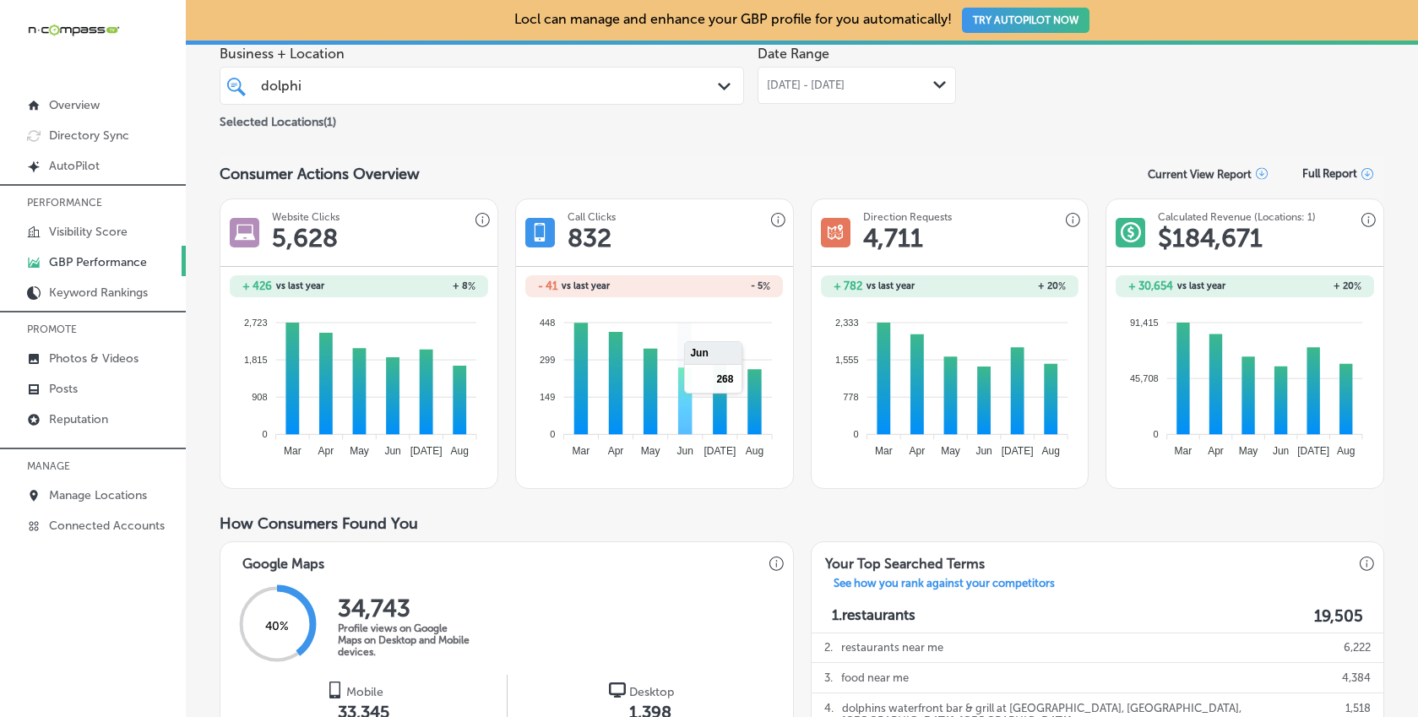
scroll to position [104, 0]
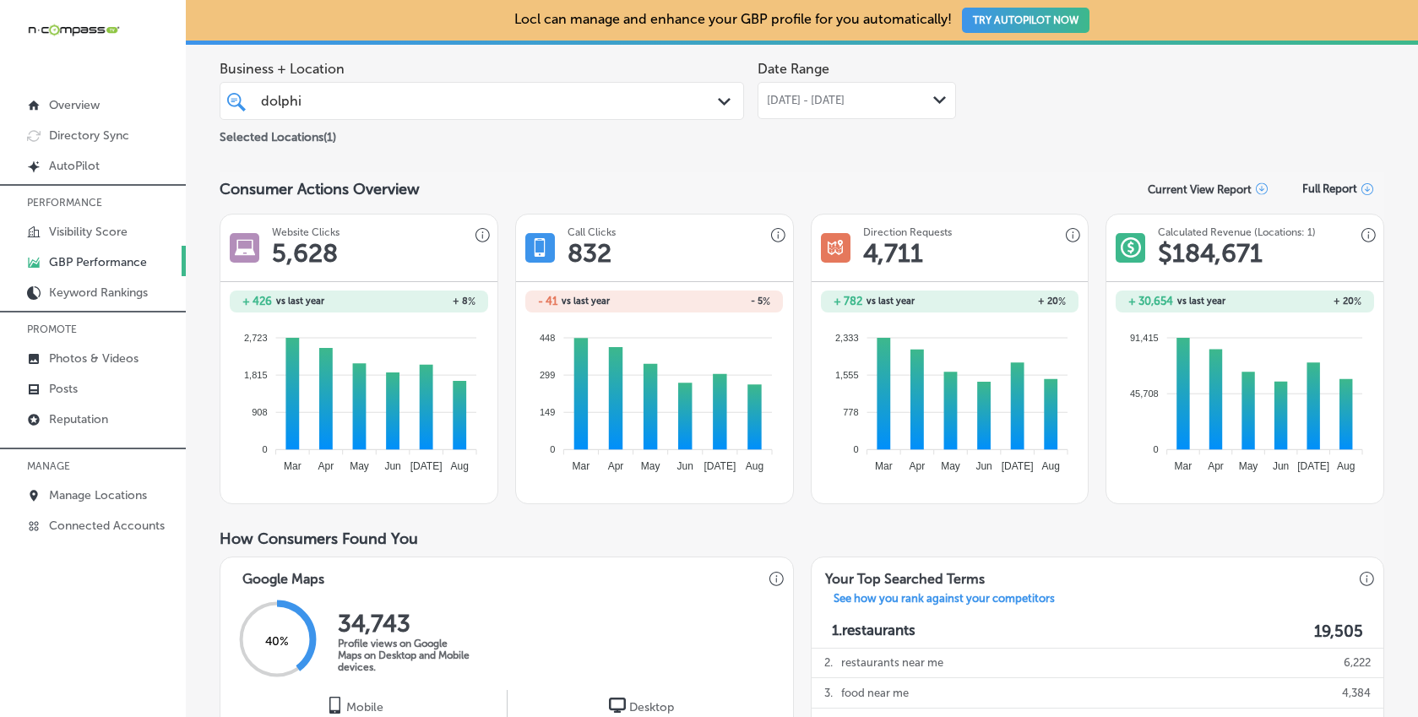
click at [845, 100] on span "[DATE] - [DATE]" at bounding box center [806, 101] width 78 height 14
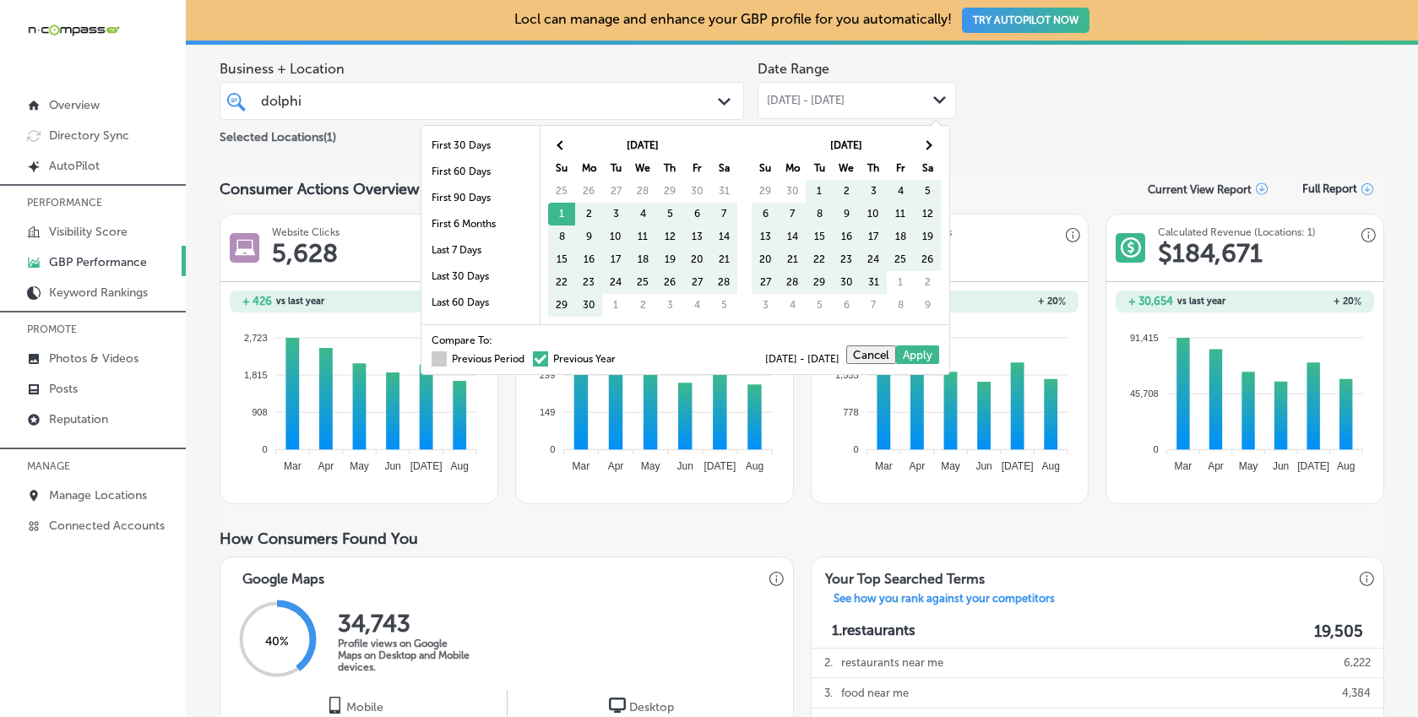
click at [433, 354] on span at bounding box center [439, 358] width 15 height 15
click at [528, 356] on input "Previous Period" at bounding box center [528, 356] width 0 height 0
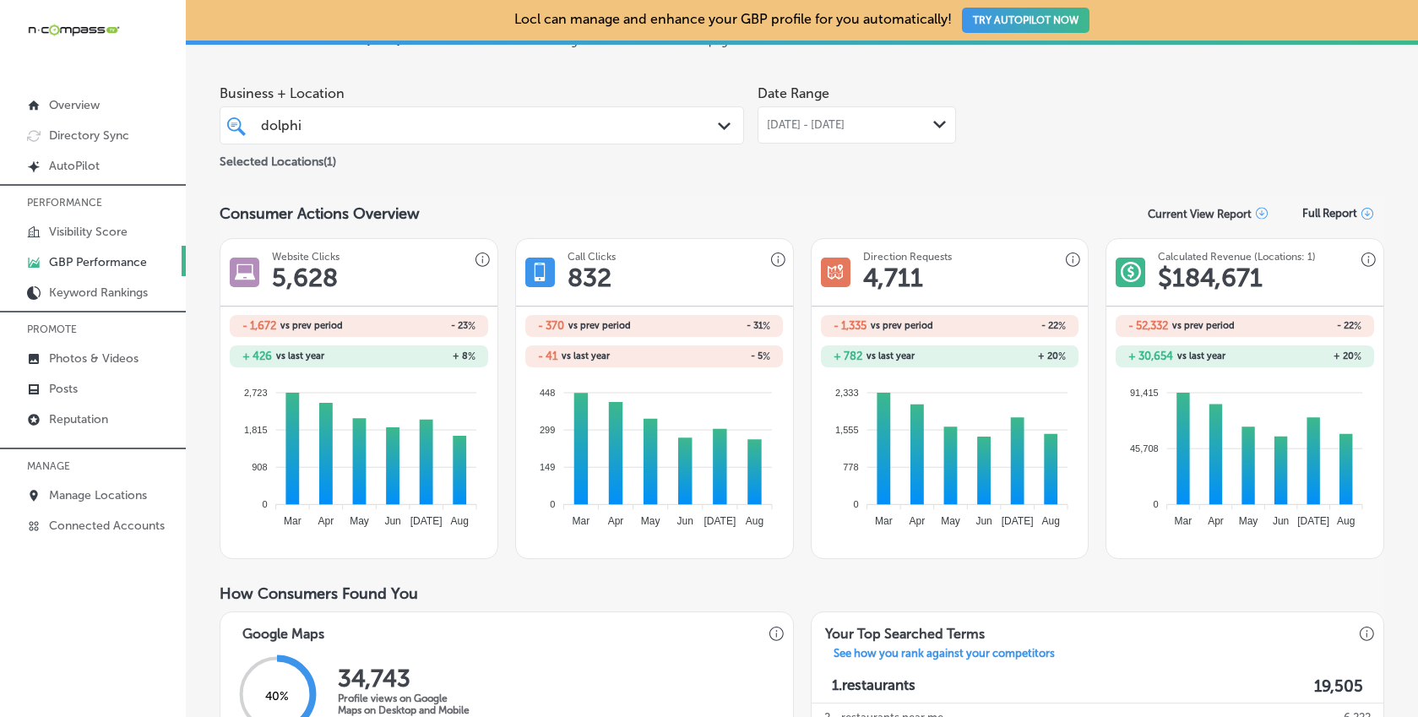
scroll to position [0, 0]
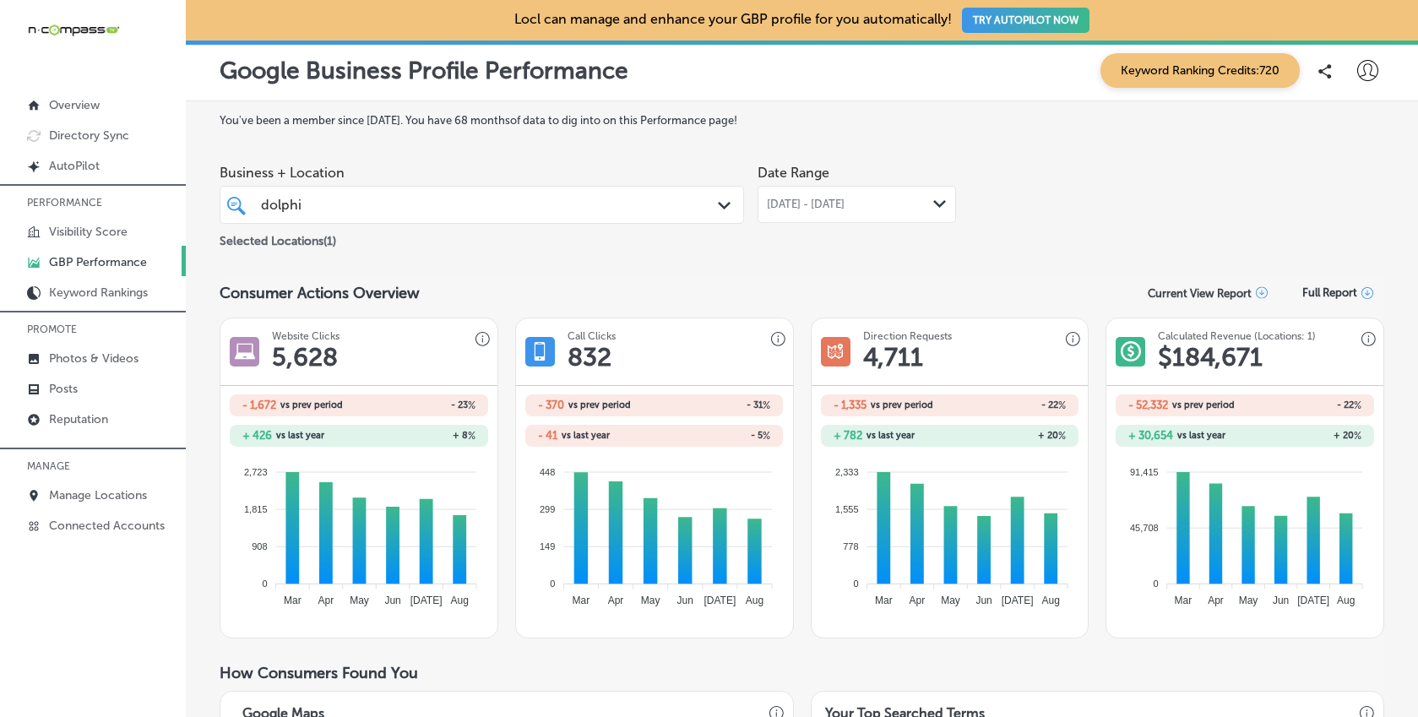
click at [810, 198] on span "[DATE] - [DATE]" at bounding box center [806, 205] width 78 height 14
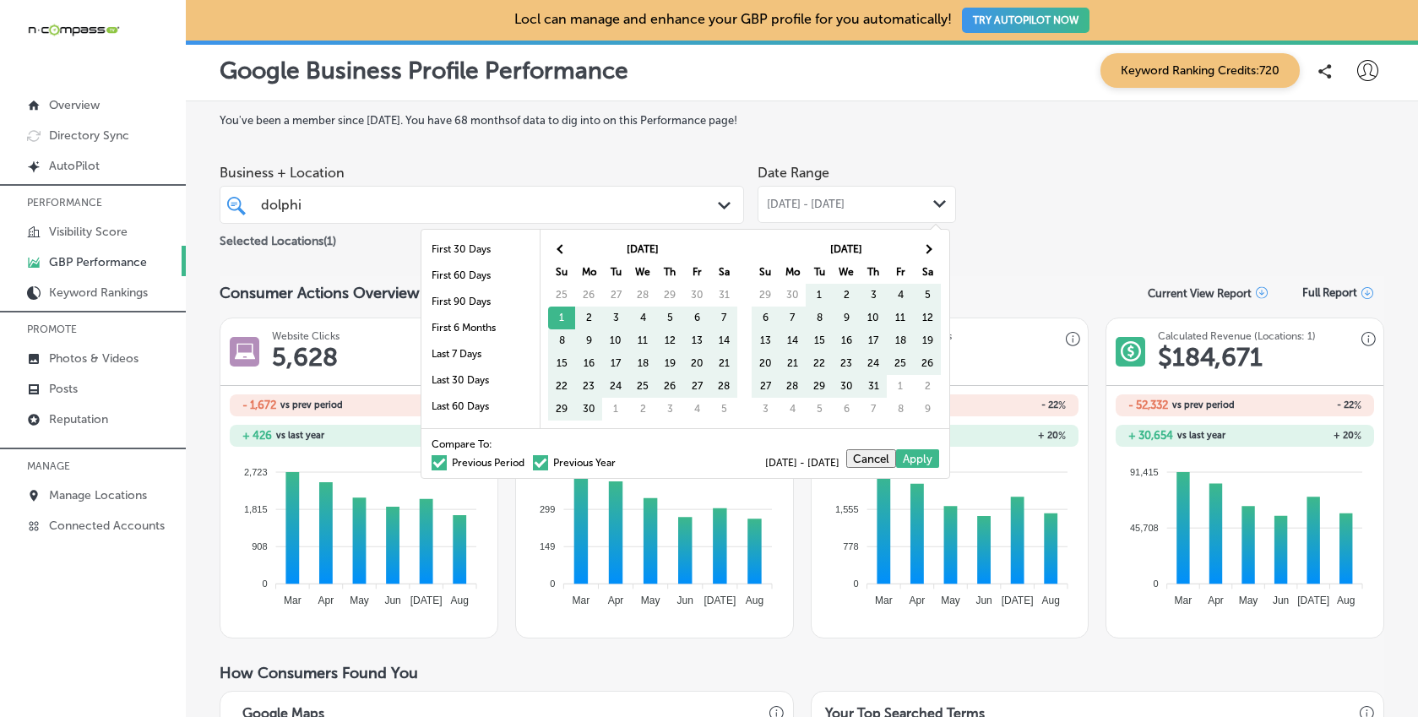
click at [432, 464] on span at bounding box center [439, 462] width 15 height 15
click at [528, 460] on input "Previous Period" at bounding box center [528, 460] width 0 height 0
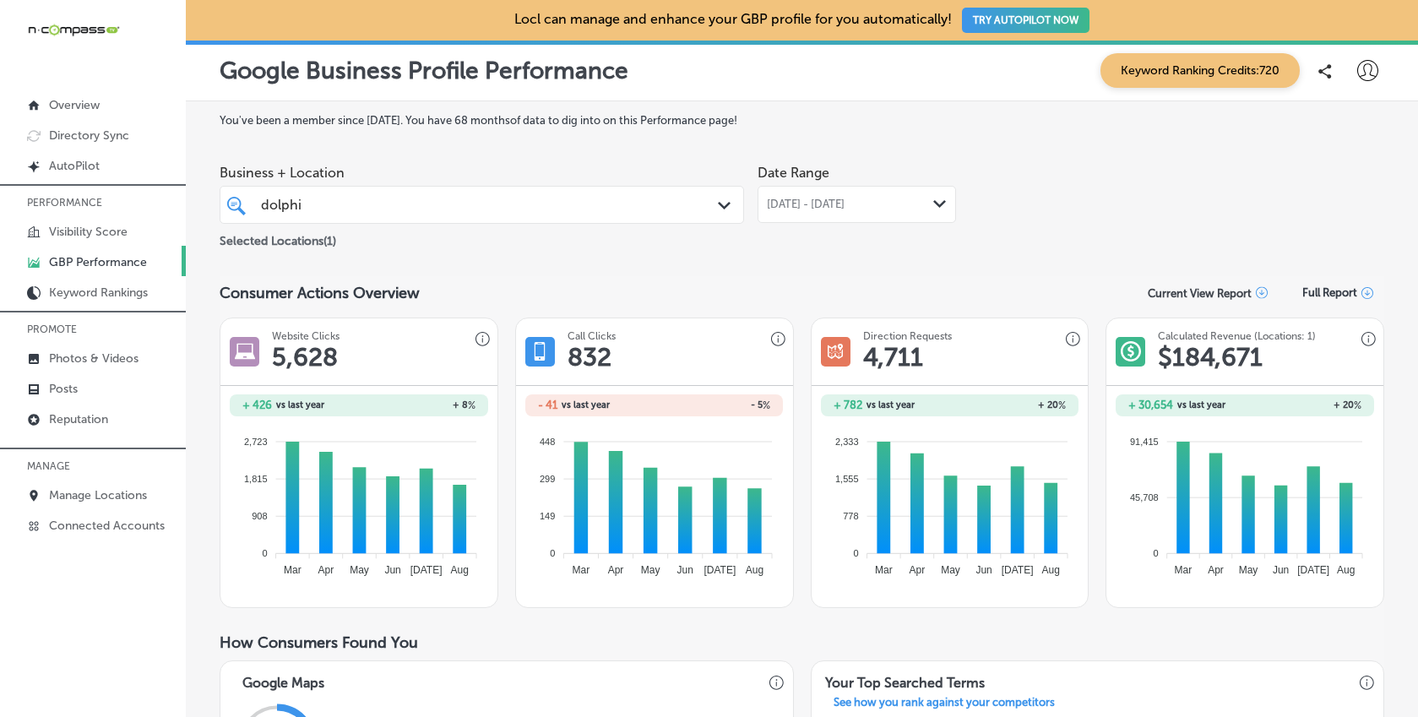
click at [458, 210] on div "dolphi dolphi" at bounding box center [459, 204] width 400 height 23
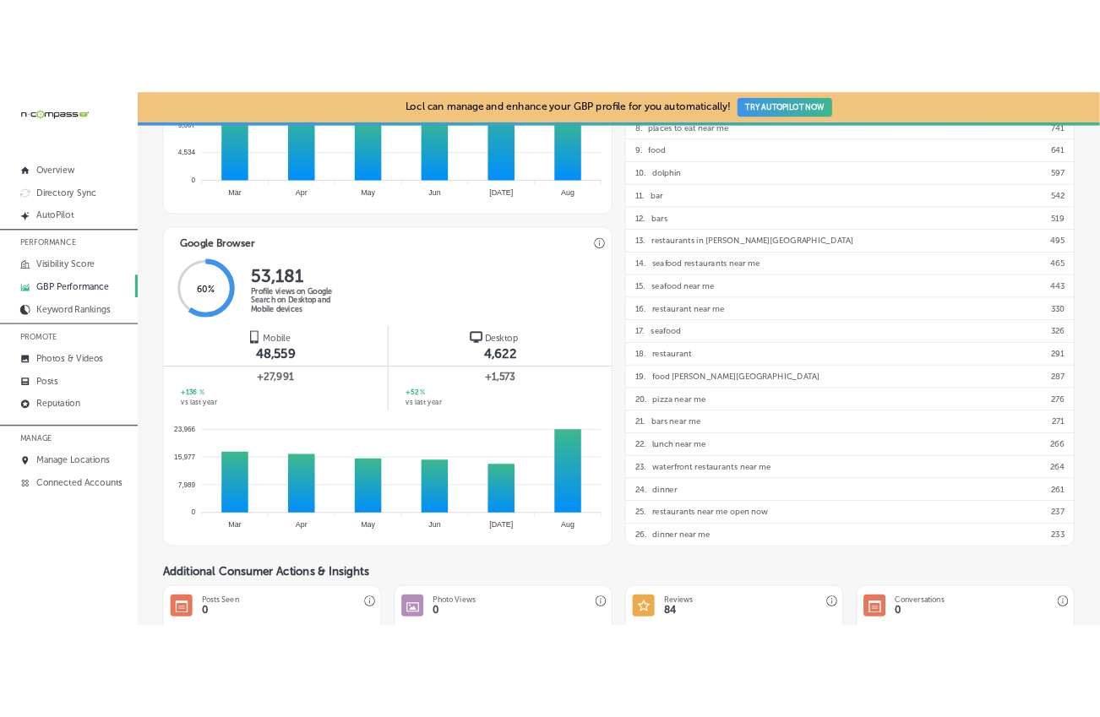
scroll to position [465, 0]
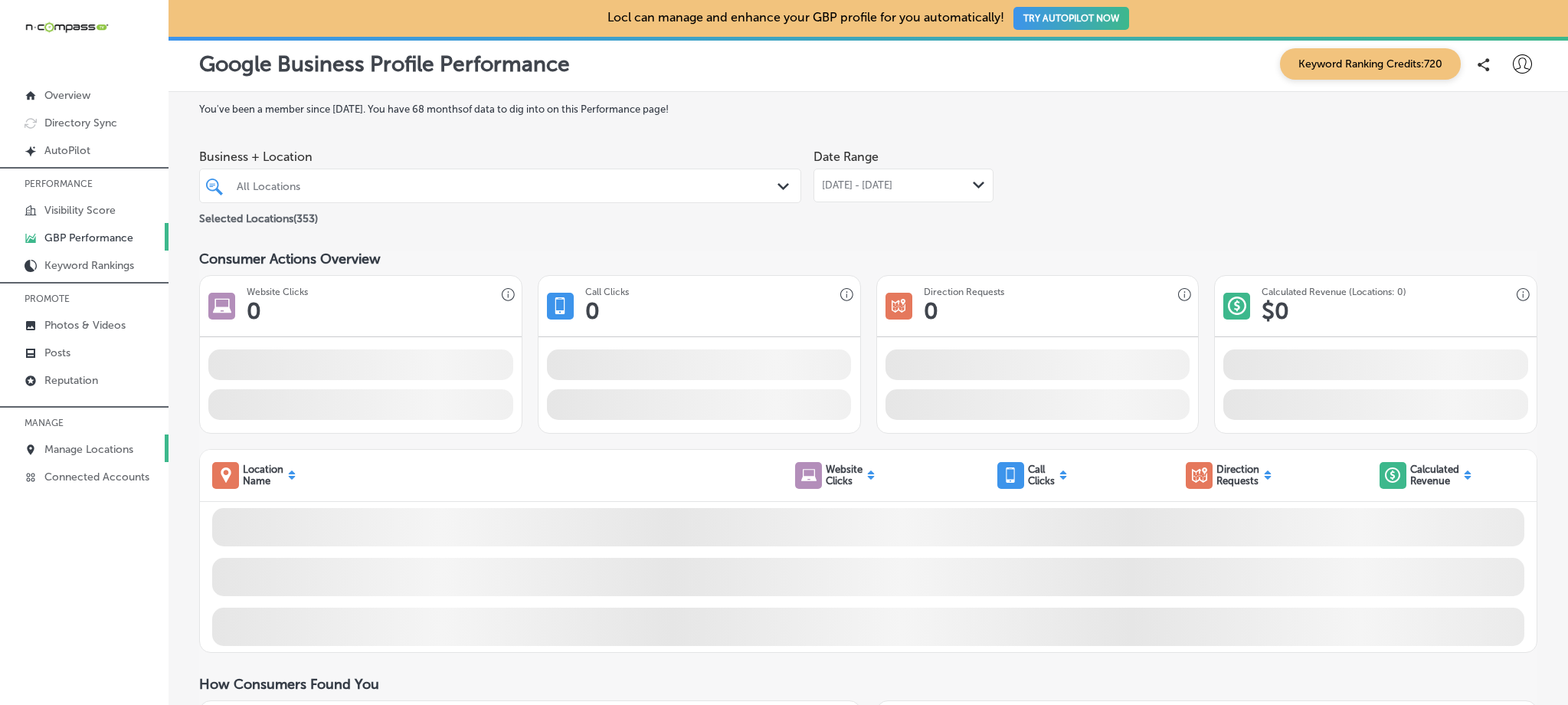
click at [69, 451] on p "Manage Locations" at bounding box center [89, 449] width 89 height 13
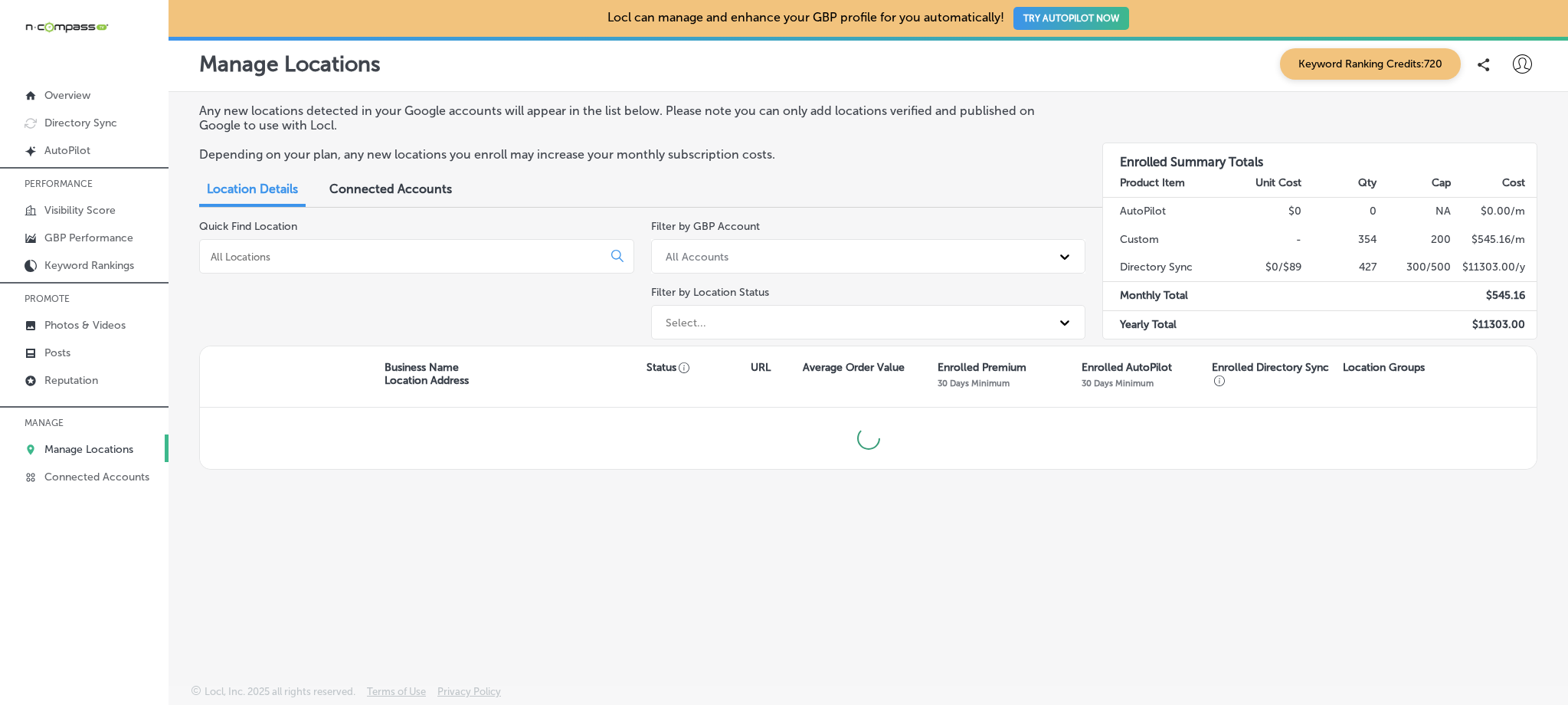
click at [279, 259] on input at bounding box center [404, 256] width 390 height 14
type input "p"
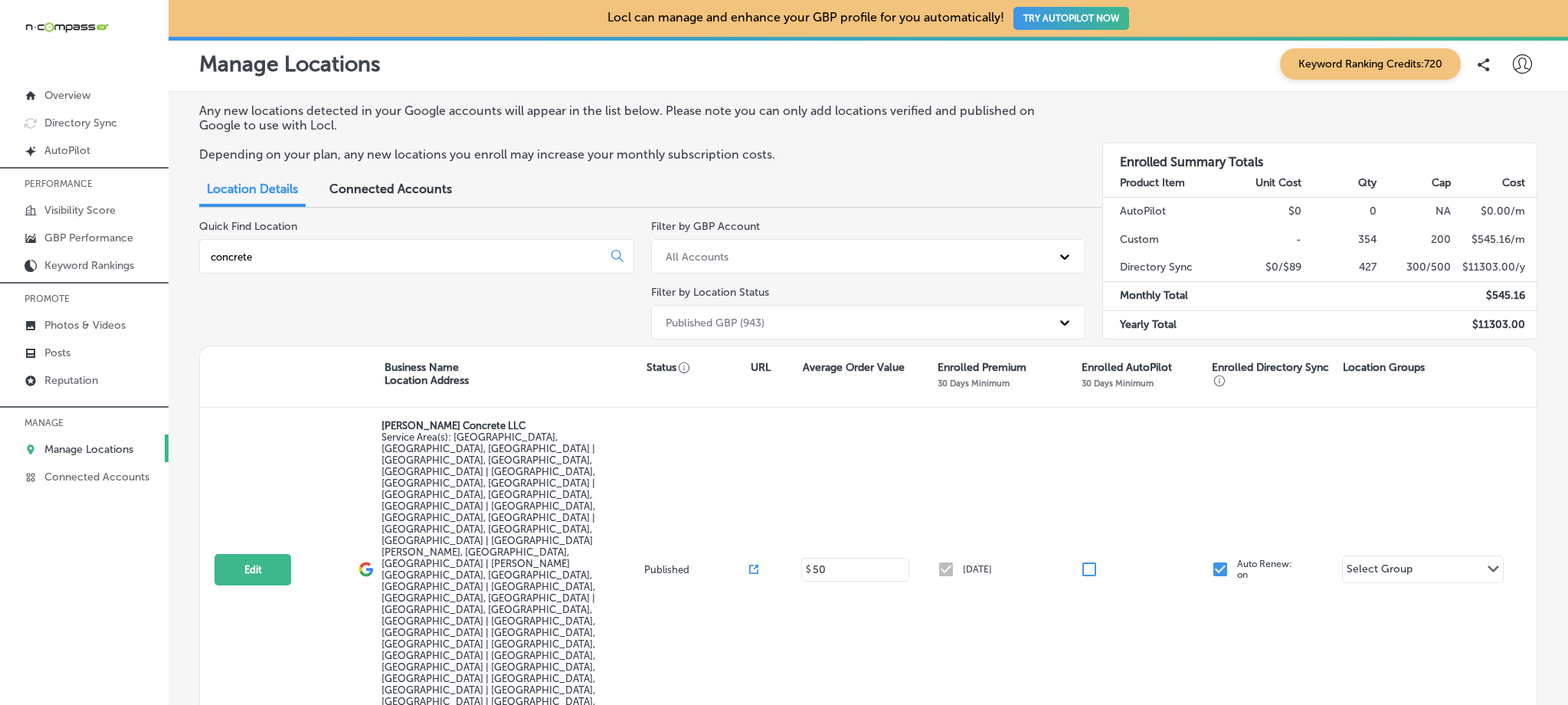
type input "concrete"
